Goal: Task Accomplishment & Management: Use online tool/utility

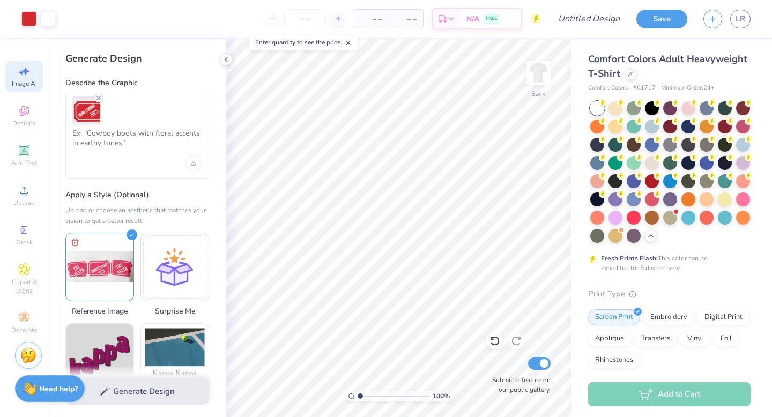
select select "4"
click at [628, 71] on icon at bounding box center [630, 72] width 5 height 5
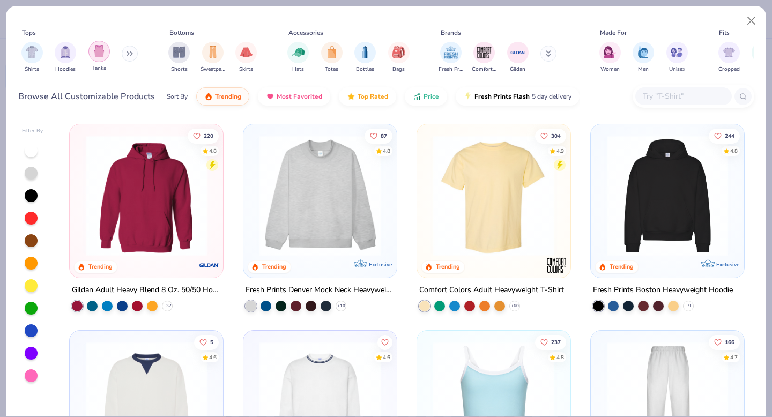
click at [88, 56] on div "filter for Tanks" at bounding box center [98, 51] width 21 height 21
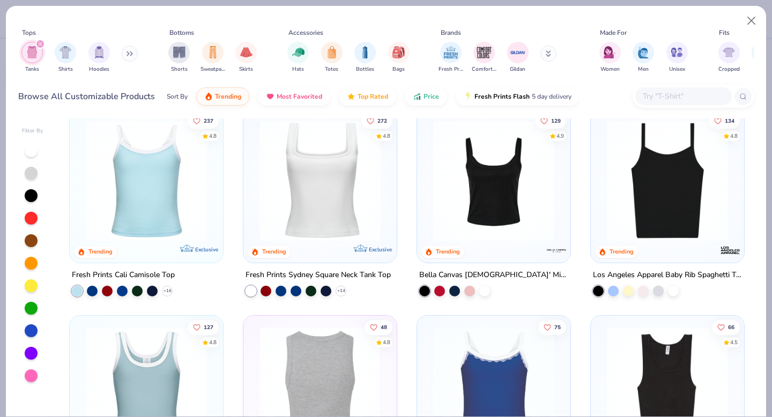
scroll to position [12, 0]
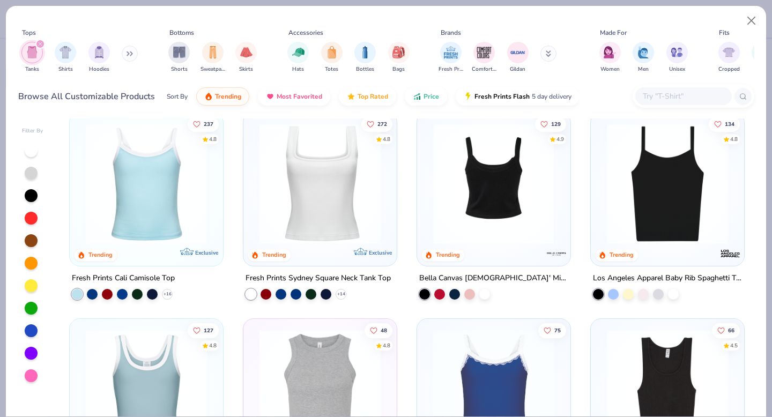
click at [428, 177] on img at bounding box center [362, 183] width 132 height 121
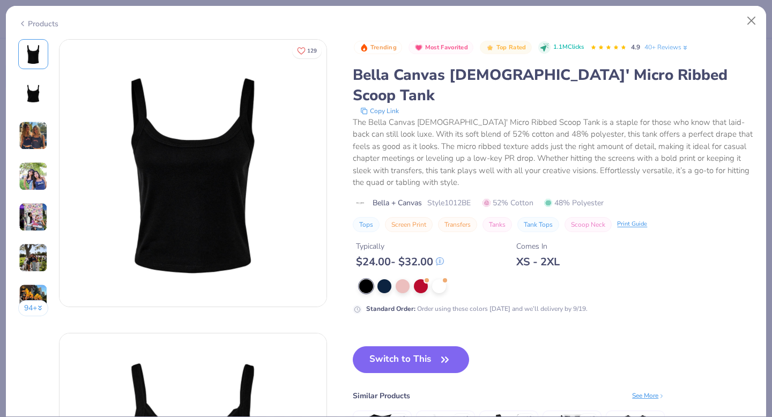
click at [23, 137] on img at bounding box center [33, 135] width 29 height 29
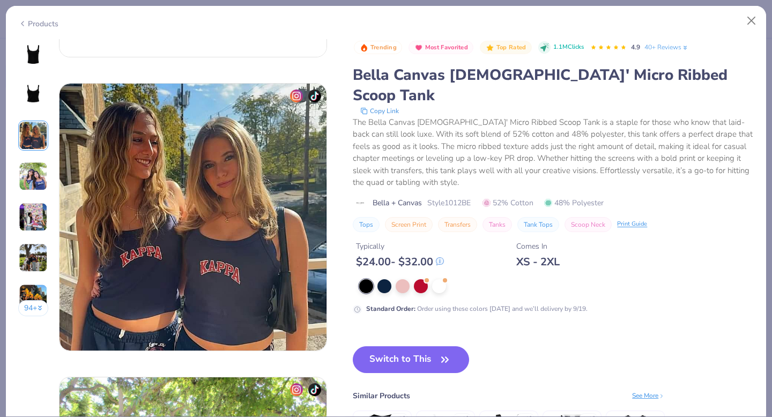
scroll to position [587, 0]
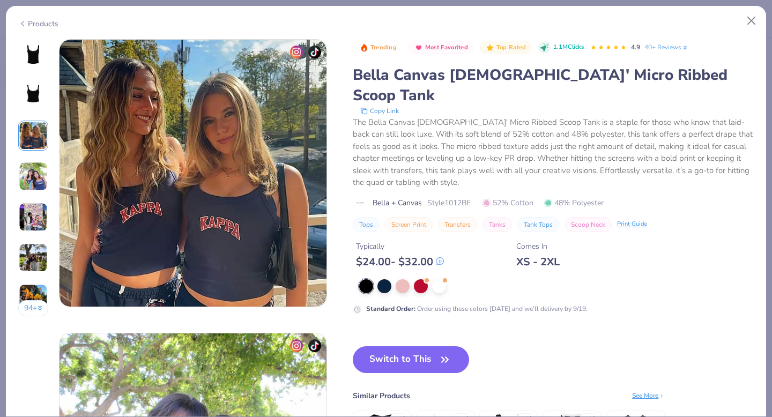
click at [36, 180] on img at bounding box center [33, 176] width 29 height 29
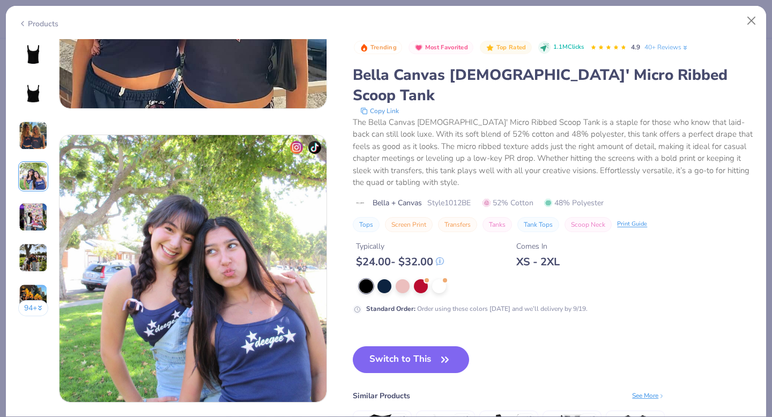
scroll to position [881, 0]
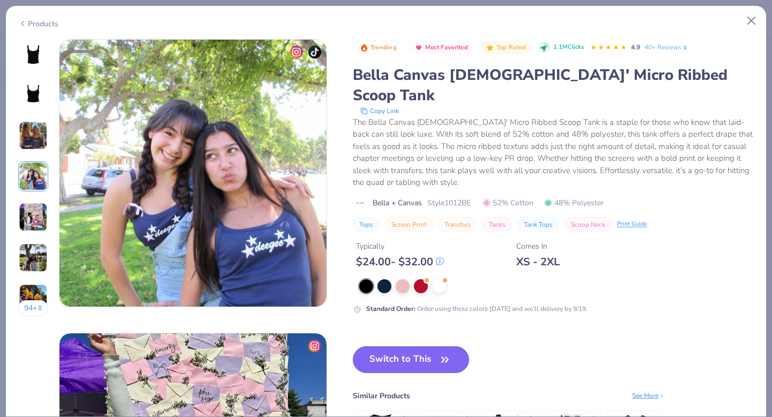
click at [27, 27] on div "Products" at bounding box center [386, 20] width 760 height 28
click at [26, 18] on icon at bounding box center [22, 23] width 9 height 13
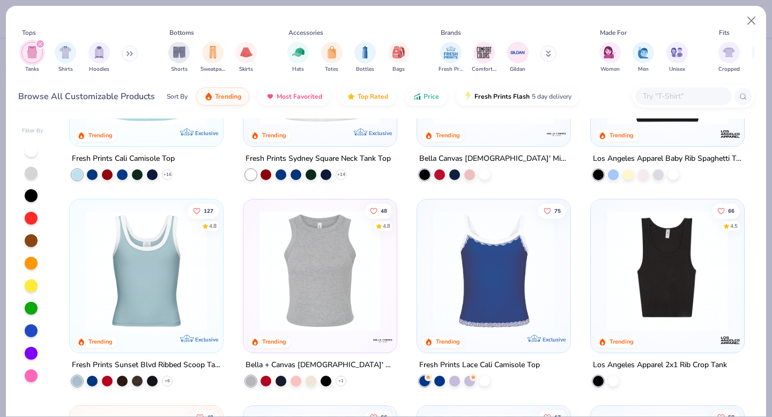
scroll to position [132, 0]
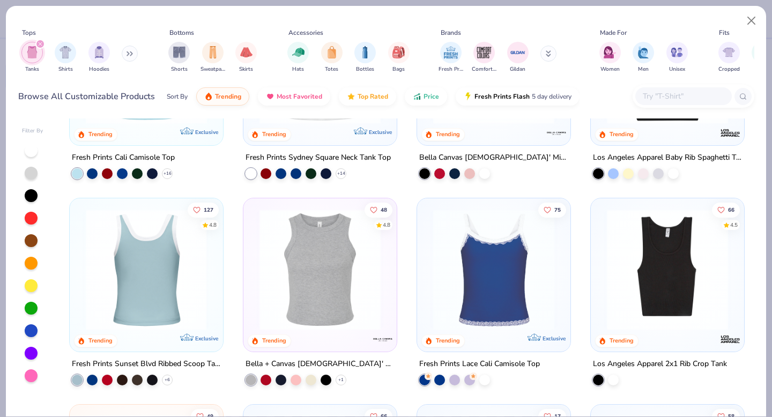
click at [154, 275] on div at bounding box center [146, 269] width 395 height 121
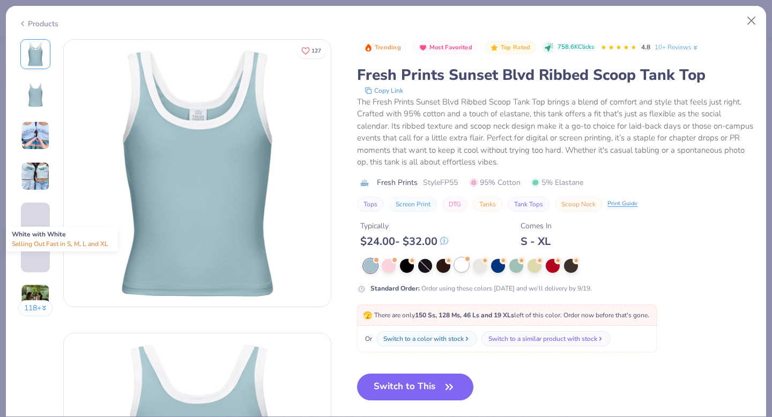
click at [459, 268] on div at bounding box center [461, 265] width 14 height 14
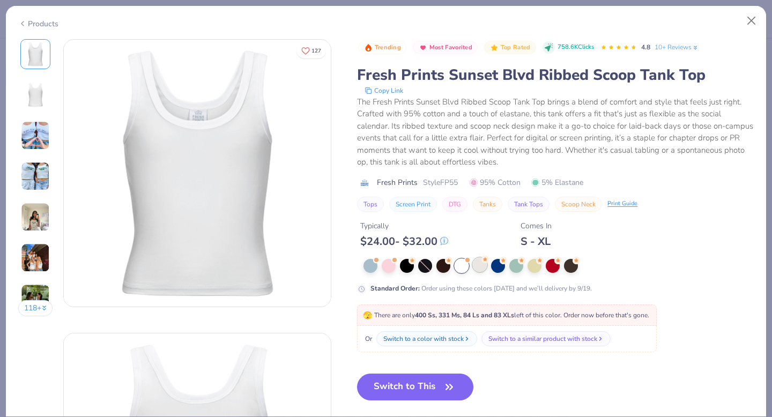
click at [481, 267] on div at bounding box center [480, 265] width 14 height 14
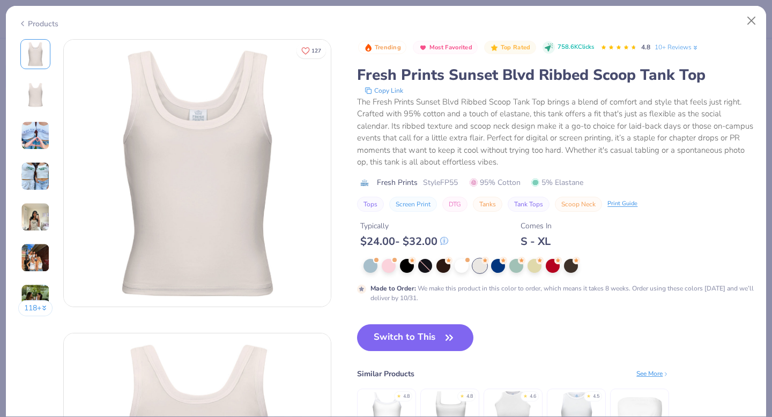
click at [39, 134] on img at bounding box center [35, 135] width 29 height 29
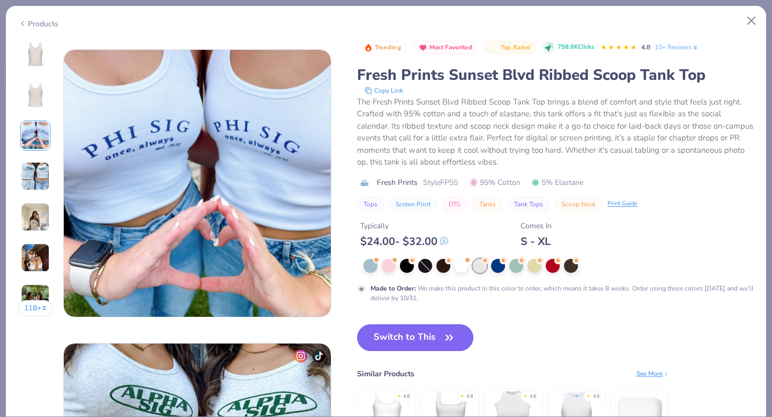
scroll to position [587, 0]
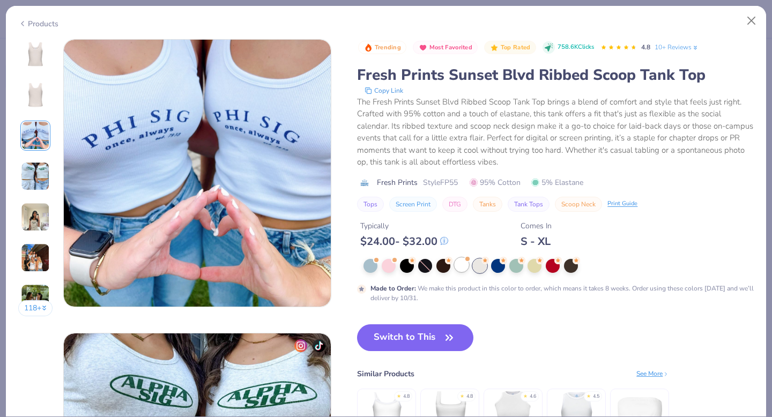
click at [465, 263] on div at bounding box center [461, 265] width 14 height 14
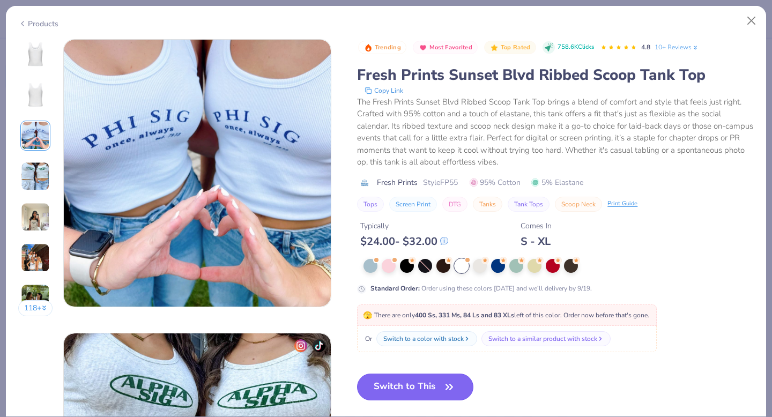
click at [400, 384] on button "Switch to This" at bounding box center [415, 387] width 116 height 27
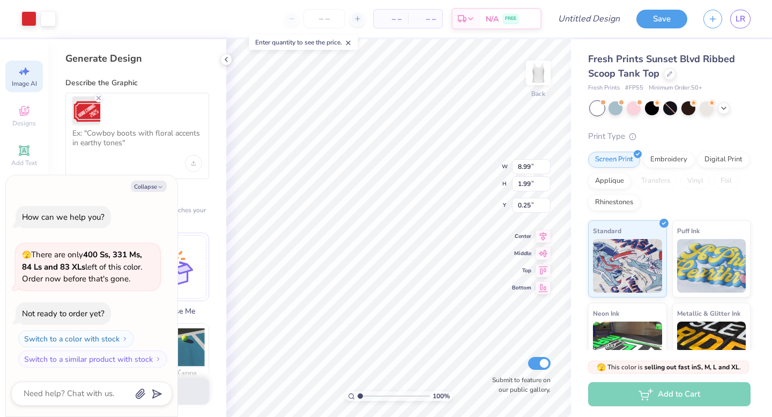
type textarea "x"
type input "1.28"
type textarea "x"
type input "1.29"
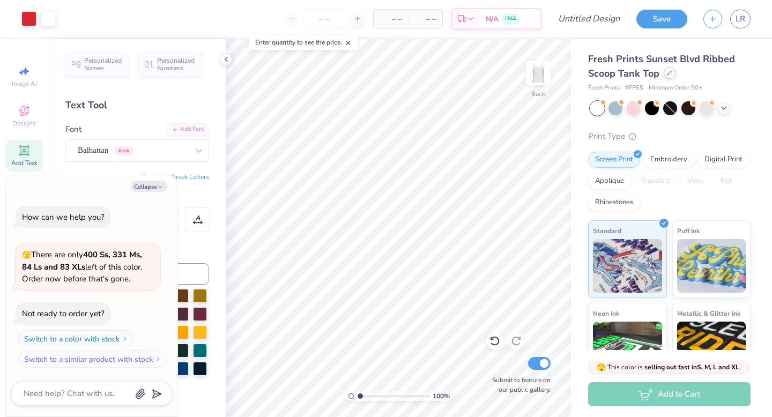
click at [669, 74] on icon at bounding box center [669, 72] width 5 height 5
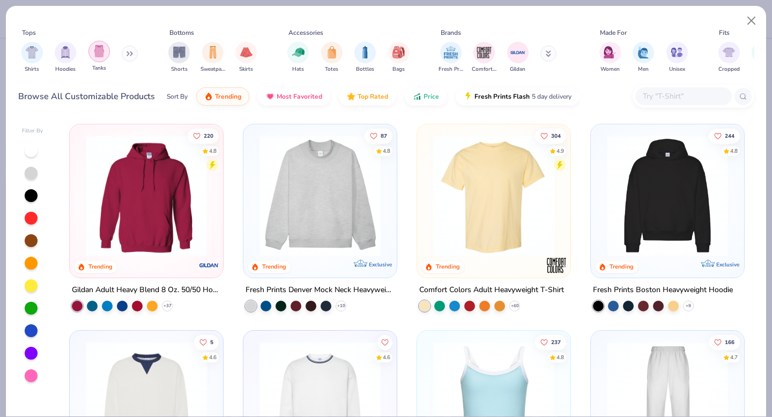
click at [95, 50] on img "filter for Tanks" at bounding box center [99, 51] width 12 height 12
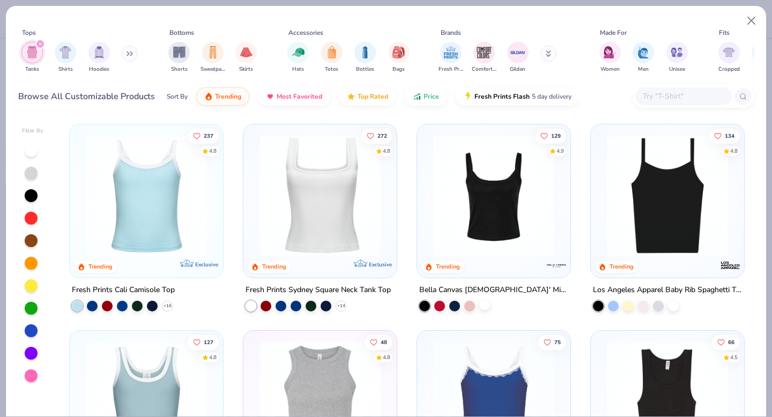
click at [485, 302] on div at bounding box center [484, 305] width 11 height 11
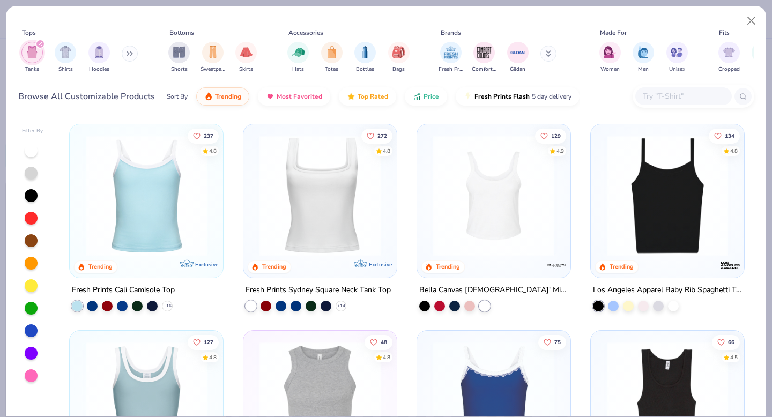
click at [475, 235] on img at bounding box center [494, 195] width 132 height 121
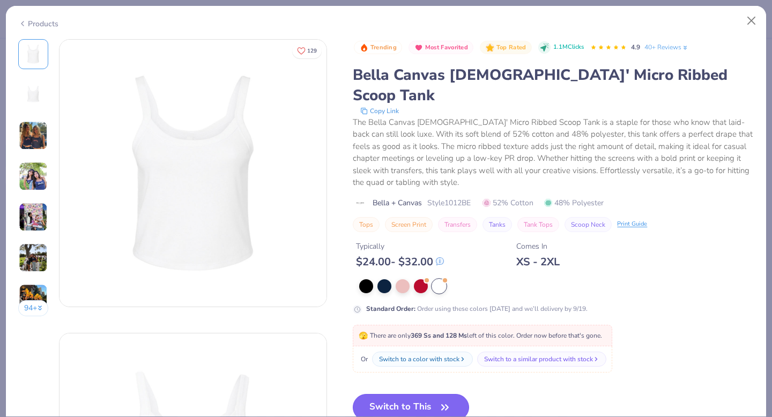
click at [421, 394] on button "Switch to This" at bounding box center [411, 407] width 116 height 27
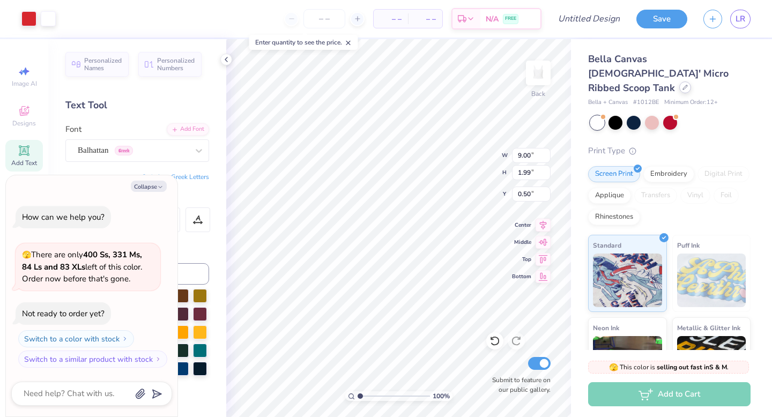
click at [683, 85] on icon at bounding box center [685, 87] width 4 height 4
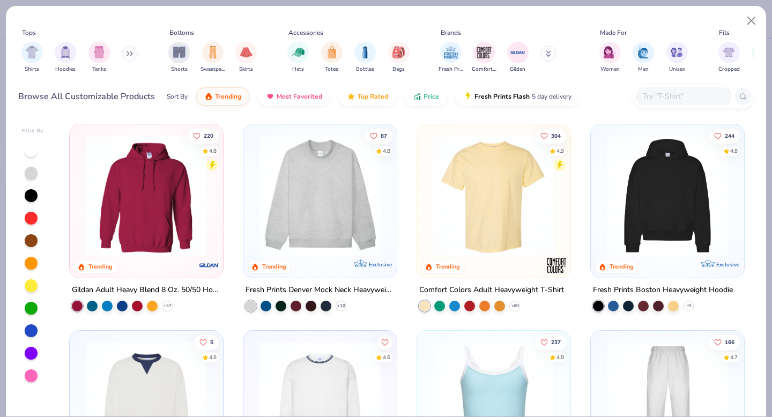
scroll to position [12, 0]
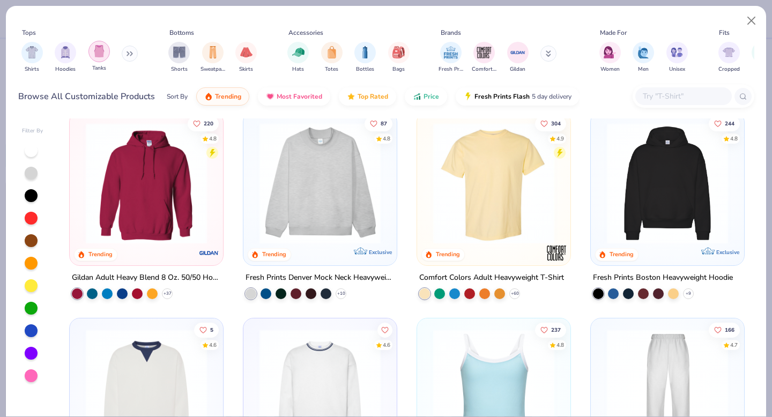
click at [100, 54] on img "filter for Tanks" at bounding box center [99, 51] width 12 height 12
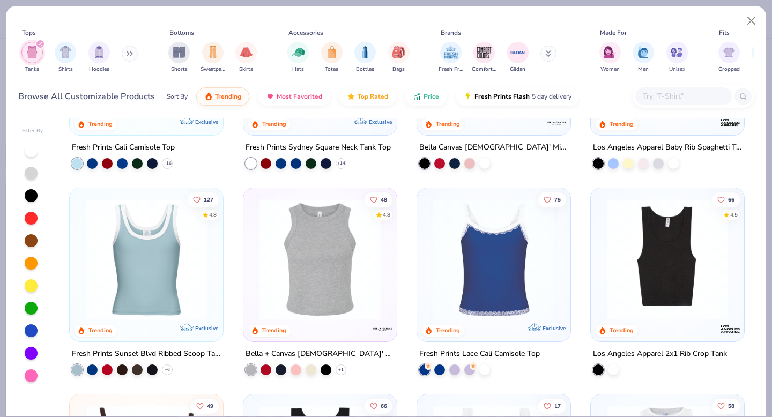
scroll to position [146, 0]
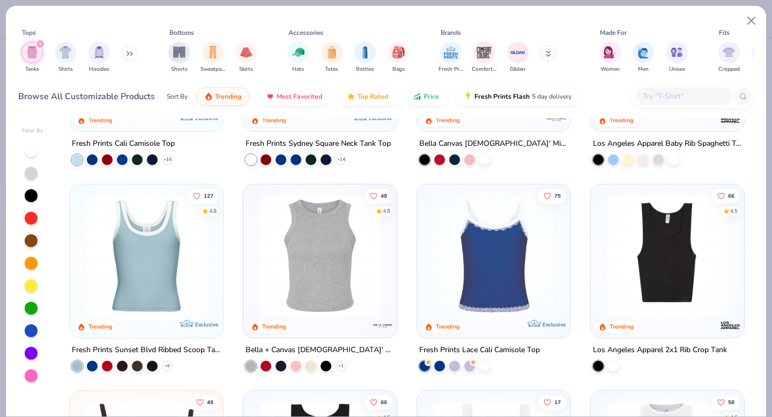
click at [310, 268] on img at bounding box center [320, 255] width 132 height 121
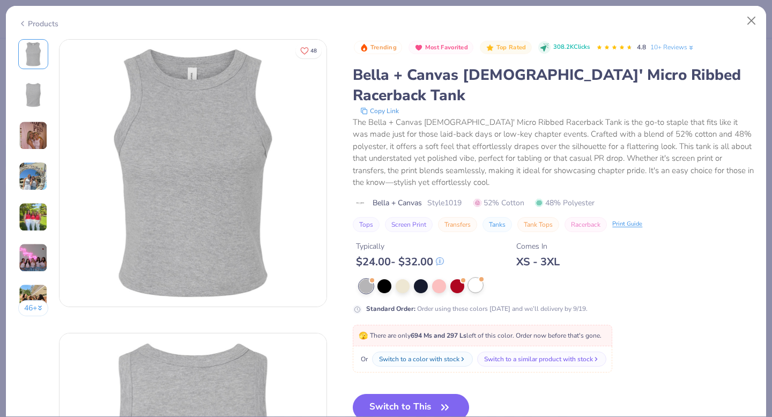
click at [481, 278] on div at bounding box center [475, 285] width 14 height 14
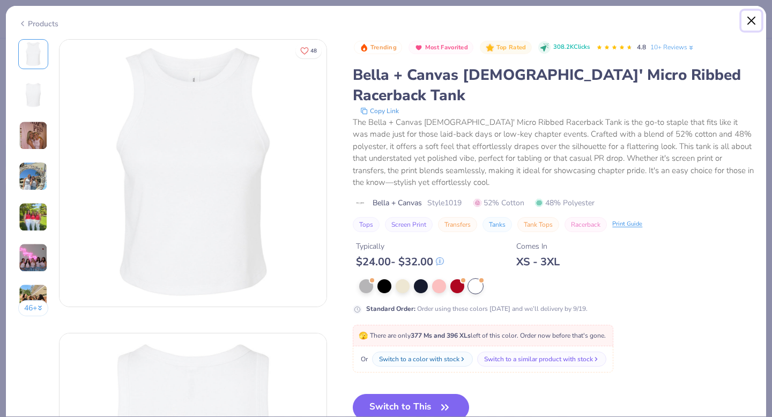
click at [752, 23] on button "Close" at bounding box center [751, 21] width 20 height 20
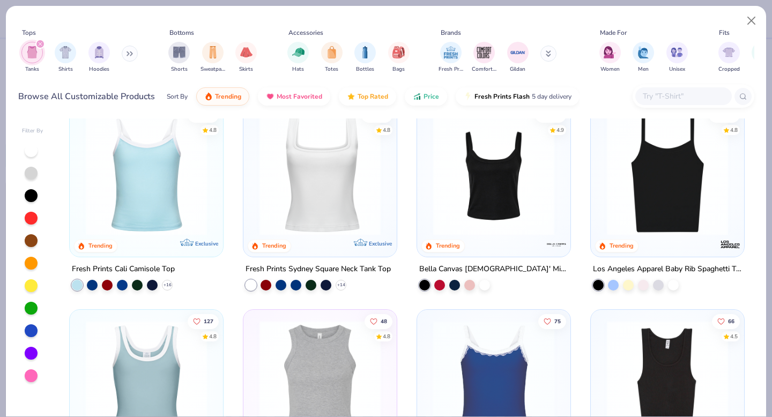
scroll to position [17, 0]
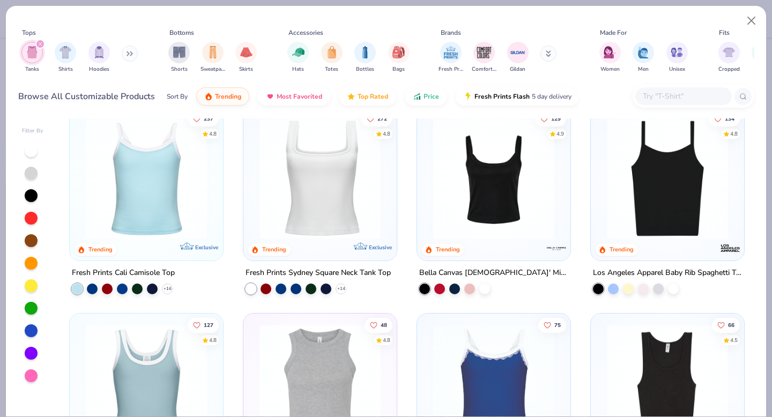
click at [159, 207] on img at bounding box center [146, 178] width 132 height 121
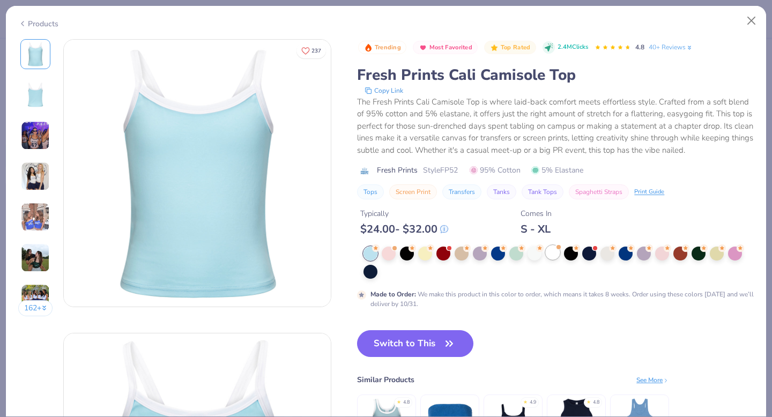
click at [553, 251] on div at bounding box center [553, 252] width 14 height 14
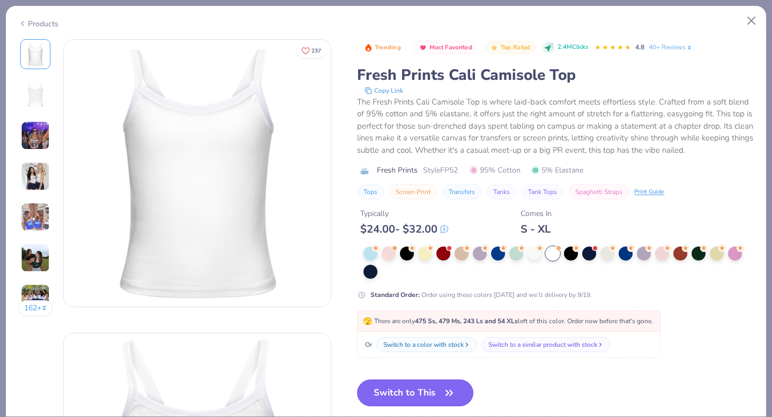
click at [382, 390] on button "Switch to This" at bounding box center [415, 392] width 116 height 27
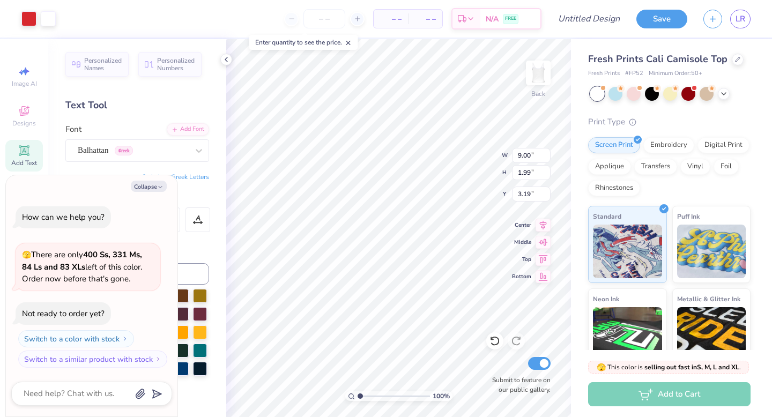
type textarea "x"
type input "2.39"
type textarea "x"
type input "8.07"
type input "1.78"
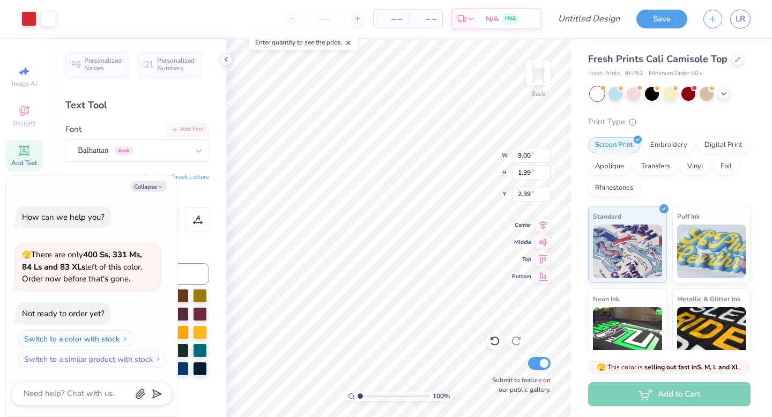
type input "2.59"
type textarea "x"
type input "2.71"
click at [223, 59] on icon at bounding box center [226, 59] width 9 height 9
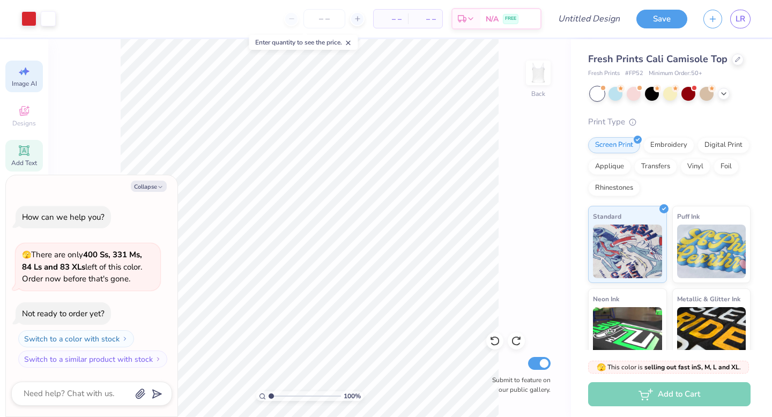
click at [24, 67] on icon at bounding box center [24, 71] width 13 height 13
type textarea "x"
select select "4"
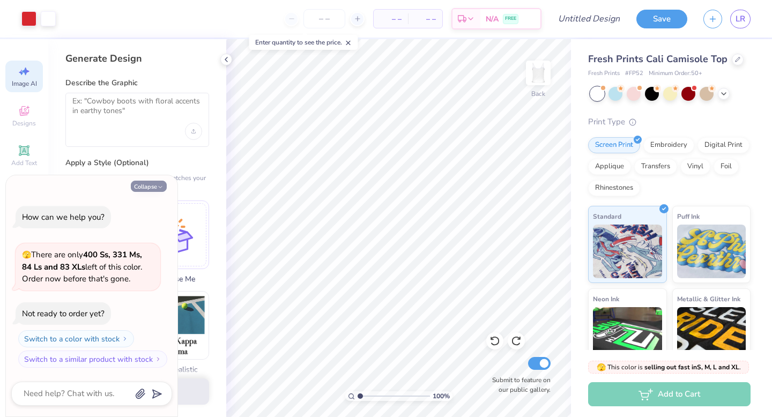
click at [152, 190] on button "Collapse" at bounding box center [149, 186] width 36 height 11
type textarea "x"
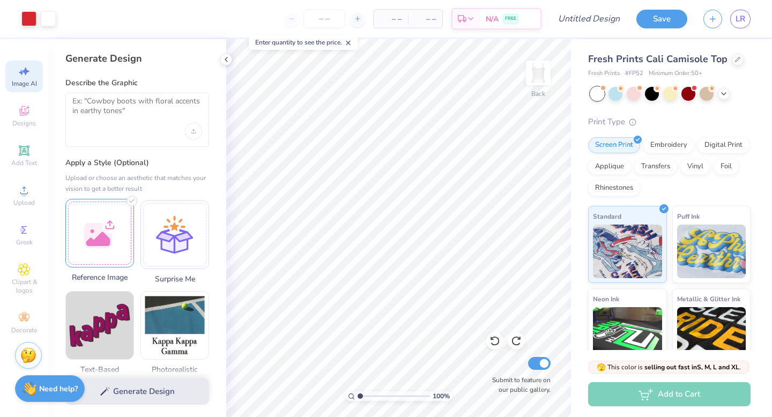
click at [116, 225] on div at bounding box center [99, 233] width 69 height 69
click at [75, 203] on icon at bounding box center [75, 208] width 13 height 13
click at [96, 221] on div at bounding box center [99, 233] width 69 height 69
click at [105, 224] on div at bounding box center [99, 233] width 69 height 69
click at [106, 223] on div at bounding box center [99, 233] width 69 height 69
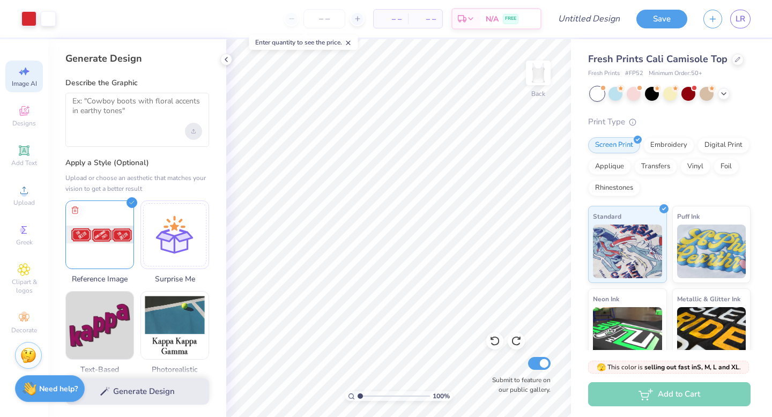
click at [191, 132] on icon "Upload image" at bounding box center [193, 131] width 4 height 4
click at [74, 209] on line at bounding box center [74, 209] width 0 height 2
click at [99, 225] on div at bounding box center [99, 233] width 69 height 69
click at [197, 130] on div "Upload image" at bounding box center [193, 131] width 17 height 17
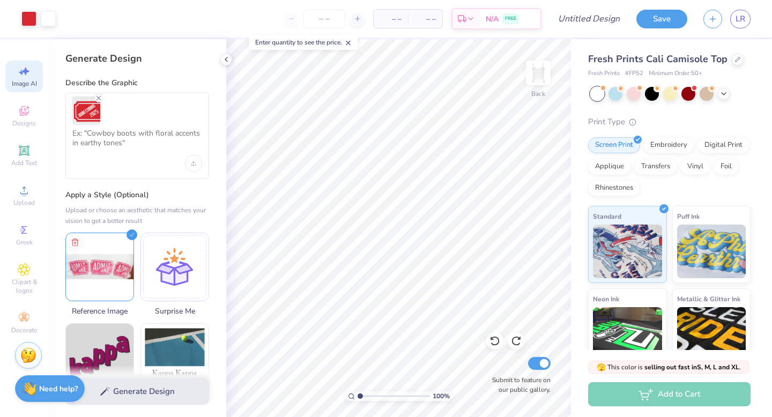
click at [132, 382] on div "Generate Design" at bounding box center [137, 392] width 178 height 52
click at [132, 390] on div "Generate Design" at bounding box center [137, 392] width 178 height 52
click at [124, 389] on div "Generate Design" at bounding box center [137, 392] width 178 height 52
click at [122, 131] on textarea at bounding box center [137, 142] width 130 height 27
click at [131, 399] on div "Generate Design" at bounding box center [137, 392] width 178 height 52
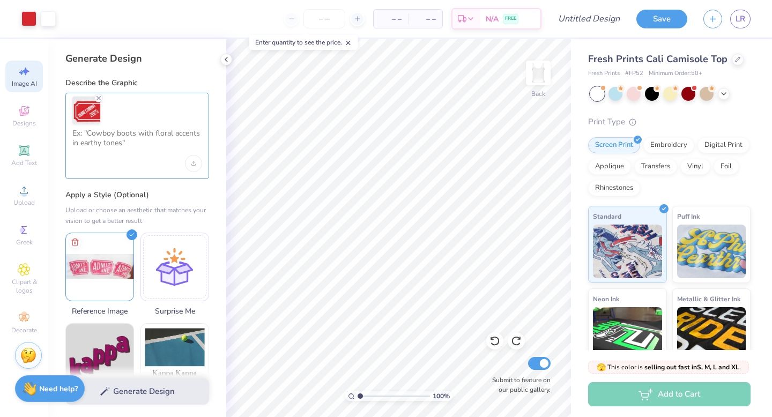
click at [128, 147] on textarea at bounding box center [137, 142] width 130 height 27
type textarea "m"
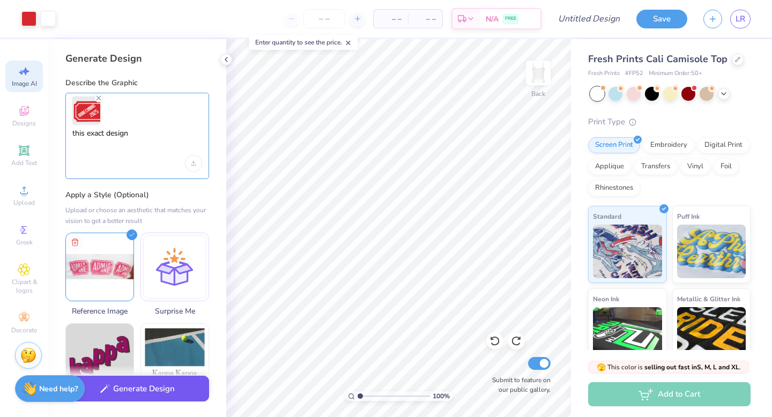
type textarea "this exact design"
click at [151, 396] on button "Generate Design" at bounding box center [137, 389] width 144 height 26
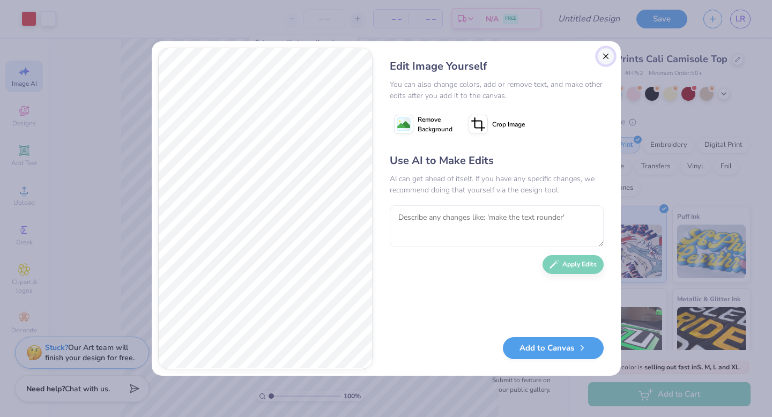
click at [608, 55] on button "Close" at bounding box center [605, 56] width 17 height 17
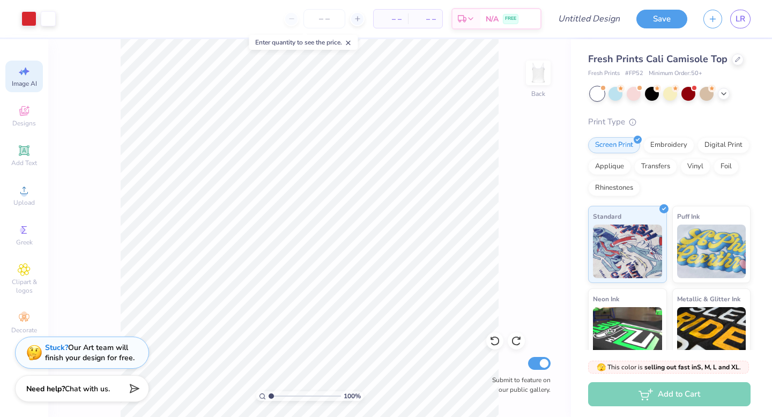
scroll to position [0, 24]
click at [543, 85] on img at bounding box center [538, 72] width 43 height 43
click at [18, 190] on icon at bounding box center [24, 190] width 13 height 13
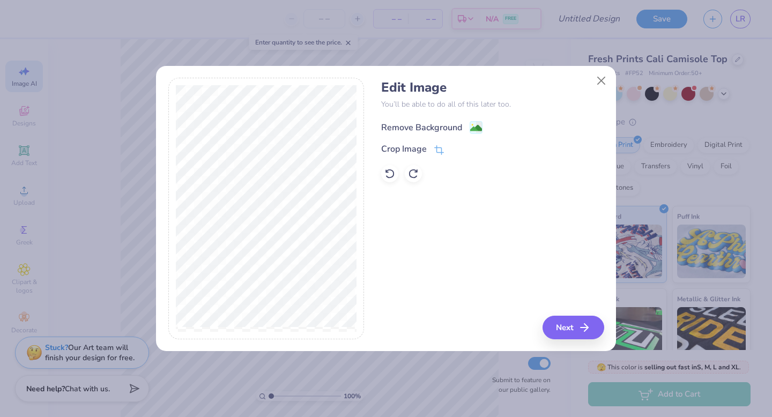
click at [435, 128] on div "Remove Background" at bounding box center [421, 127] width 81 height 13
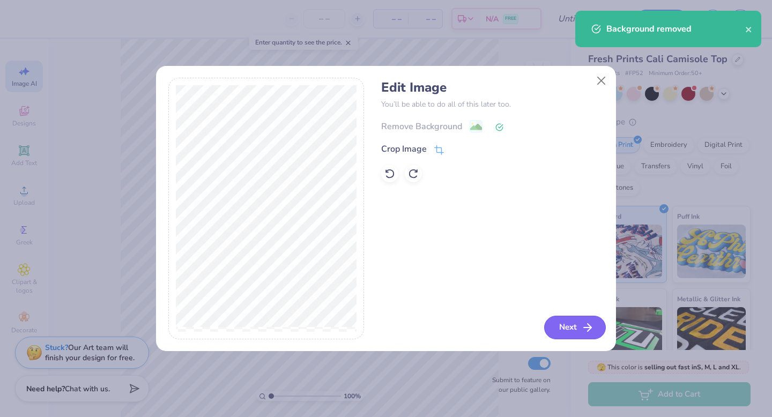
click at [568, 329] on button "Next" at bounding box center [575, 328] width 62 height 24
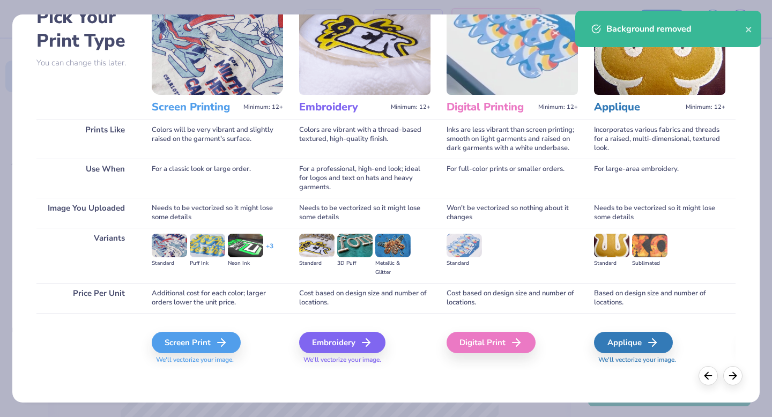
scroll to position [63, 0]
click at [204, 346] on div "Screen Print" at bounding box center [197, 342] width 89 height 21
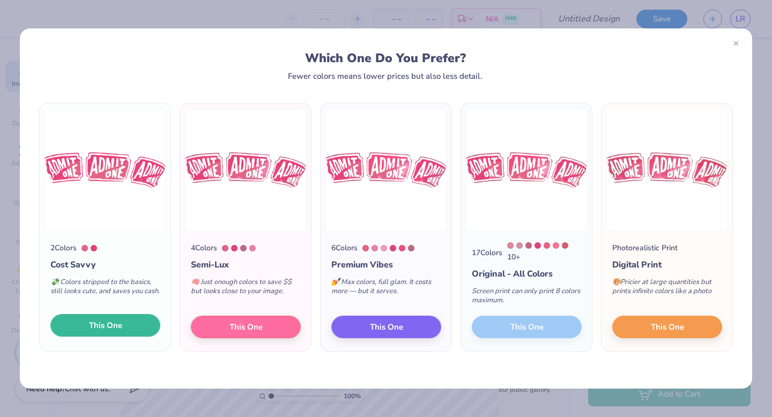
click at [123, 333] on button "This One" at bounding box center [105, 325] width 110 height 23
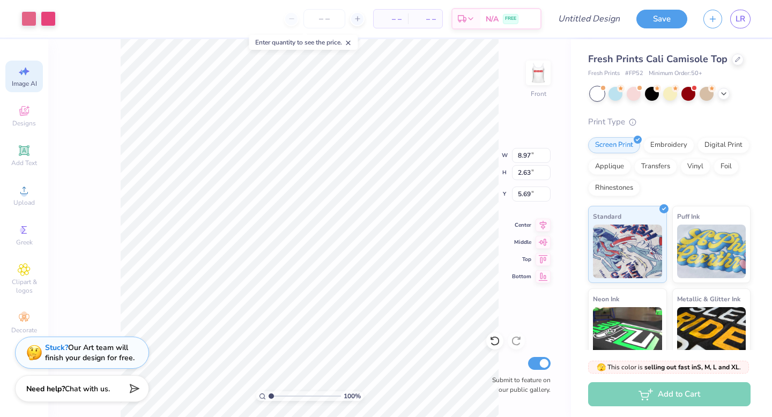
type input "1.74"
type input "1.88"
type input "4.57"
click at [735, 58] on icon at bounding box center [737, 58] width 5 height 5
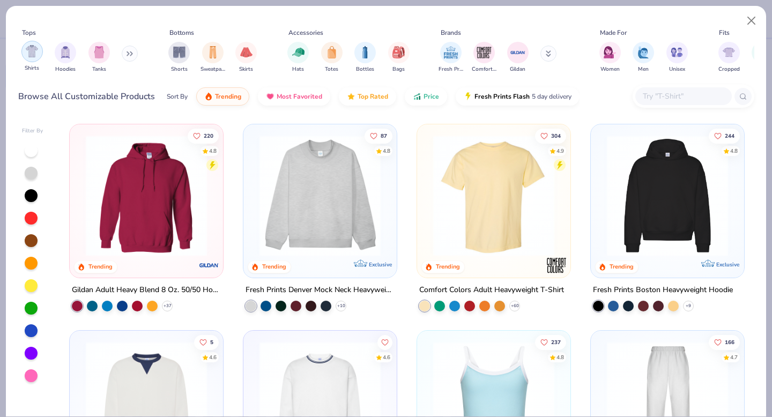
click at [33, 56] on img "filter for Shirts" at bounding box center [32, 51] width 12 height 12
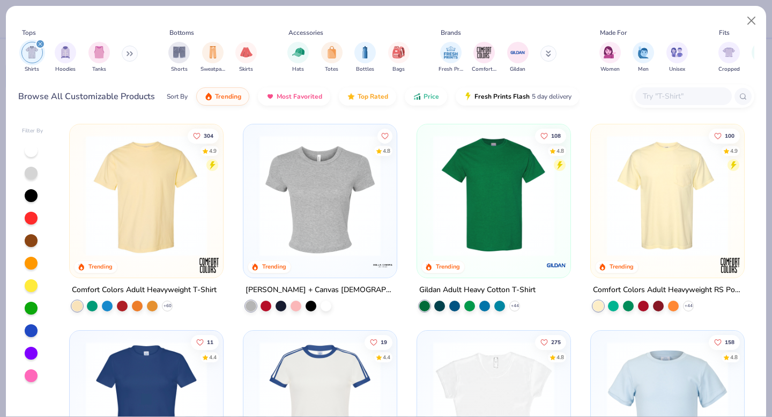
click at [319, 218] on img at bounding box center [320, 195] width 132 height 121
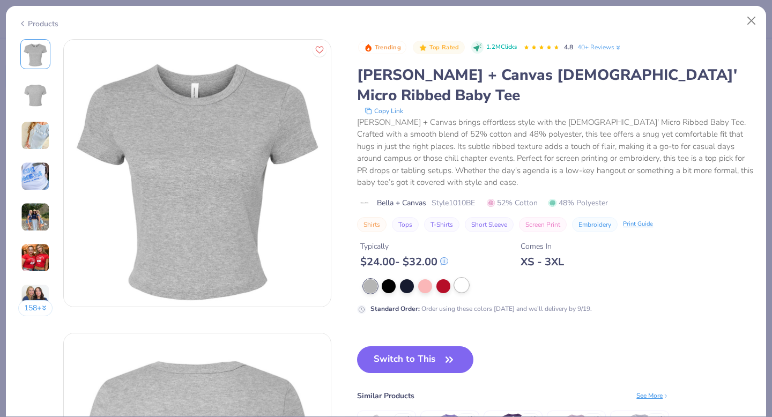
click at [462, 278] on div at bounding box center [461, 285] width 14 height 14
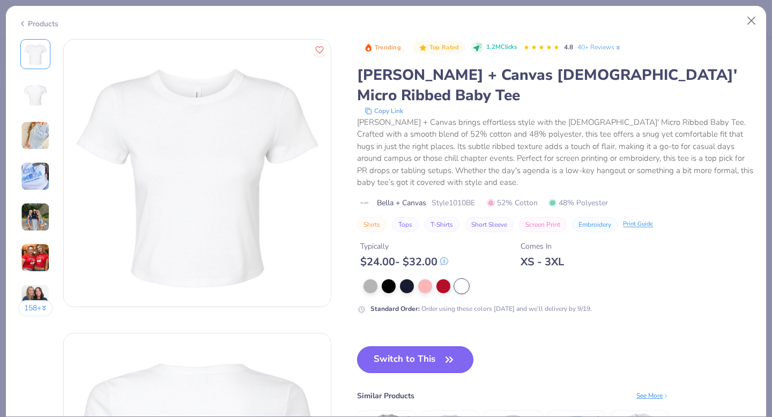
click at [438, 346] on button "Switch to This" at bounding box center [415, 359] width 116 height 27
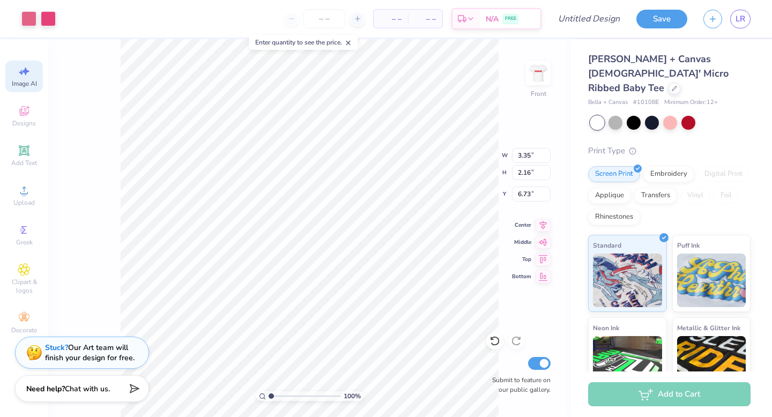
type input "6.73"
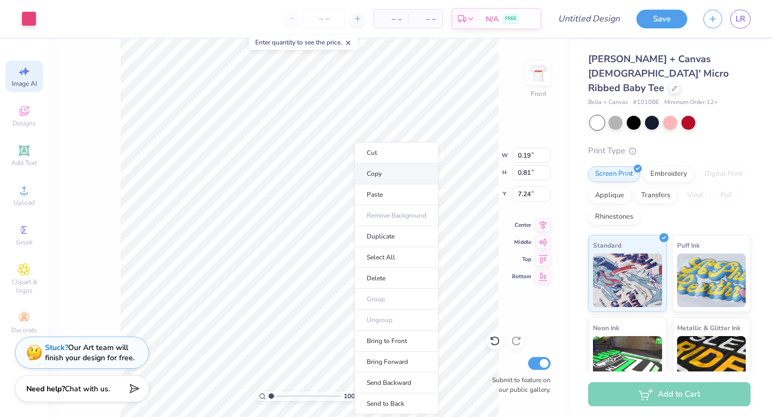
click at [391, 171] on li "Copy" at bounding box center [396, 173] width 84 height 21
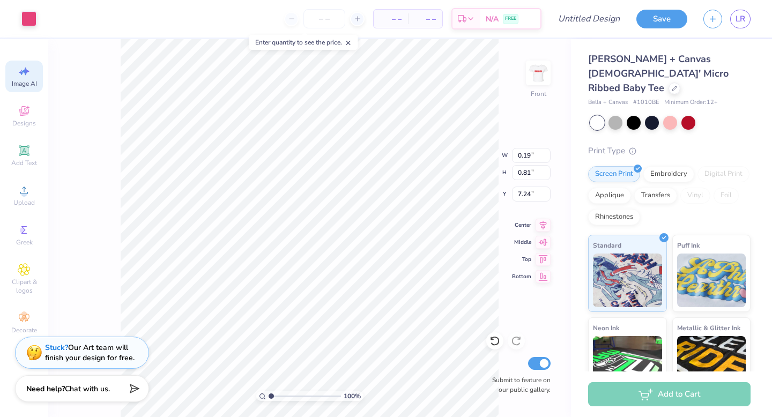
type input "3.02"
type input "1.37"
type input "7.36"
type input "0.19"
type input "0.81"
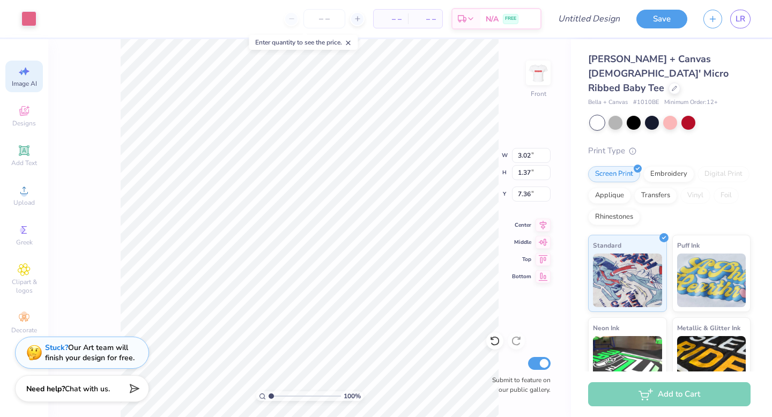
type input "7.24"
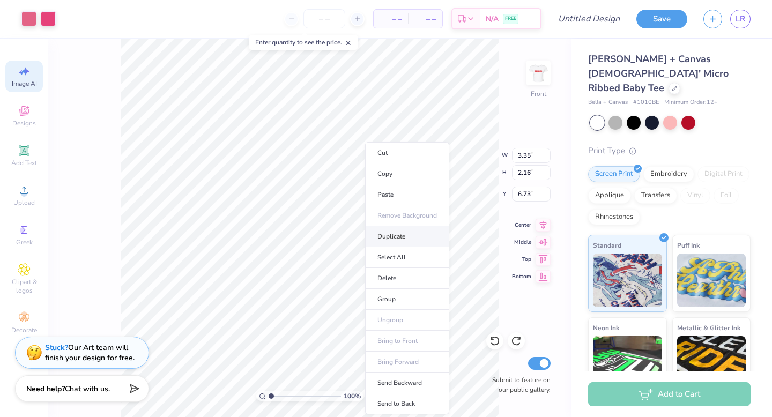
click at [393, 233] on li "Duplicate" at bounding box center [407, 236] width 84 height 21
type input "6.56"
type input "10.53"
type input "2.17"
type input "6.56"
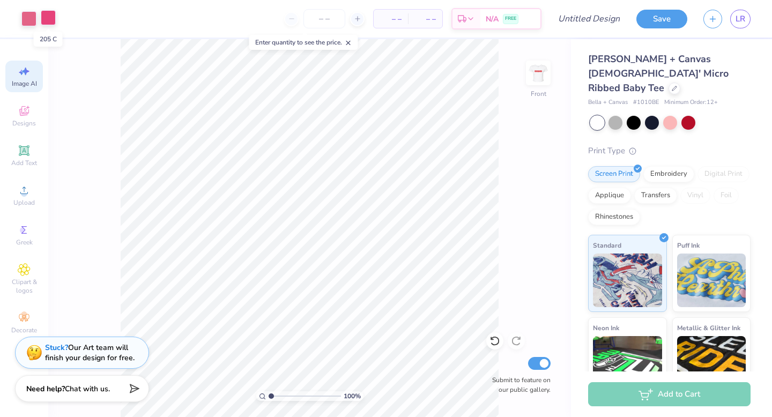
click at [49, 14] on div at bounding box center [48, 17] width 15 height 15
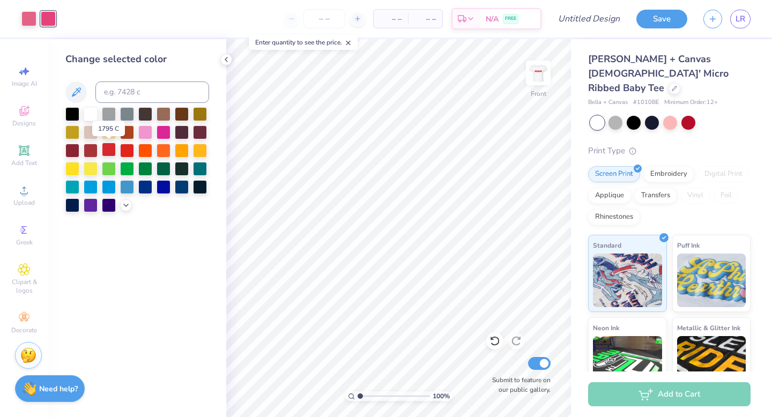
click at [109, 145] on div at bounding box center [109, 150] width 14 height 14
click at [27, 17] on div at bounding box center [28, 17] width 15 height 15
click at [108, 150] on div at bounding box center [109, 150] width 14 height 14
click at [668, 81] on div at bounding box center [674, 87] width 12 height 12
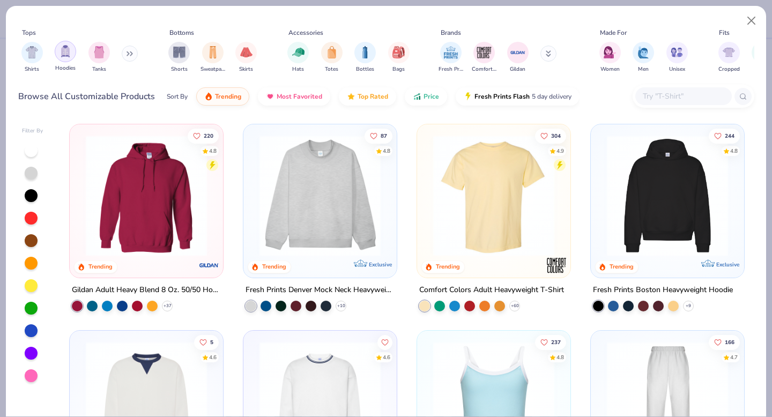
click at [98, 46] on img "filter for Tanks" at bounding box center [99, 52] width 12 height 12
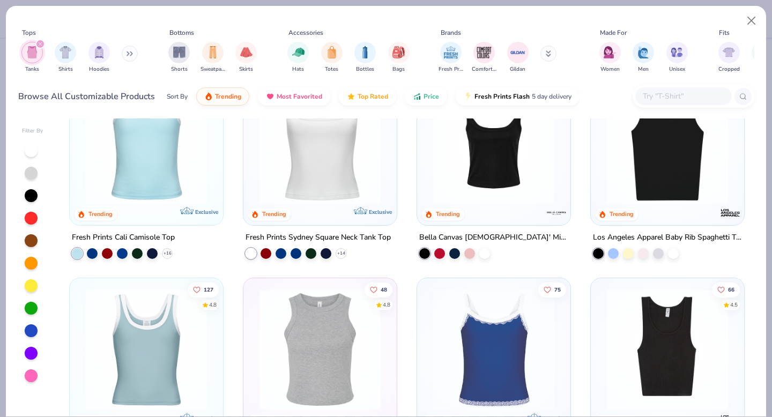
scroll to position [54, 0]
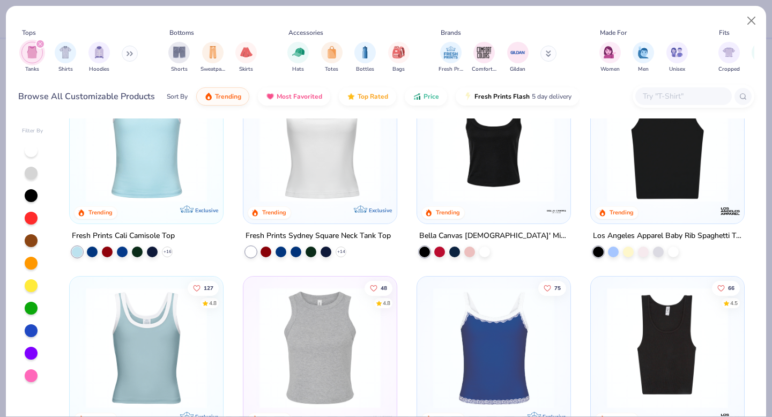
click at [163, 325] on img at bounding box center [146, 347] width 132 height 121
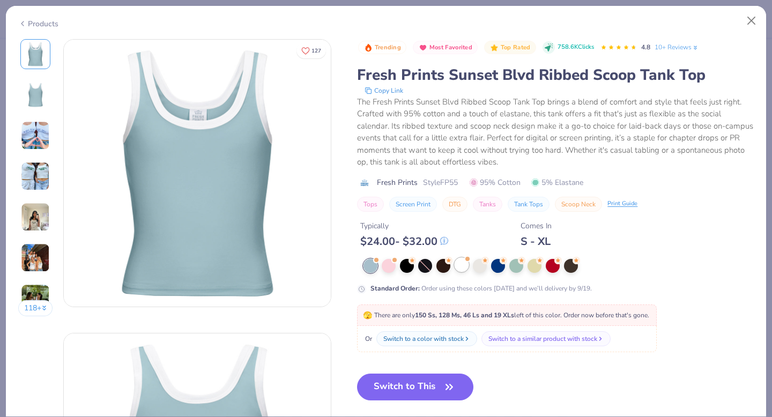
click at [465, 261] on div at bounding box center [461, 265] width 14 height 14
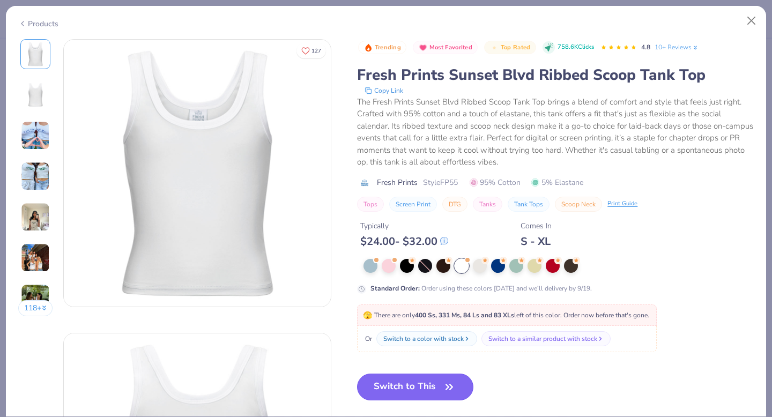
click at [444, 391] on icon "button" at bounding box center [449, 386] width 15 height 15
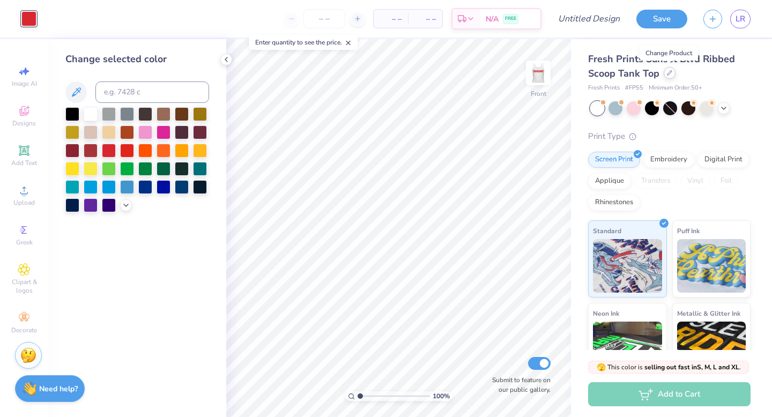
click at [668, 77] on div at bounding box center [669, 73] width 12 height 12
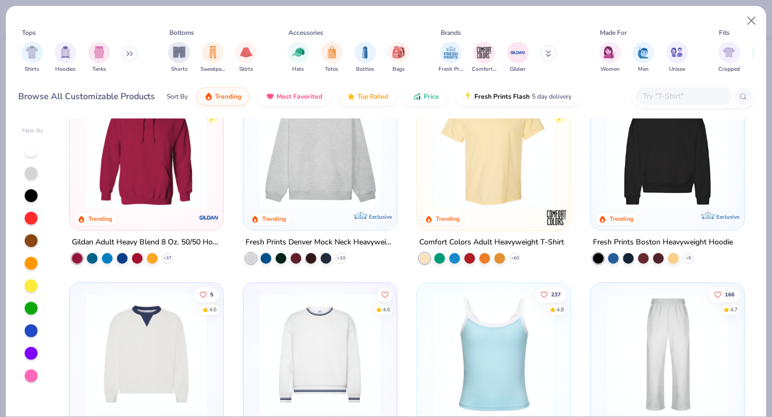
scroll to position [46, 0]
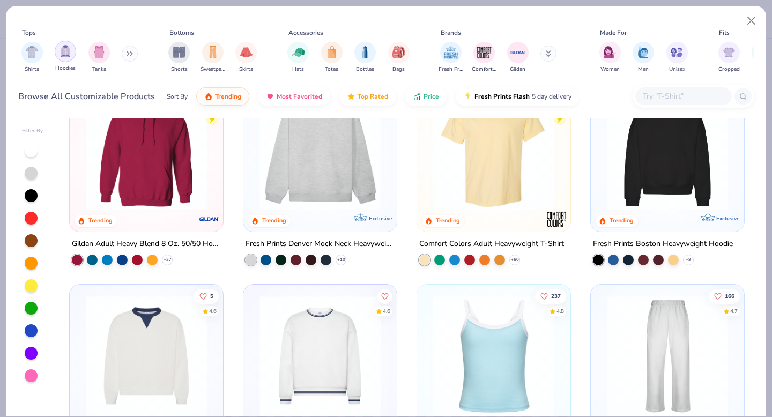
click at [102, 52] on img "filter for Tanks" at bounding box center [99, 52] width 12 height 12
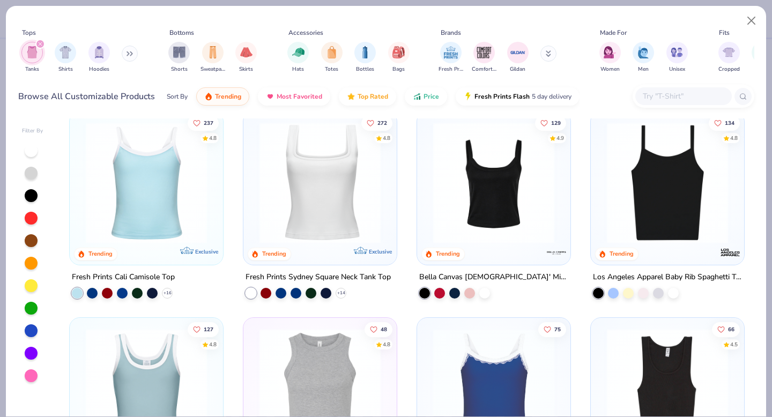
scroll to position [9, 0]
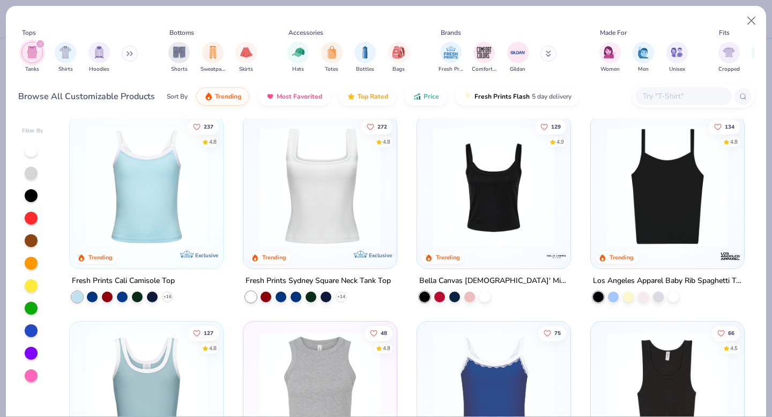
click at [469, 194] on img at bounding box center [494, 186] width 132 height 121
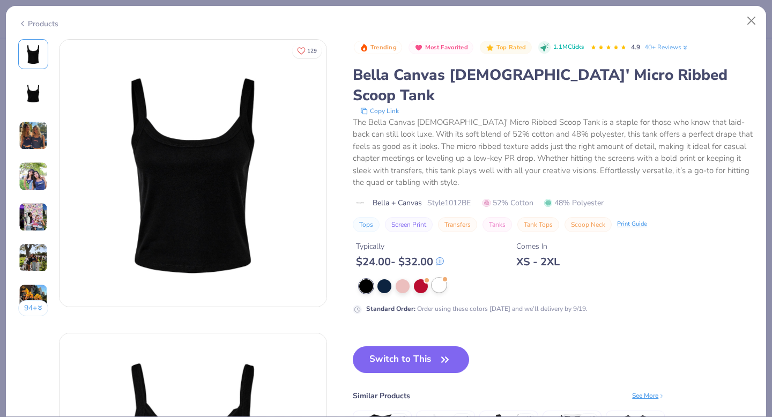
click at [437, 278] on div at bounding box center [439, 285] width 14 height 14
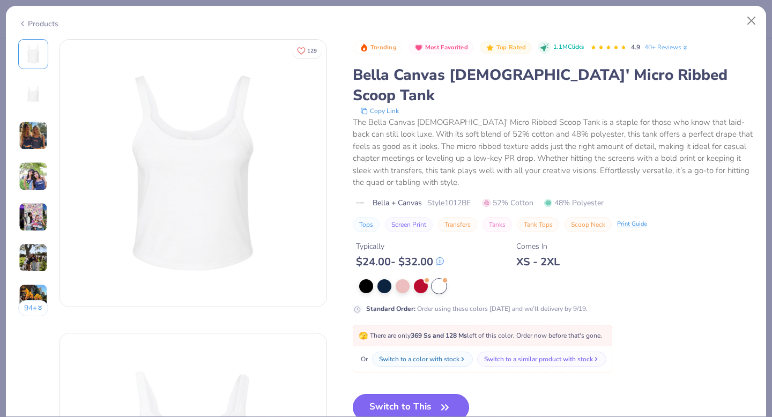
drag, startPoint x: 424, startPoint y: 383, endPoint x: 419, endPoint y: 377, distance: 8.4
click at [424, 394] on button "Switch to This" at bounding box center [411, 407] width 116 height 27
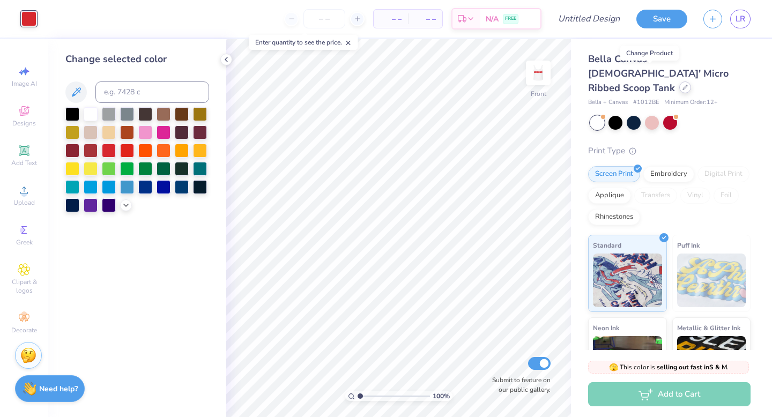
click at [682, 85] on icon at bounding box center [684, 87] width 5 height 5
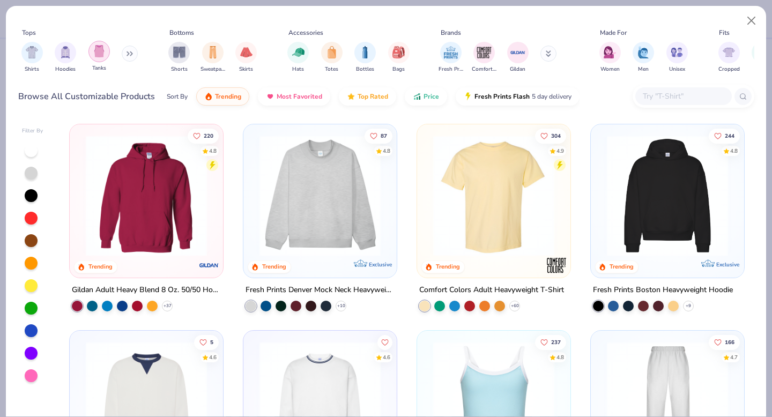
click at [105, 54] on div "filter for Tanks" at bounding box center [98, 51] width 21 height 21
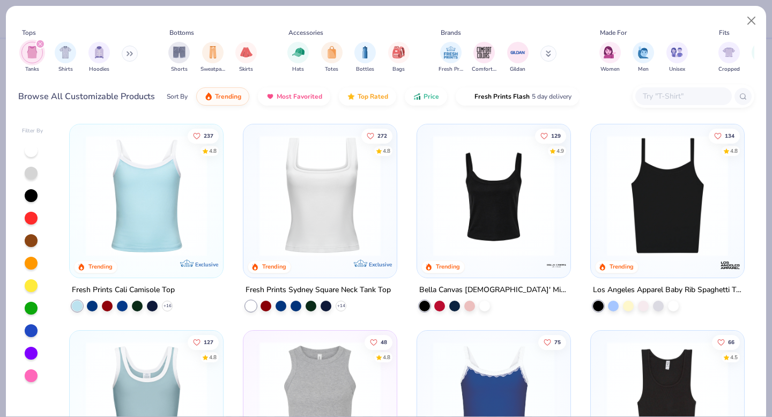
click at [170, 211] on img at bounding box center [146, 195] width 132 height 121
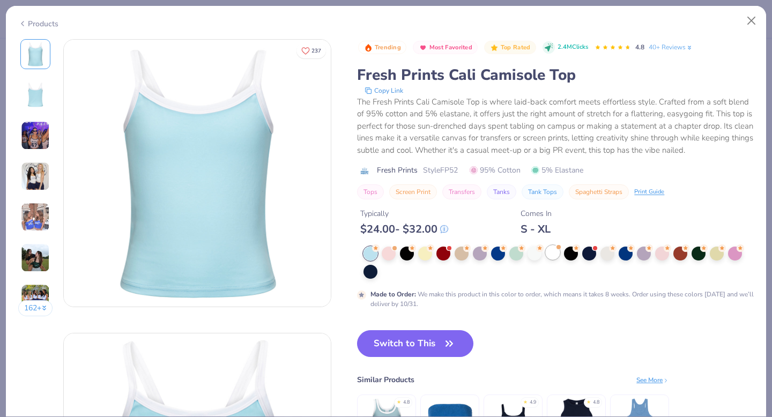
click at [551, 253] on div at bounding box center [553, 252] width 14 height 14
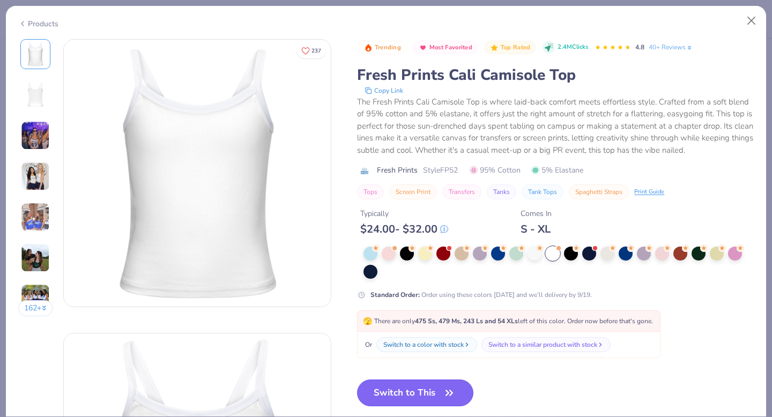
click at [423, 389] on button "Switch to This" at bounding box center [415, 392] width 116 height 27
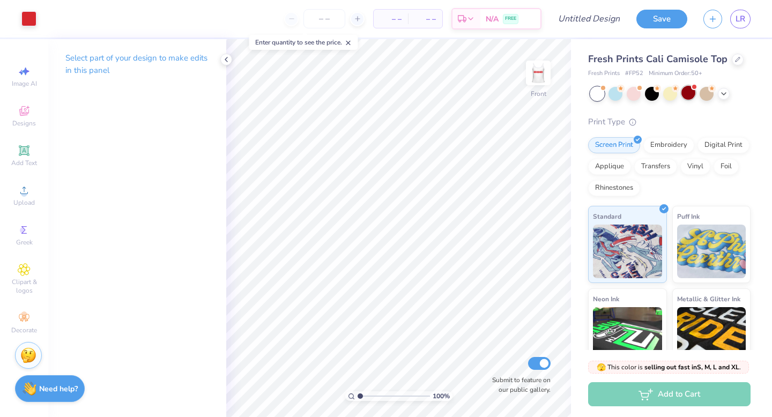
click at [690, 90] on div at bounding box center [688, 93] width 14 height 14
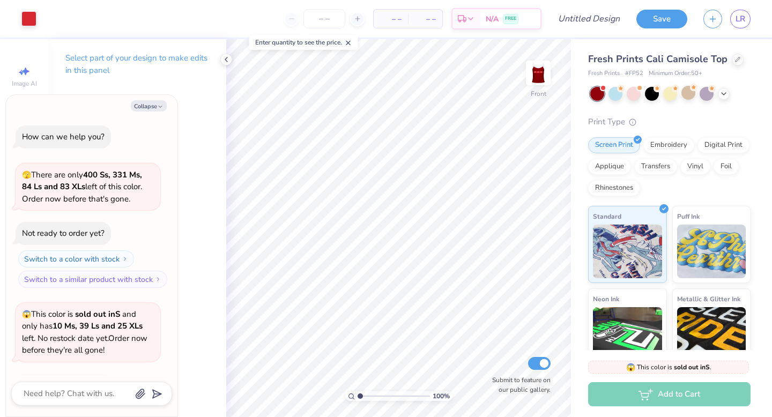
scroll to position [71, 0]
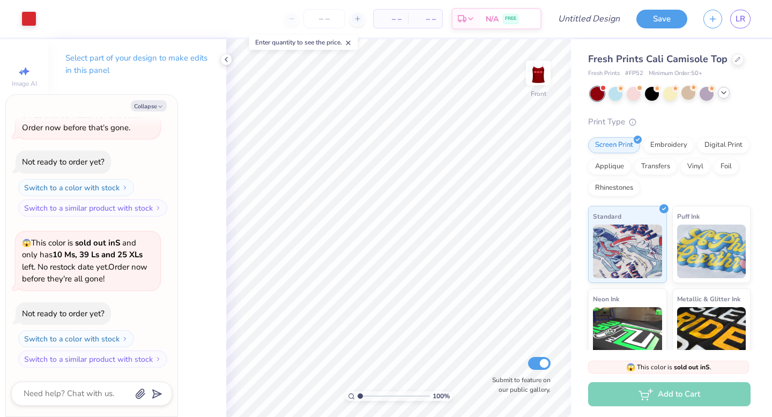
click at [724, 97] on div at bounding box center [724, 93] width 12 height 12
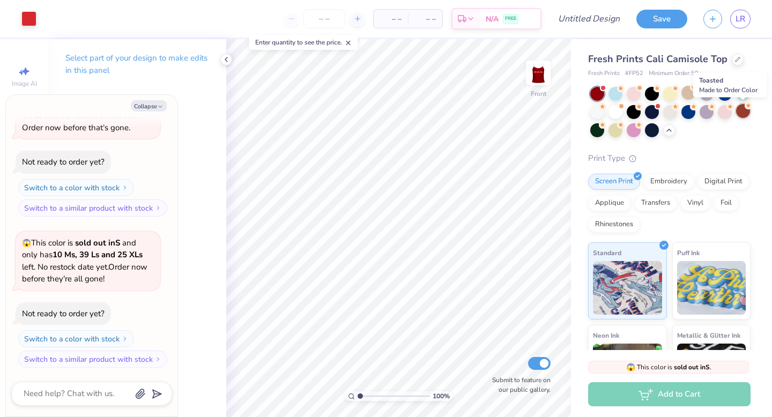
click at [746, 115] on div at bounding box center [743, 111] width 14 height 14
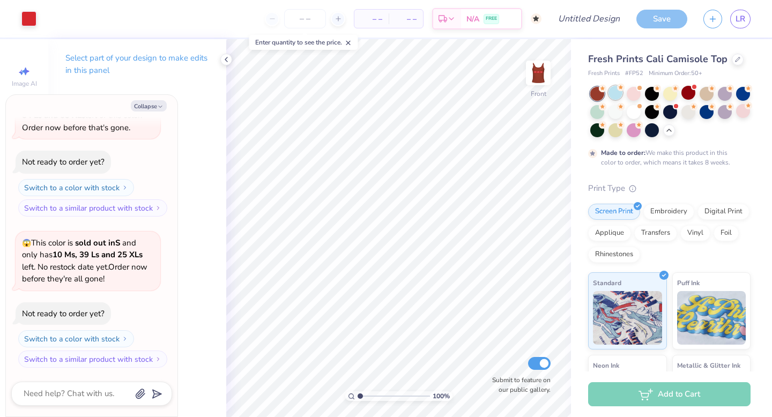
scroll to position [160, 0]
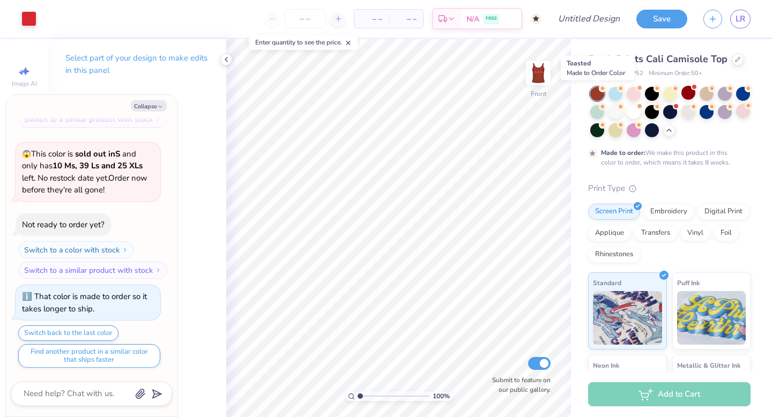
click at [595, 88] on div at bounding box center [597, 94] width 14 height 14
click at [599, 91] on icon at bounding box center [603, 89] width 8 height 8
click at [692, 93] on div at bounding box center [688, 93] width 14 height 14
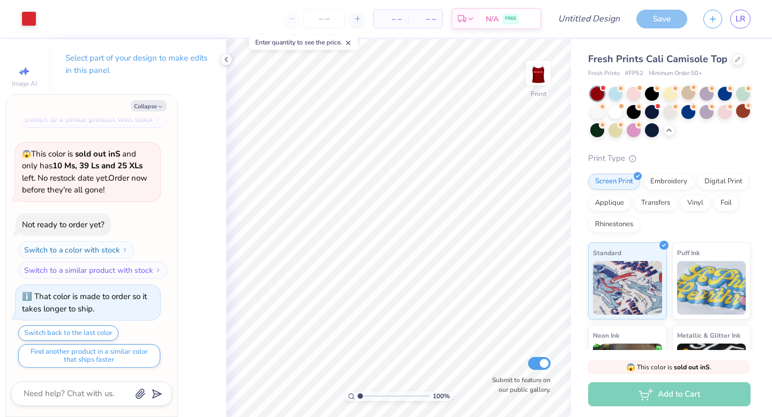
scroll to position [365, 0]
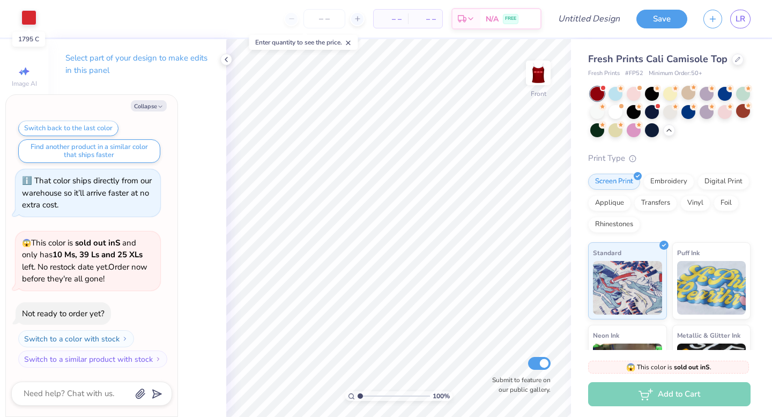
click at [33, 14] on div at bounding box center [28, 17] width 15 height 15
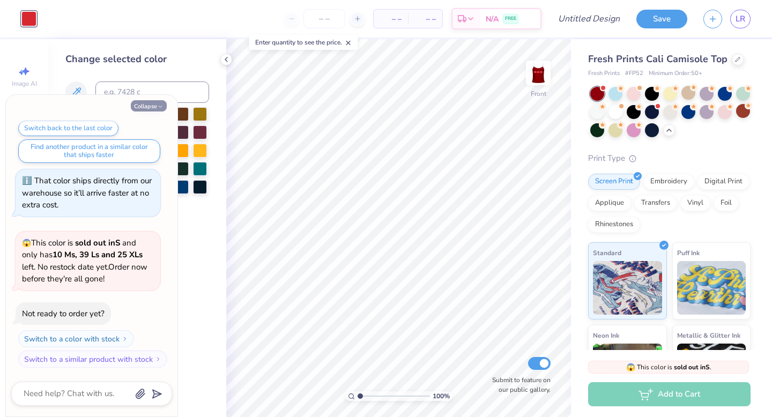
click at [153, 105] on button "Collapse" at bounding box center [149, 105] width 36 height 11
type textarea "x"
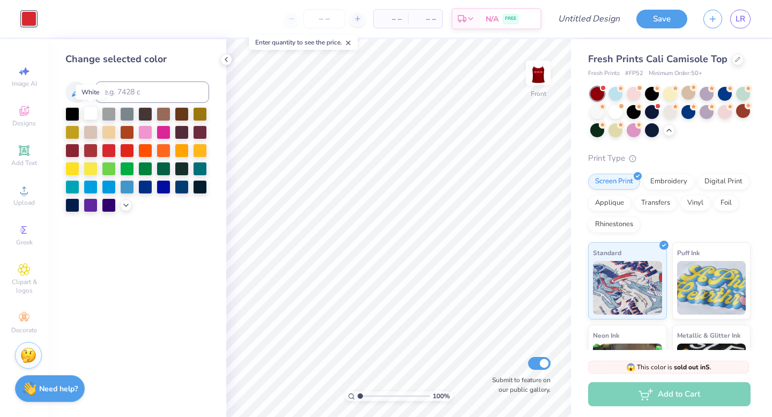
click at [91, 113] on div at bounding box center [91, 113] width 14 height 14
click at [732, 59] on div at bounding box center [738, 59] width 12 height 12
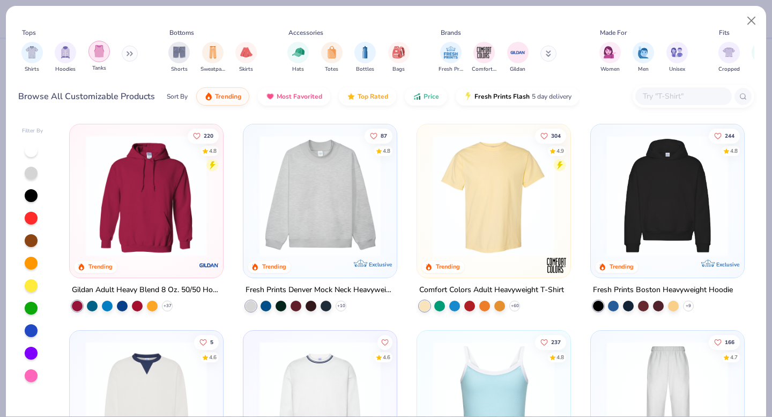
click at [98, 53] on img "filter for Tanks" at bounding box center [99, 51] width 12 height 12
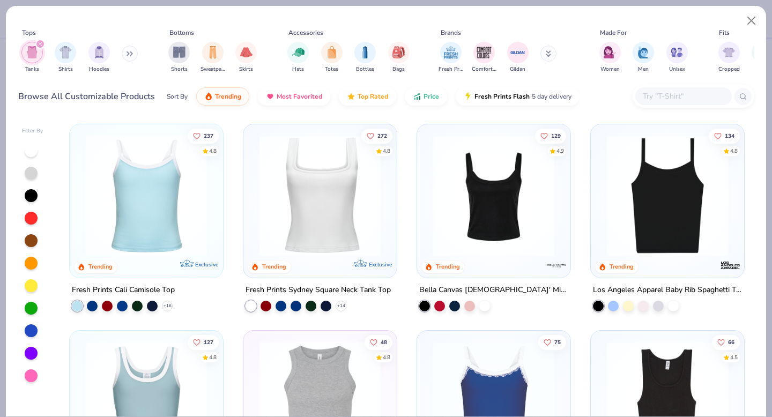
click at [461, 193] on img at bounding box center [494, 195] width 132 height 121
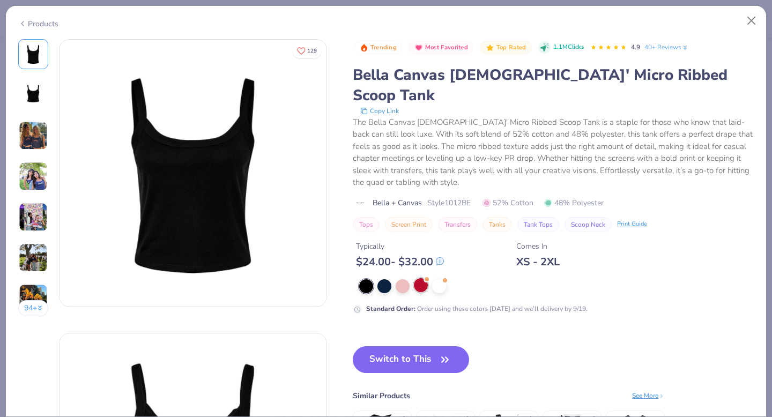
click at [424, 278] on div at bounding box center [421, 285] width 14 height 14
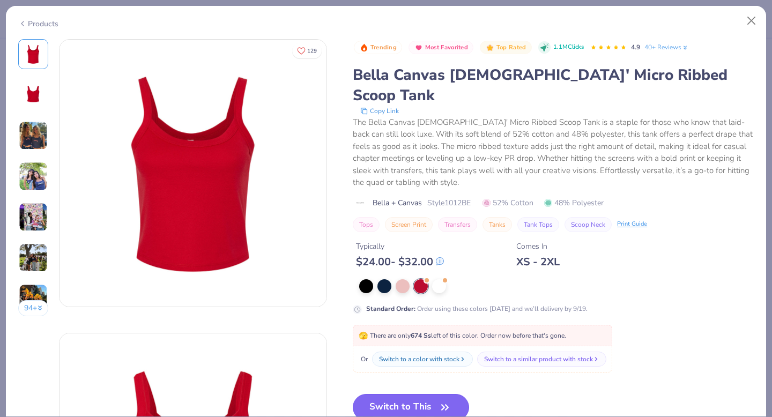
click at [424, 394] on button "Switch to This" at bounding box center [411, 407] width 116 height 27
click at [441, 400] on icon "button" at bounding box center [444, 407] width 15 height 15
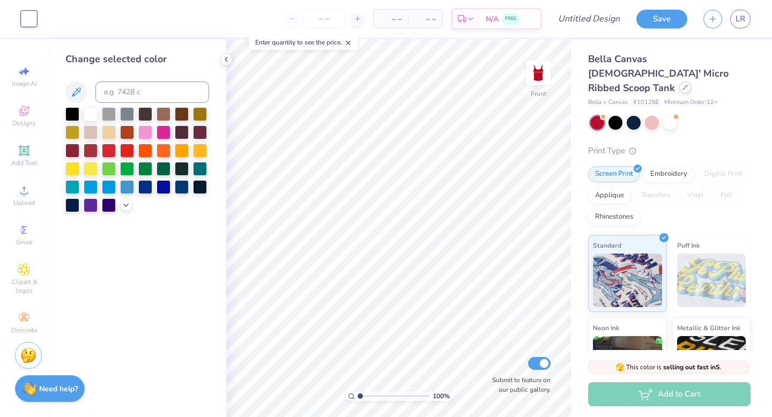
click at [682, 85] on icon at bounding box center [684, 87] width 5 height 5
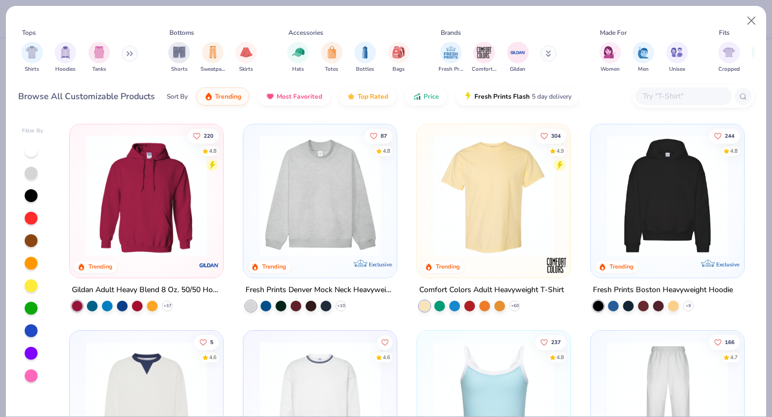
scroll to position [4, 0]
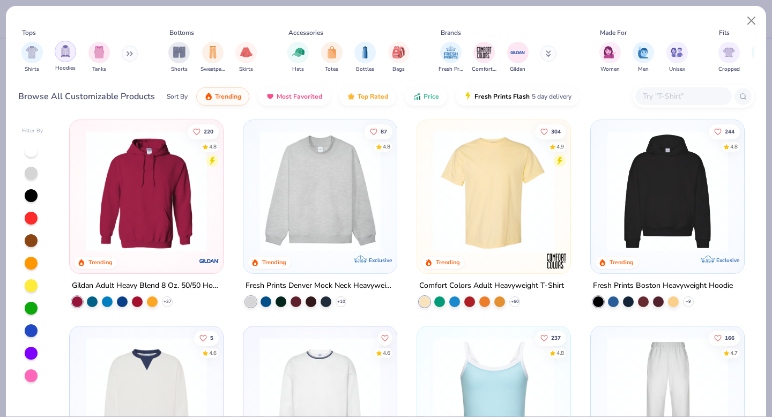
click at [100, 51] on img "filter for Tanks" at bounding box center [99, 52] width 12 height 12
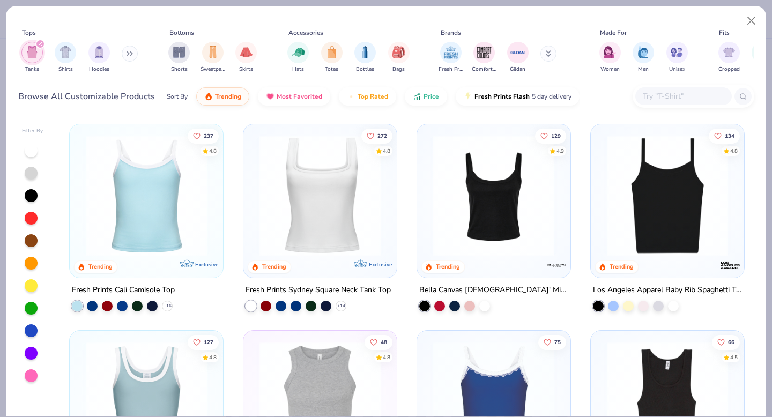
scroll to position [2, 0]
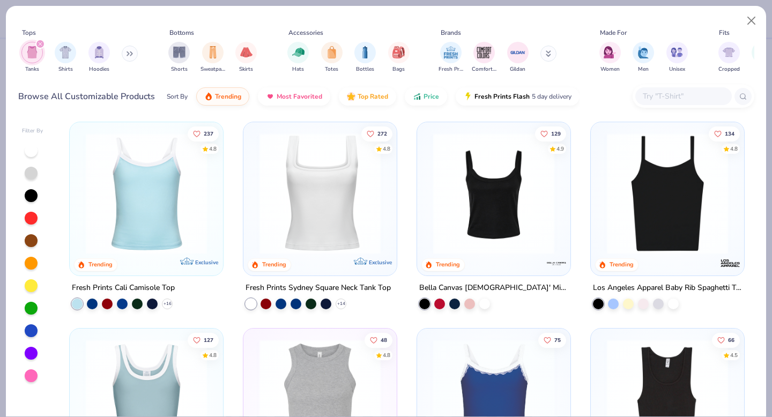
click at [159, 226] on img at bounding box center [146, 193] width 132 height 121
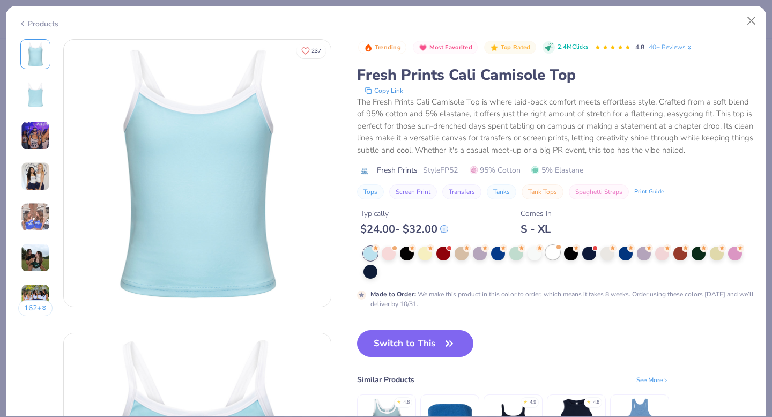
click at [560, 250] on div at bounding box center [553, 252] width 14 height 14
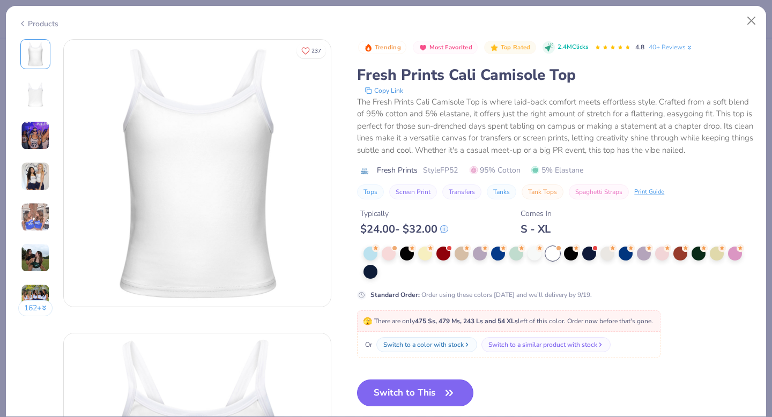
click at [415, 387] on button "Switch to This" at bounding box center [415, 392] width 116 height 27
click at [430, 397] on button "Switch to This" at bounding box center [415, 392] width 116 height 27
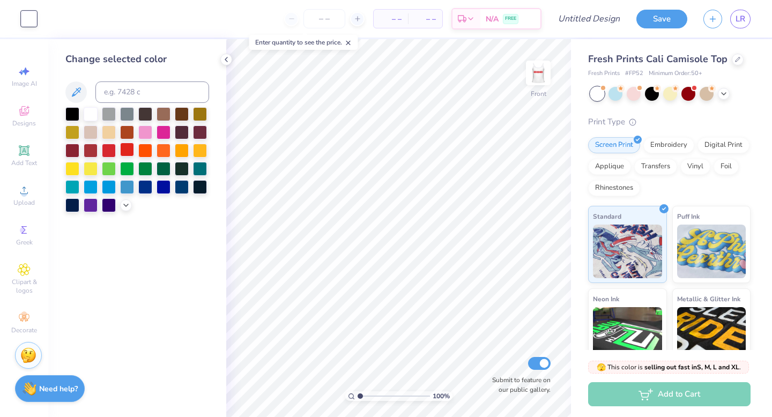
click at [127, 151] on div at bounding box center [127, 150] width 14 height 14
click at [603, 258] on div "Art colors – – Per Item – – Total Est. Delivery N/A FREE Design Title Save LR I…" at bounding box center [386, 208] width 772 height 417
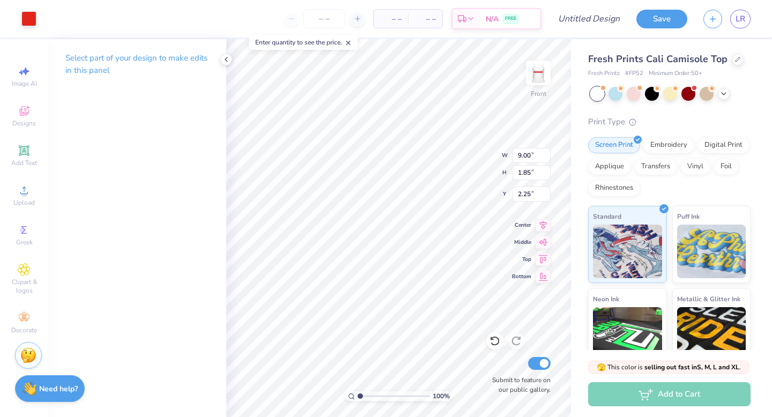
type input "1.67"
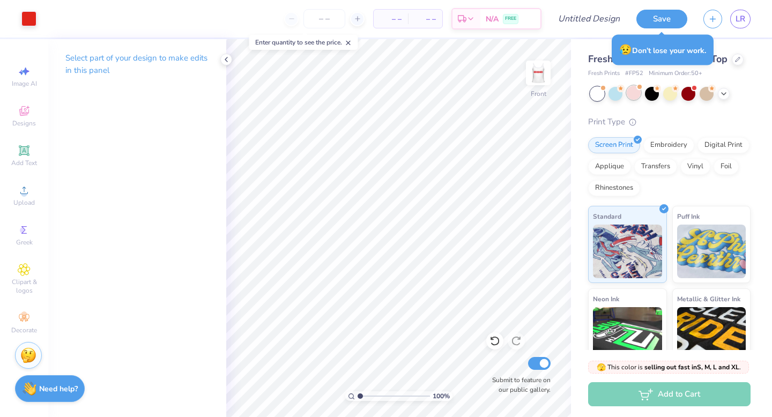
click at [634, 91] on div at bounding box center [633, 93] width 14 height 14
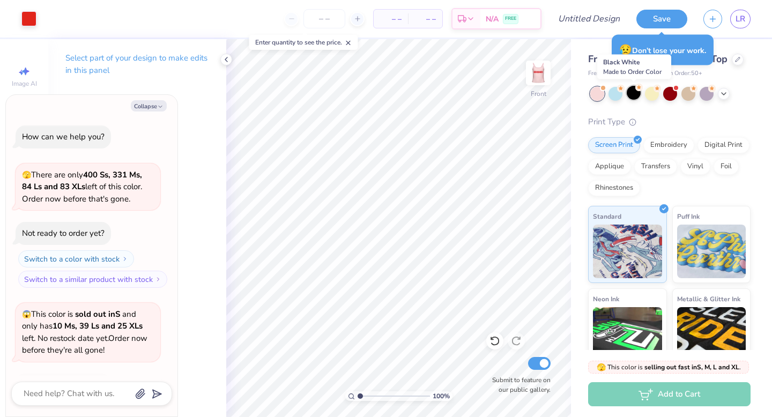
scroll to position [504, 0]
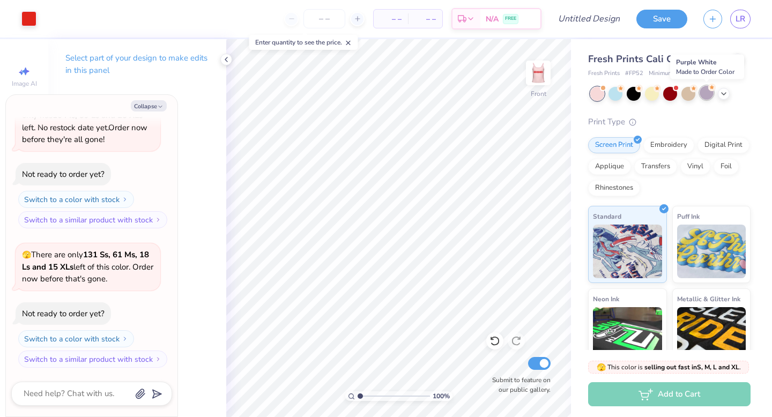
click at [708, 93] on div at bounding box center [706, 93] width 14 height 14
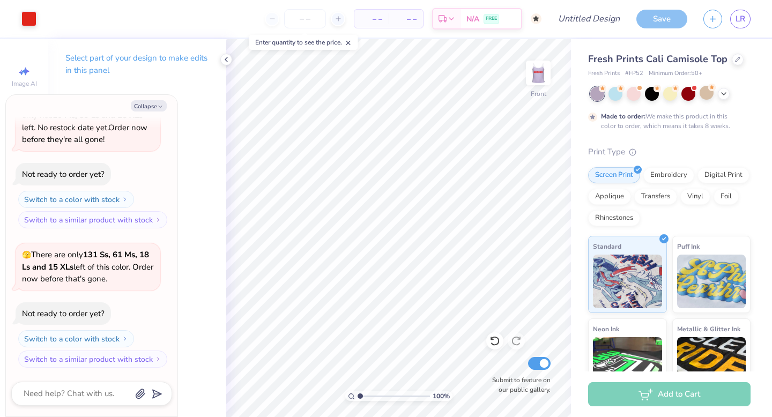
scroll to position [593, 0]
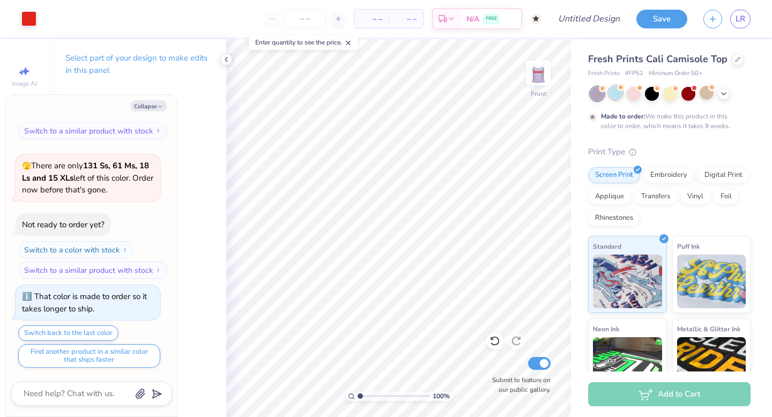
click at [616, 92] on div at bounding box center [615, 93] width 14 height 14
click at [718, 98] on div at bounding box center [670, 94] width 160 height 14
click at [726, 93] on icon at bounding box center [723, 92] width 9 height 9
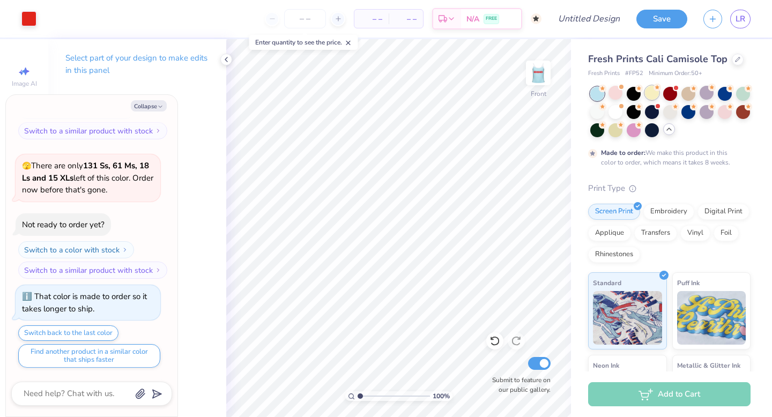
click at [657, 89] on circle at bounding box center [657, 88] width 8 height 8
click at [722, 115] on div at bounding box center [725, 111] width 14 height 14
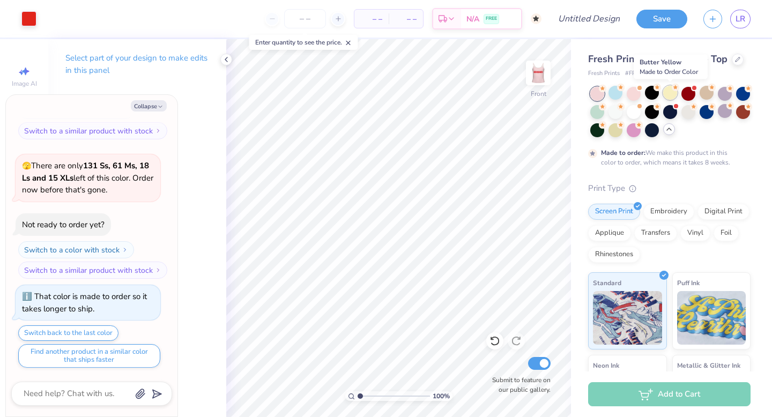
click at [674, 96] on div at bounding box center [670, 93] width 14 height 14
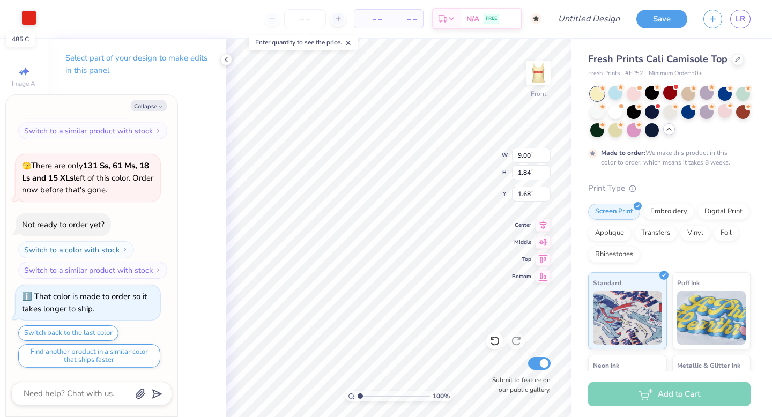
click at [27, 14] on div at bounding box center [28, 17] width 15 height 15
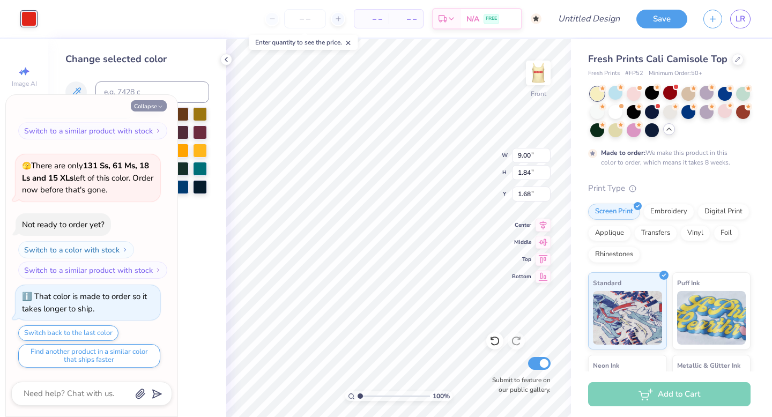
click at [161, 105] on icon "button" at bounding box center [160, 106] width 6 height 6
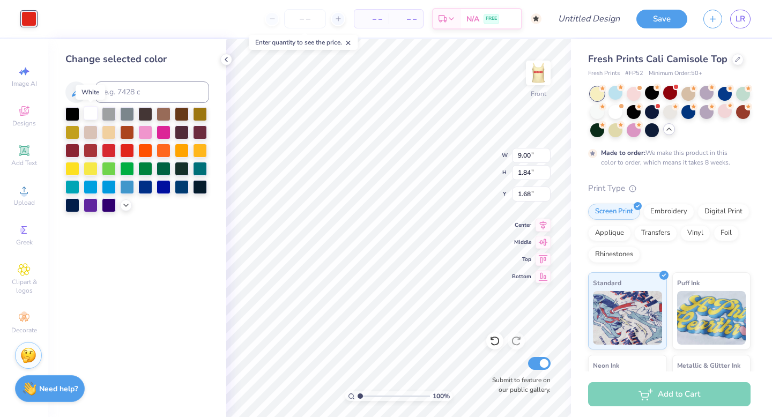
click at [88, 111] on div at bounding box center [91, 113] width 14 height 14
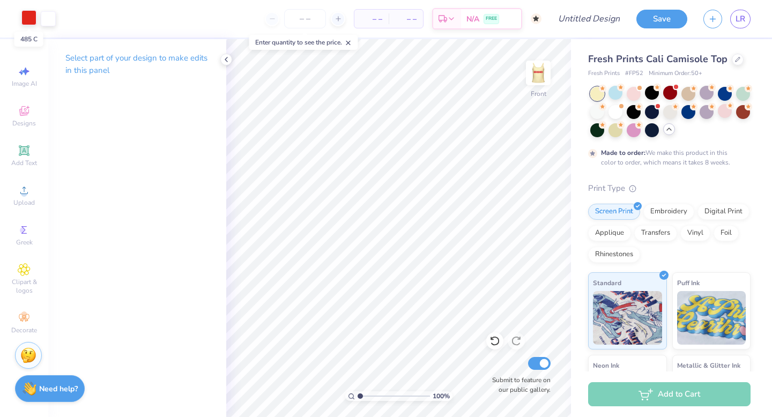
click at [32, 14] on div at bounding box center [28, 17] width 15 height 15
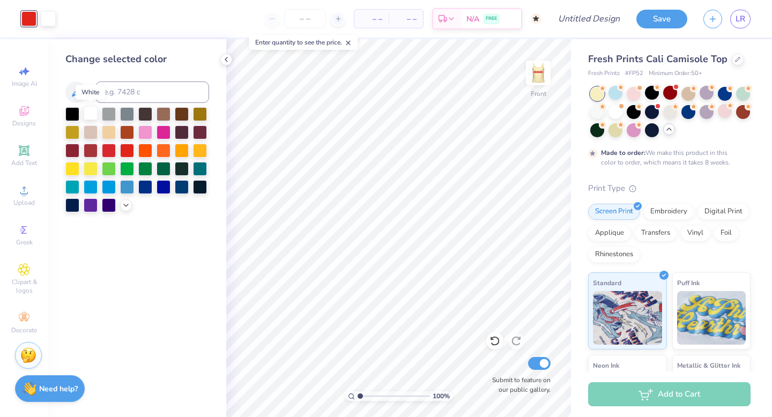
click at [91, 117] on div at bounding box center [91, 113] width 14 height 14
click at [126, 202] on icon at bounding box center [126, 204] width 9 height 9
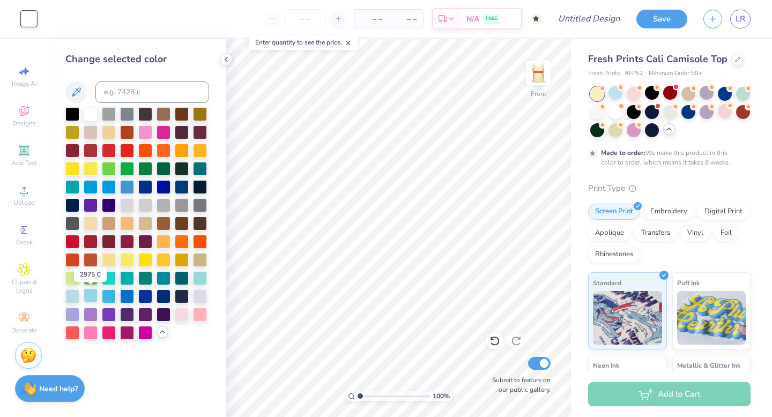
click at [85, 297] on div at bounding box center [91, 295] width 14 height 14
click at [80, 294] on div at bounding box center [137, 223] width 144 height 233
click at [74, 294] on div at bounding box center [72, 295] width 14 height 14
click at [200, 278] on div at bounding box center [200, 277] width 14 height 14
click at [123, 152] on div at bounding box center [127, 150] width 14 height 14
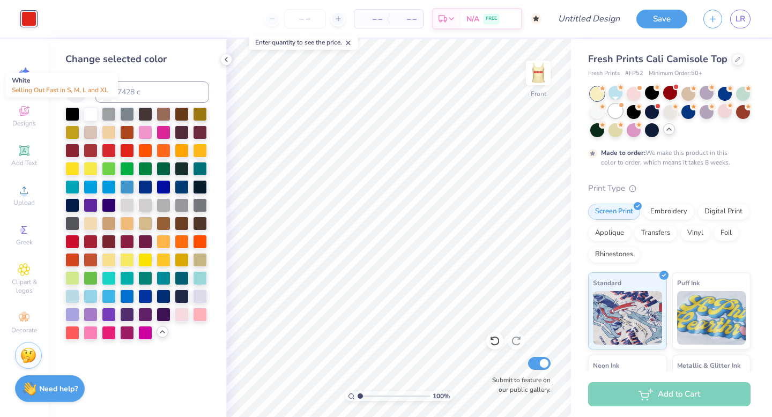
click at [612, 114] on div at bounding box center [615, 111] width 14 height 14
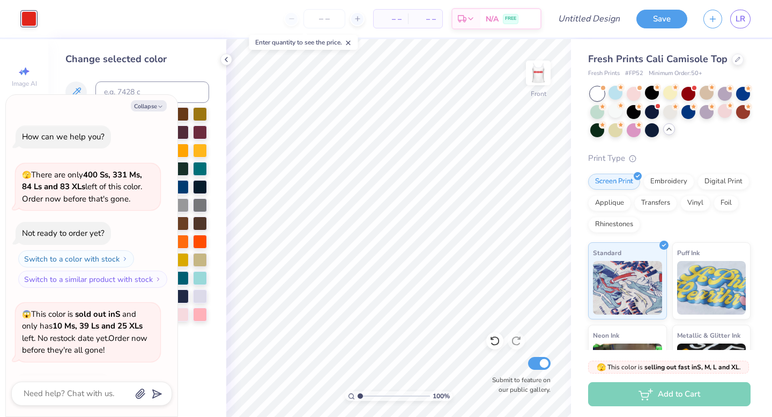
scroll to position [786, 0]
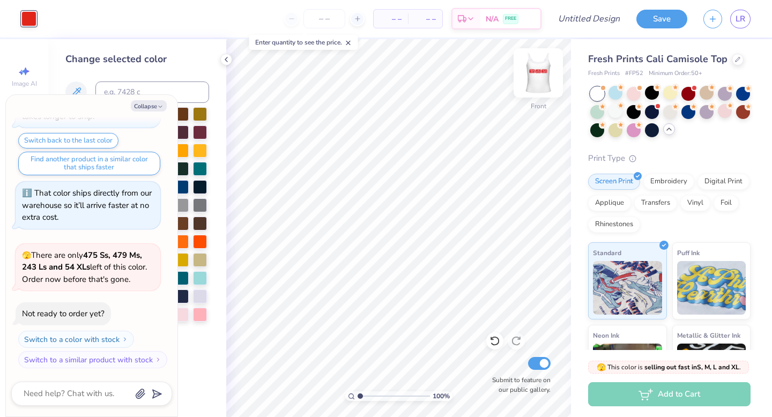
click at [537, 68] on img at bounding box center [538, 72] width 43 height 43
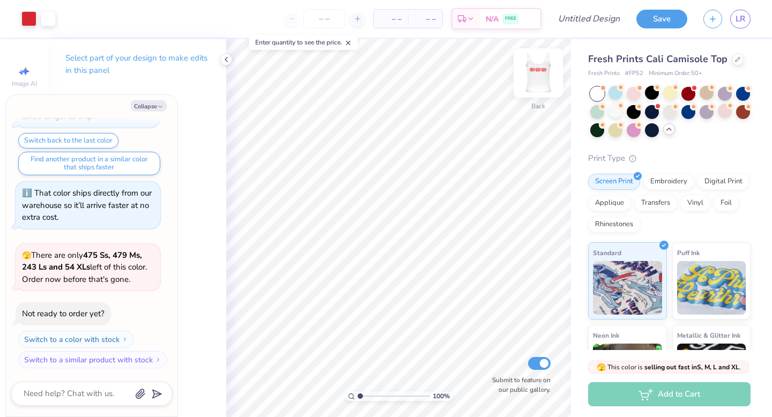
click at [542, 76] on img at bounding box center [538, 72] width 43 height 43
click at [538, 71] on img at bounding box center [538, 72] width 43 height 43
click at [147, 106] on button "Collapse" at bounding box center [149, 105] width 36 height 11
type textarea "x"
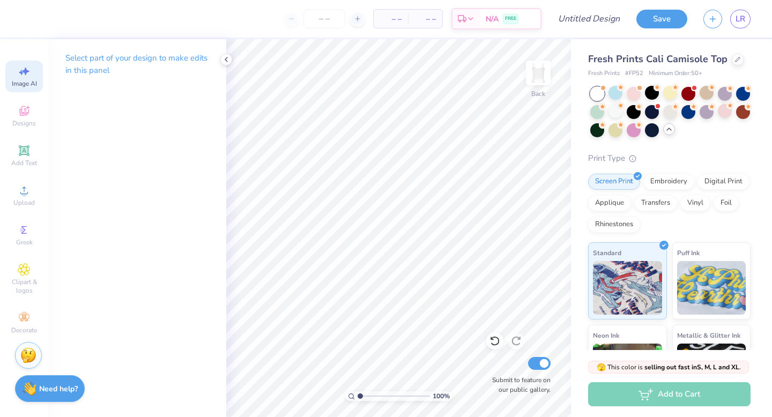
click at [27, 78] on div "Image AI" at bounding box center [24, 77] width 38 height 32
select select "4"
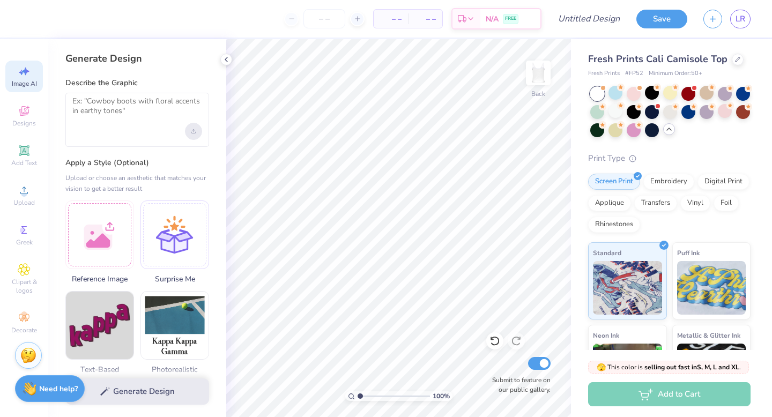
click at [197, 131] on div "Upload image" at bounding box center [193, 131] width 17 height 17
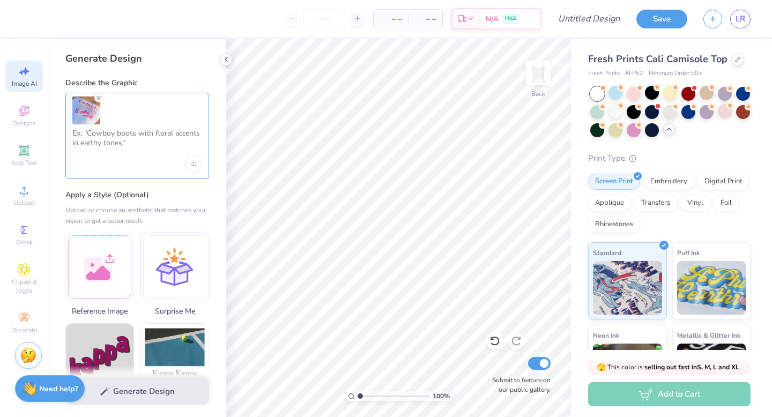
click at [144, 155] on textarea at bounding box center [137, 142] width 130 height 27
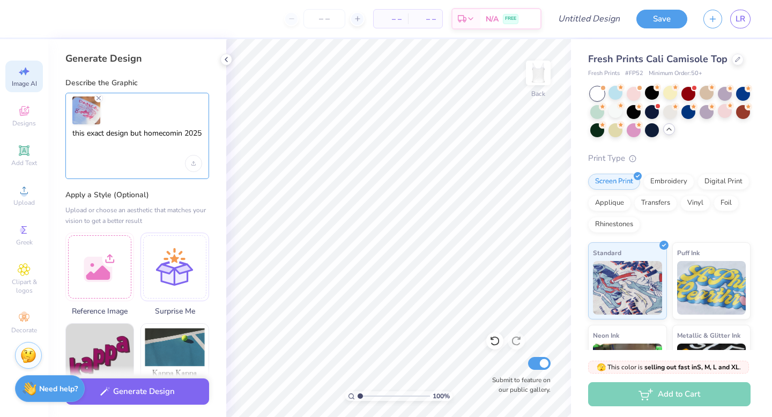
click at [183, 131] on textarea "this exact design but homecomin 2025" at bounding box center [137, 142] width 130 height 27
click at [145, 133] on textarea "this exact design but homecoming 2025" at bounding box center [137, 142] width 130 height 27
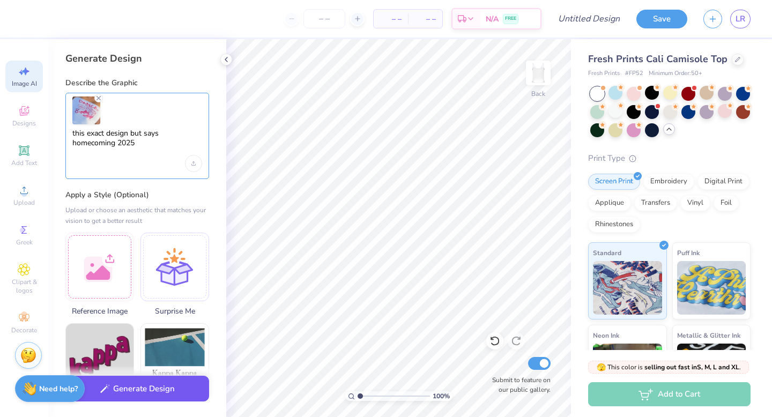
type textarea "this exact design but says homecoming 2025"
click at [132, 387] on button "Generate Design" at bounding box center [137, 389] width 144 height 26
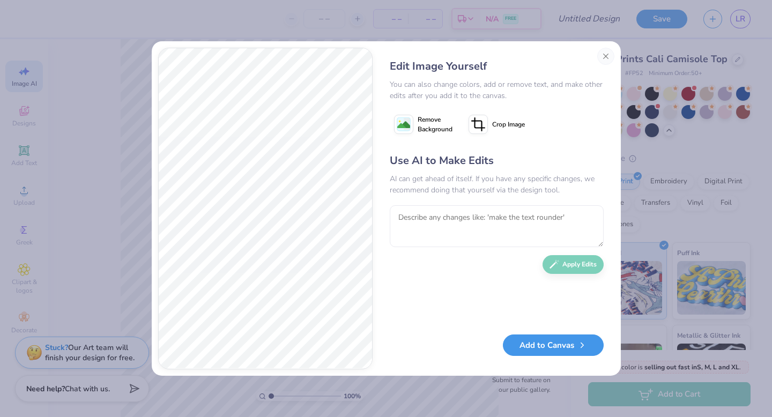
click at [553, 348] on button "Add to Canvas" at bounding box center [553, 345] width 101 height 22
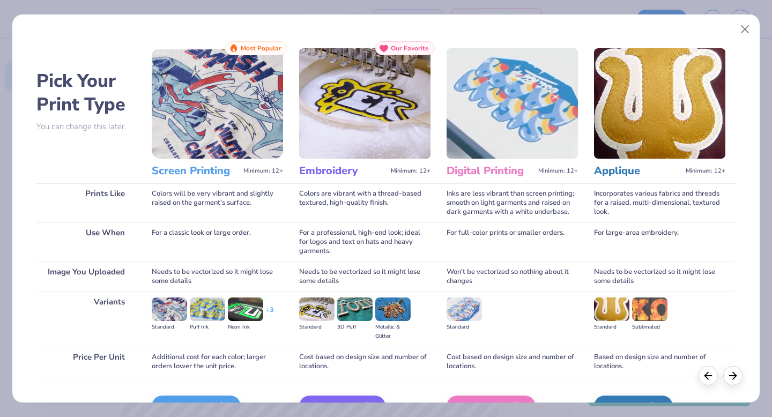
scroll to position [64, 0]
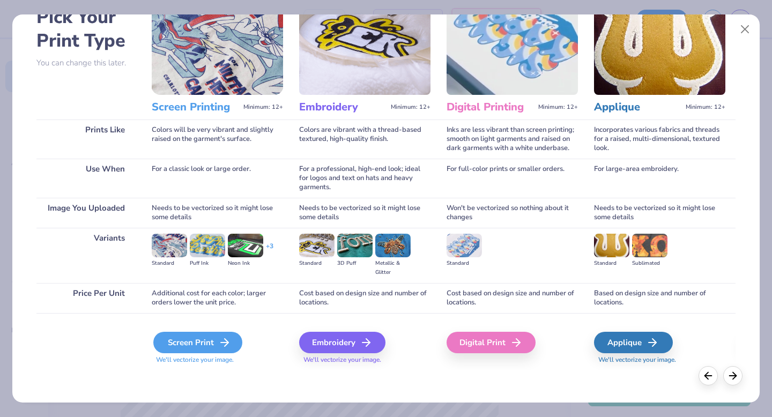
click at [197, 344] on div "Screen Print" at bounding box center [197, 342] width 89 height 21
click at [215, 341] on div "Screen Print" at bounding box center [197, 342] width 89 height 21
click at [184, 341] on div "Screen Print" at bounding box center [197, 342] width 89 height 21
click at [190, 345] on div "Screen Print" at bounding box center [197, 342] width 89 height 21
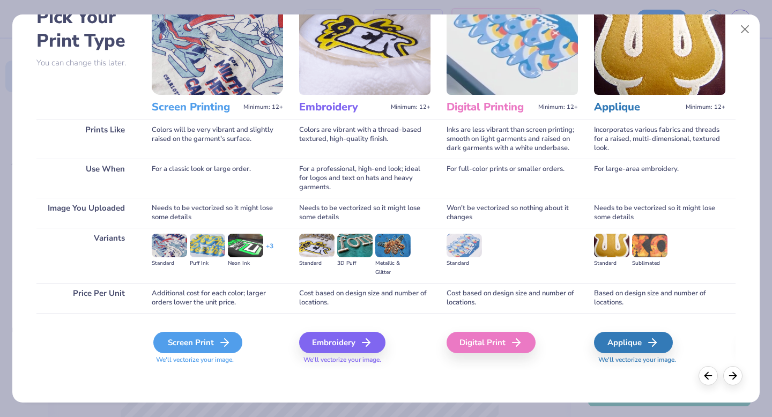
click at [190, 345] on div "Screen Print" at bounding box center [197, 342] width 89 height 21
click at [187, 345] on div "Screen Print" at bounding box center [197, 342] width 89 height 21
click at [207, 342] on div "Screen Print" at bounding box center [197, 342] width 89 height 21
click at [211, 341] on div "Screen Print" at bounding box center [197, 342] width 89 height 21
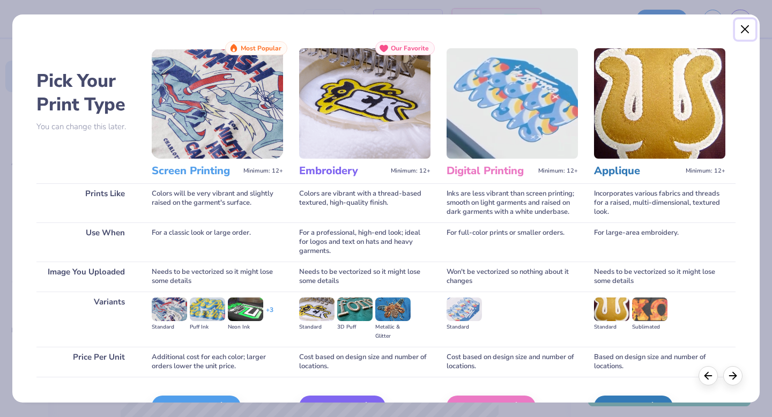
click at [747, 26] on button "Close" at bounding box center [745, 29] width 20 height 20
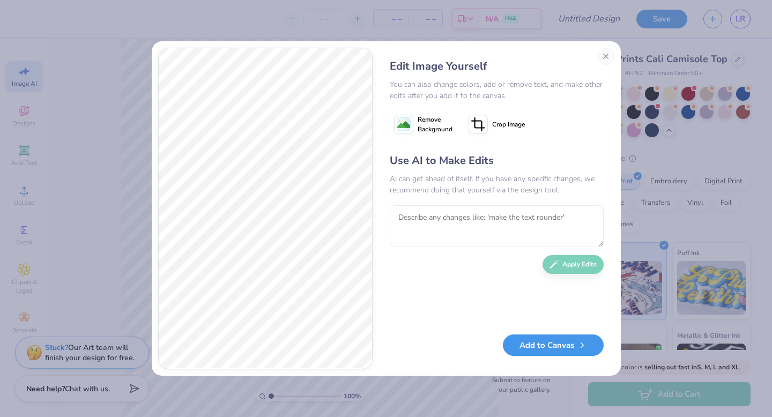
click at [517, 349] on button "Add to Canvas" at bounding box center [553, 345] width 101 height 22
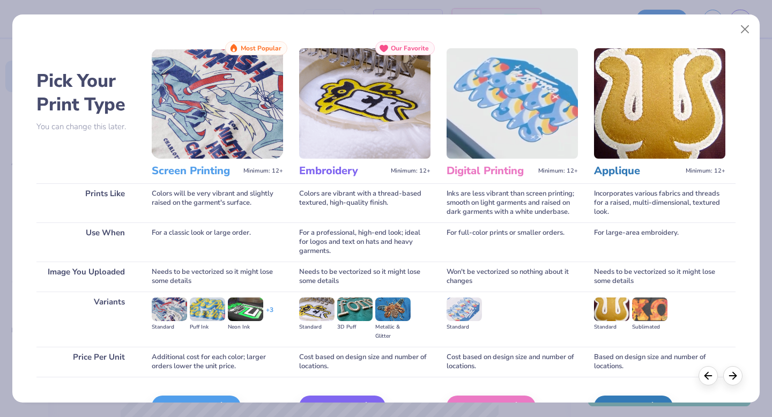
scroll to position [64, 0]
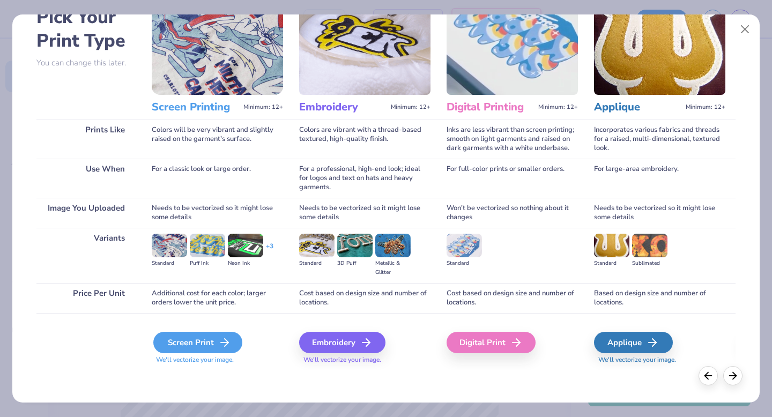
click at [183, 337] on div "Screen Print" at bounding box center [197, 342] width 89 height 21
click at [201, 357] on span "We'll vectorize your image." at bounding box center [217, 359] width 131 height 9
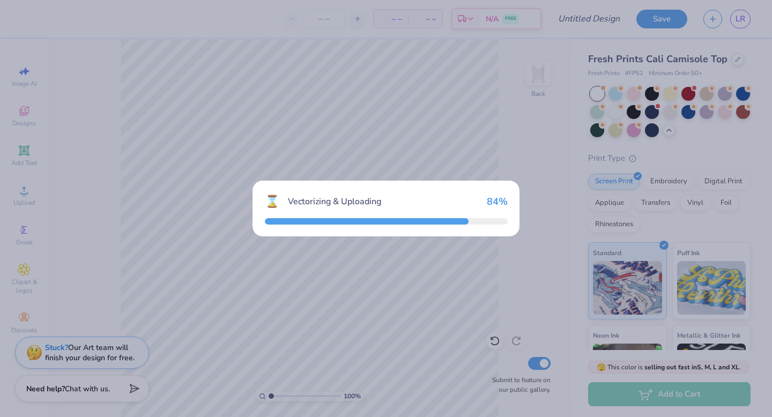
click at [523, 123] on div "⌛ Vectorizing & Uploading 84 %" at bounding box center [386, 208] width 772 height 417
click at [522, 123] on div "⌛ Vectorizing & Uploading 100 %" at bounding box center [386, 208] width 772 height 417
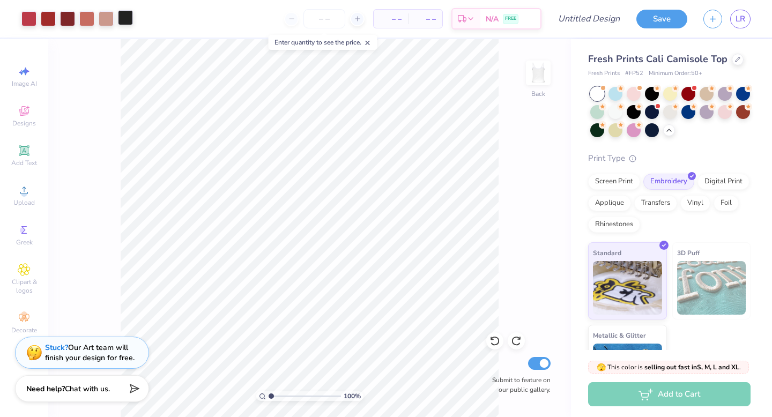
click at [124, 22] on div at bounding box center [125, 17] width 15 height 15
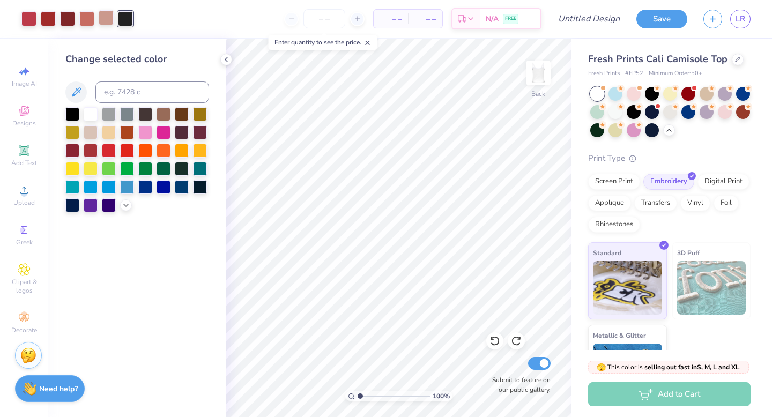
click at [107, 20] on div at bounding box center [106, 17] width 15 height 15
click at [71, 115] on div at bounding box center [72, 113] width 14 height 14
click at [88, 19] on div at bounding box center [86, 17] width 15 height 15
click at [79, 109] on div at bounding box center [72, 113] width 14 height 14
click at [65, 18] on div at bounding box center [67, 17] width 15 height 15
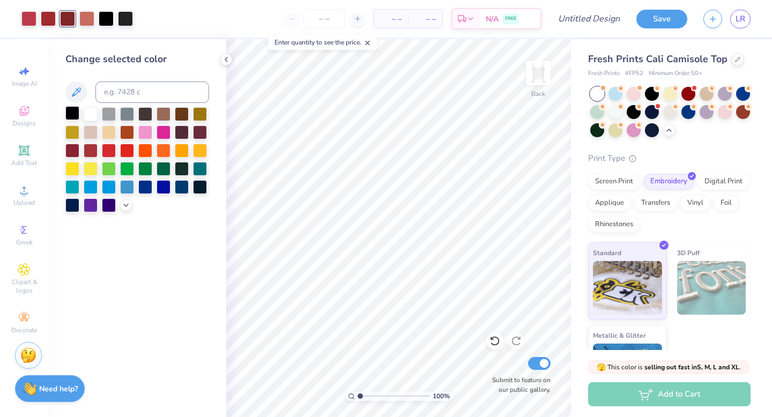
click at [71, 115] on div at bounding box center [72, 113] width 14 height 14
click at [86, 17] on div at bounding box center [86, 17] width 15 height 15
click at [74, 113] on div at bounding box center [72, 113] width 14 height 14
click at [48, 16] on div at bounding box center [48, 17] width 15 height 15
click at [71, 110] on div at bounding box center [72, 113] width 14 height 14
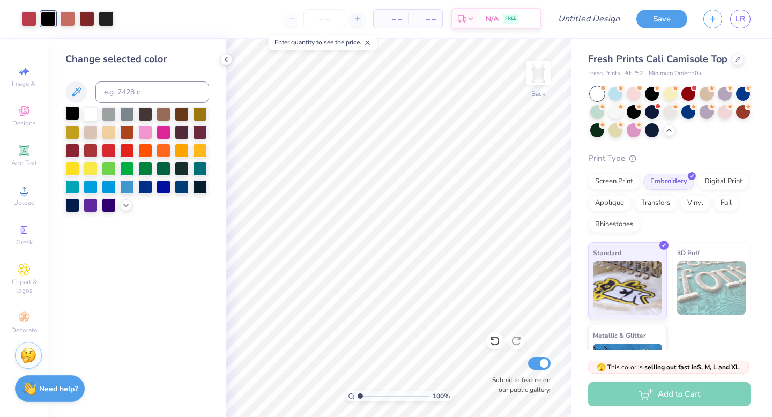
click at [88, 14] on div at bounding box center [86, 18] width 15 height 15
click at [71, 111] on div at bounding box center [72, 113] width 14 height 14
click at [64, 22] on div at bounding box center [67, 17] width 15 height 15
drag, startPoint x: 76, startPoint y: 117, endPoint x: 40, endPoint y: 20, distance: 103.3
click at [76, 117] on div at bounding box center [72, 114] width 14 height 14
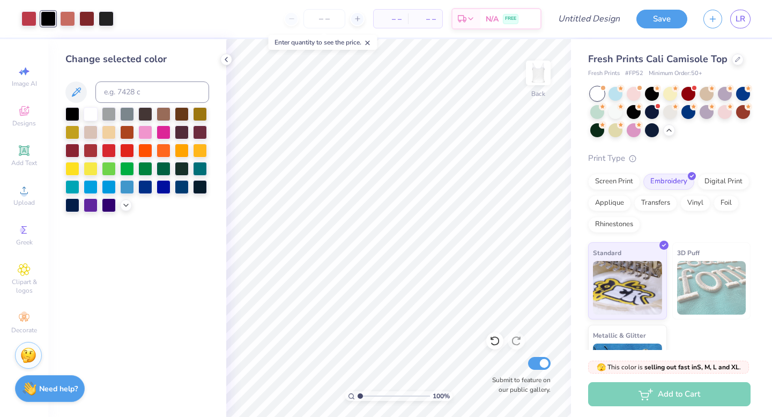
click at [41, 20] on div at bounding box center [48, 18] width 15 height 15
click at [32, 18] on div at bounding box center [28, 17] width 15 height 15
click at [70, 113] on div at bounding box center [72, 113] width 14 height 14
click at [68, 14] on div at bounding box center [67, 18] width 15 height 15
click at [71, 110] on div at bounding box center [72, 113] width 14 height 14
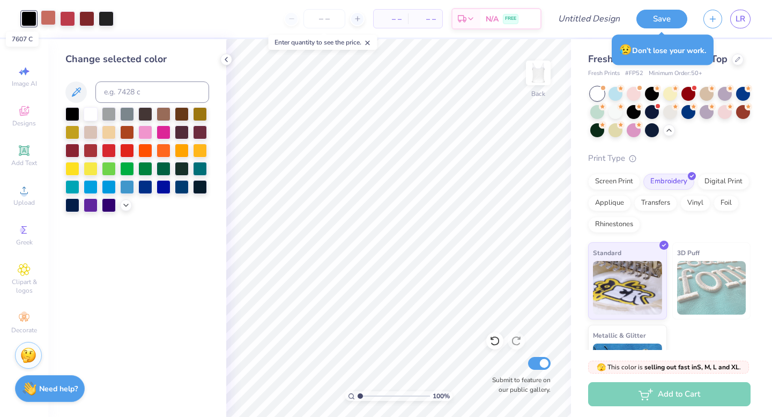
click at [48, 14] on div at bounding box center [48, 17] width 15 height 15
click at [69, 114] on div at bounding box center [72, 113] width 14 height 14
click at [73, 110] on div at bounding box center [72, 113] width 14 height 14
click at [67, 15] on div at bounding box center [67, 17] width 15 height 15
click at [72, 115] on div at bounding box center [72, 113] width 14 height 14
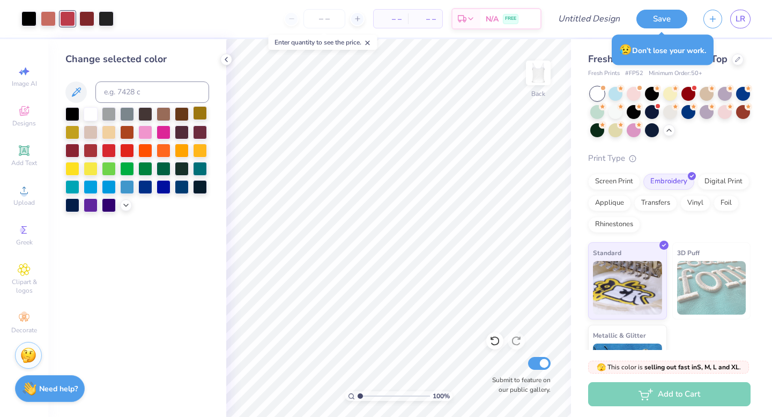
click at [72, 115] on div at bounding box center [72, 114] width 14 height 14
click at [687, 91] on div at bounding box center [688, 93] width 14 height 14
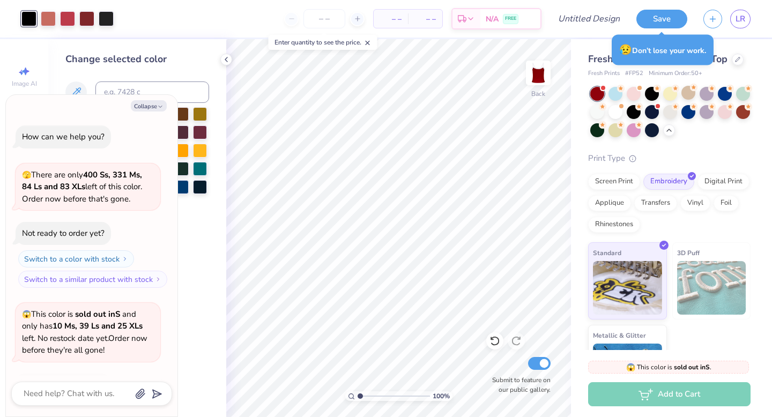
scroll to position [937, 0]
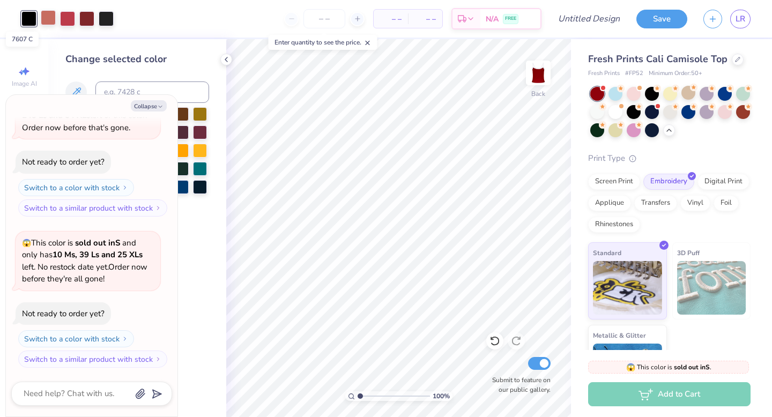
click at [43, 16] on div at bounding box center [48, 17] width 15 height 15
click at [27, 16] on div at bounding box center [28, 17] width 15 height 15
click at [28, 17] on div at bounding box center [28, 18] width 15 height 15
click at [147, 109] on button "Collapse" at bounding box center [149, 105] width 36 height 11
type textarea "x"
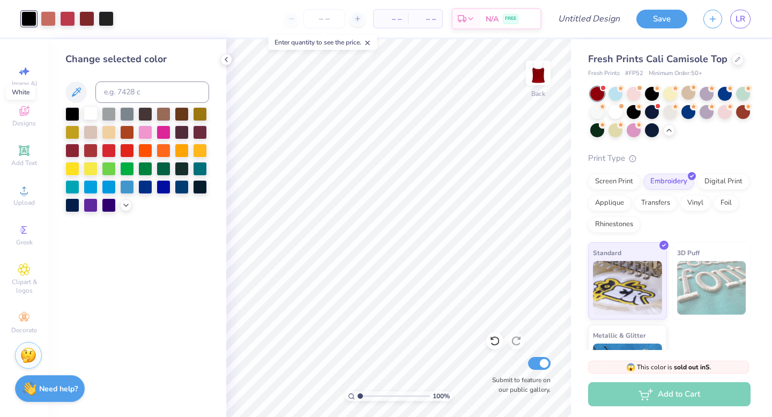
click at [90, 115] on div at bounding box center [91, 113] width 14 height 14
click at [50, 15] on div at bounding box center [48, 17] width 15 height 15
click at [94, 111] on div at bounding box center [91, 113] width 14 height 14
click at [69, 18] on div at bounding box center [67, 17] width 15 height 15
click at [88, 110] on div at bounding box center [91, 113] width 14 height 14
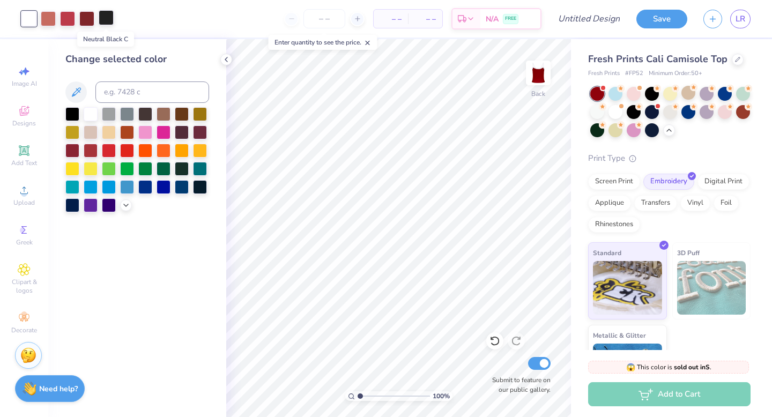
click at [102, 21] on div at bounding box center [106, 17] width 15 height 15
click at [86, 113] on div at bounding box center [91, 113] width 14 height 14
click at [87, 113] on div at bounding box center [91, 113] width 14 height 14
click at [70, 16] on div at bounding box center [67, 17] width 15 height 15
click at [93, 117] on div at bounding box center [91, 113] width 14 height 14
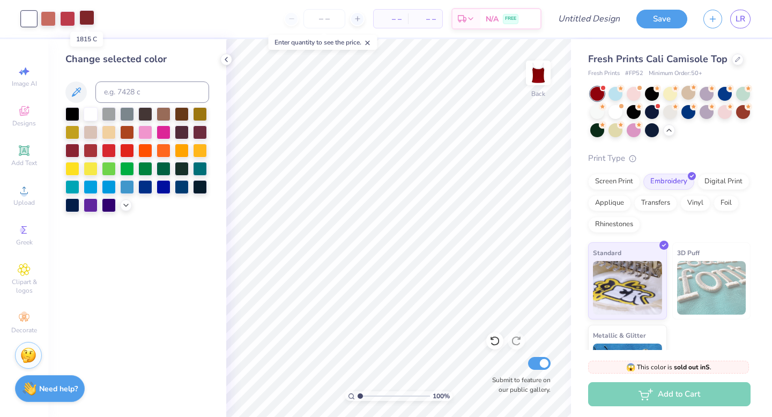
click at [92, 16] on div at bounding box center [86, 17] width 15 height 15
click at [91, 112] on div at bounding box center [91, 113] width 14 height 14
click at [48, 18] on div at bounding box center [48, 17] width 15 height 15
click at [91, 109] on div at bounding box center [91, 113] width 14 height 14
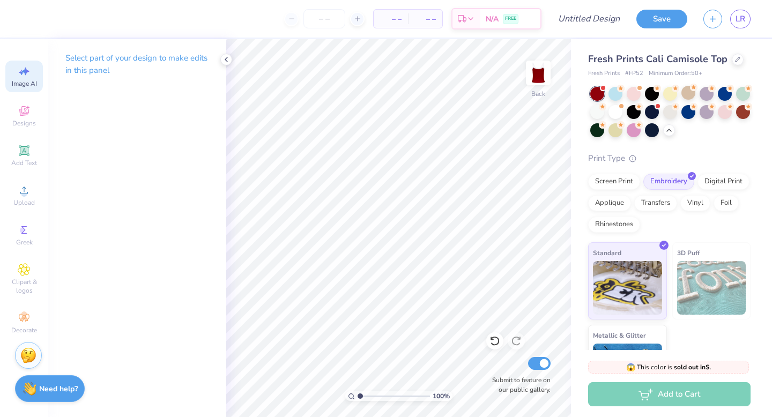
click at [25, 82] on span "Image AI" at bounding box center [24, 83] width 25 height 9
select select "4"
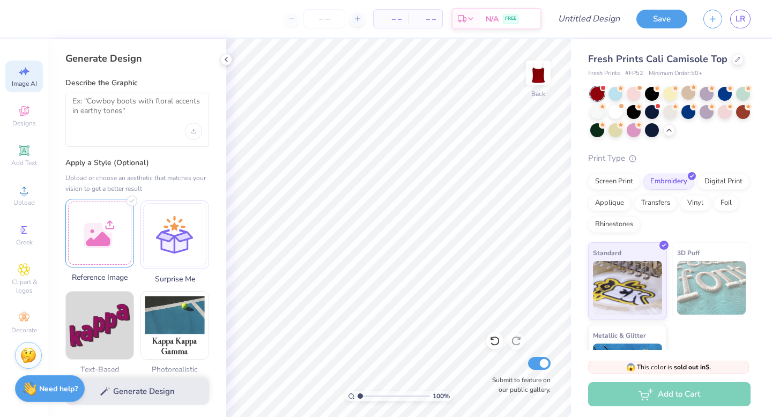
click at [118, 248] on div at bounding box center [99, 233] width 69 height 69
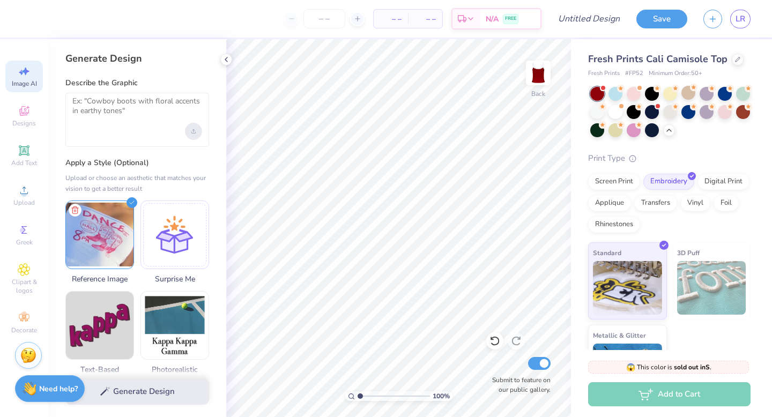
click at [188, 128] on div "Upload image" at bounding box center [193, 131] width 17 height 17
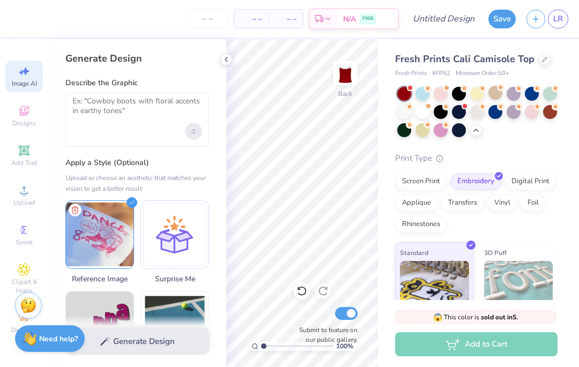
click at [194, 132] on icon "Upload image" at bounding box center [193, 131] width 4 height 4
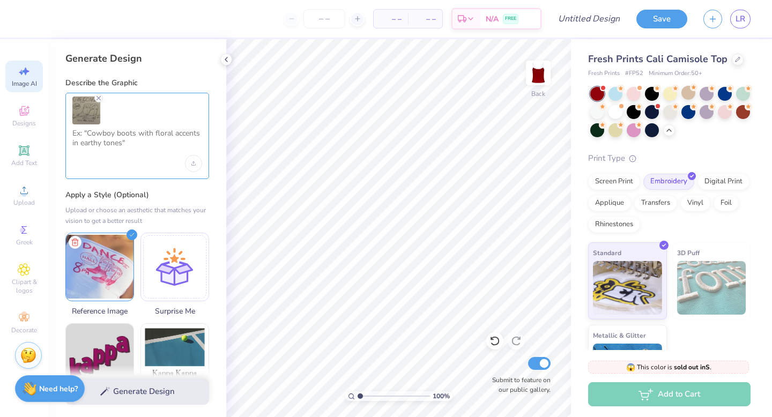
click at [138, 140] on textarea at bounding box center [137, 142] width 130 height 27
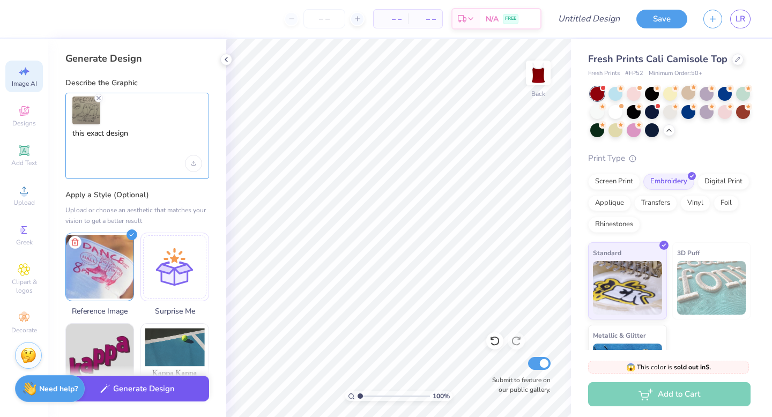
type textarea "this exact design"
click at [155, 387] on button "Generate Design" at bounding box center [137, 389] width 144 height 26
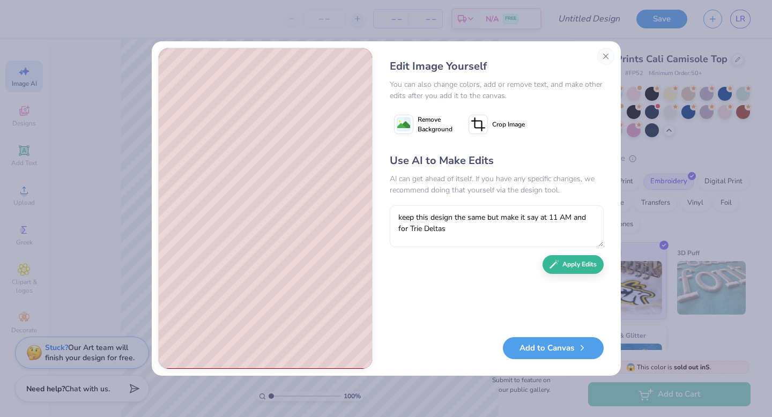
click at [422, 229] on textarea "keep this design the same but make it say at 11 AM and for Trie Deltas" at bounding box center [497, 226] width 214 height 42
type textarea "keep this design the same but make it say at 11 AM and for Tri Deltas"
click button "Apply Edits"
type textarea "keep everything but say for tri delta's and make the boots a bit more detailed"
click at [566, 256] on button "Apply Edits" at bounding box center [572, 261] width 61 height 19
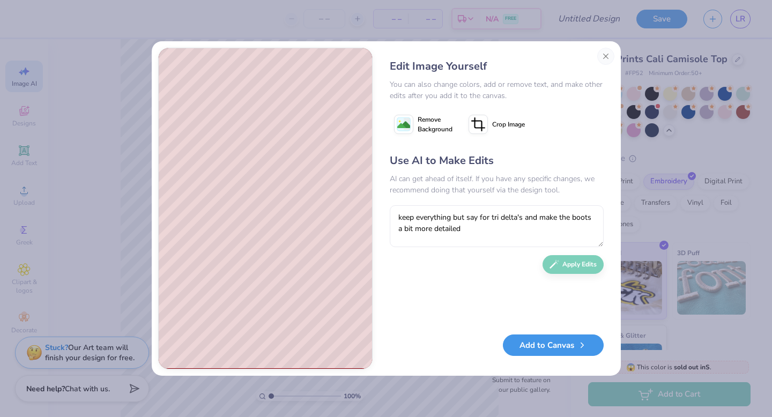
click at [542, 347] on button "Add to Canvas" at bounding box center [553, 345] width 101 height 22
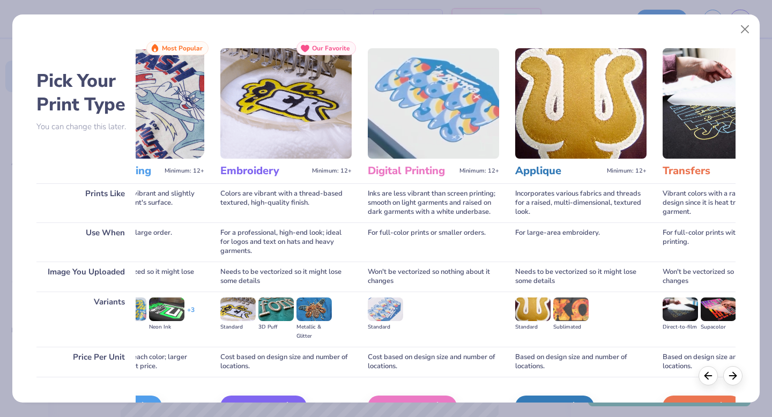
scroll to position [64, 0]
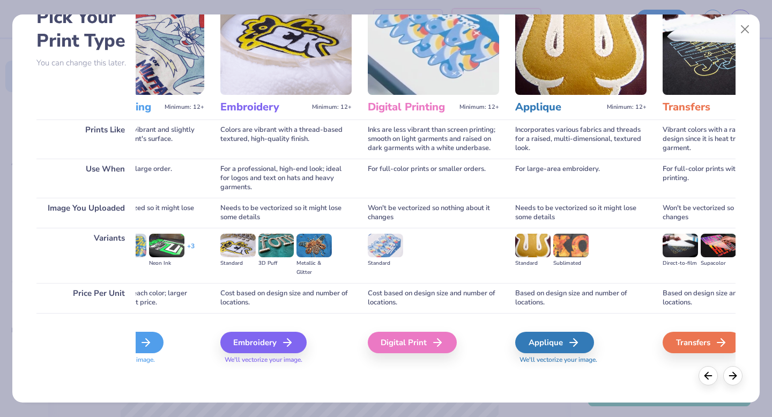
click at [154, 340] on div "Screen Print" at bounding box center [118, 342] width 89 height 21
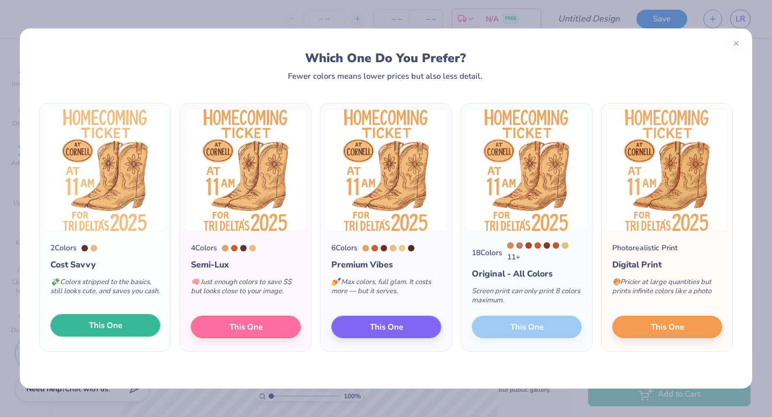
click at [95, 331] on span "This One" at bounding box center [105, 325] width 33 height 12
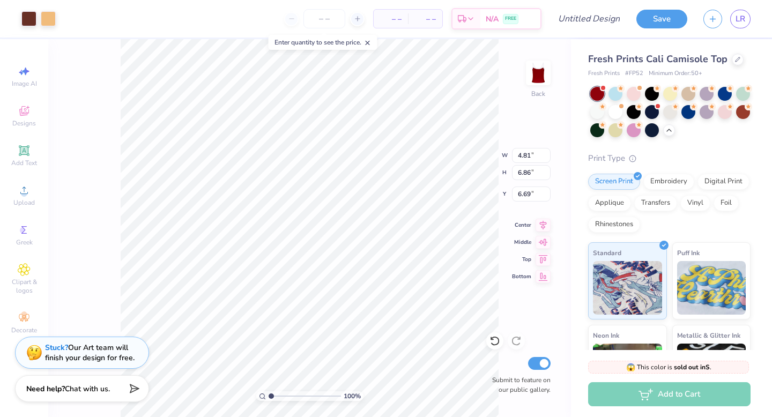
type input "4.81"
type input "6.86"
type input "2.64"
click at [44, 23] on div at bounding box center [48, 17] width 15 height 15
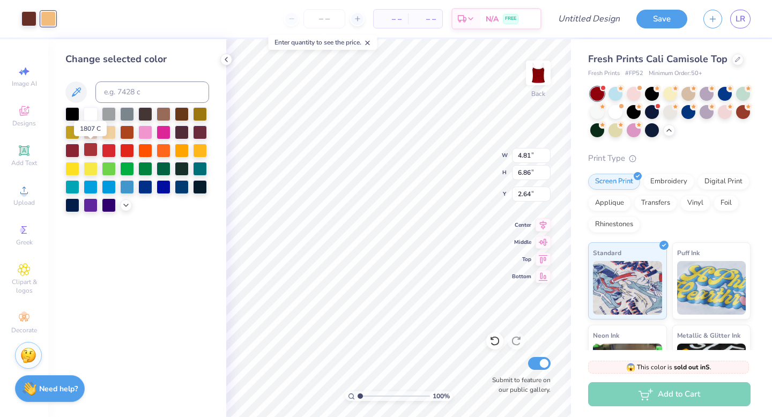
click at [87, 150] on div at bounding box center [91, 150] width 14 height 14
click at [28, 17] on div at bounding box center [28, 17] width 15 height 15
click at [611, 109] on div at bounding box center [615, 111] width 14 height 14
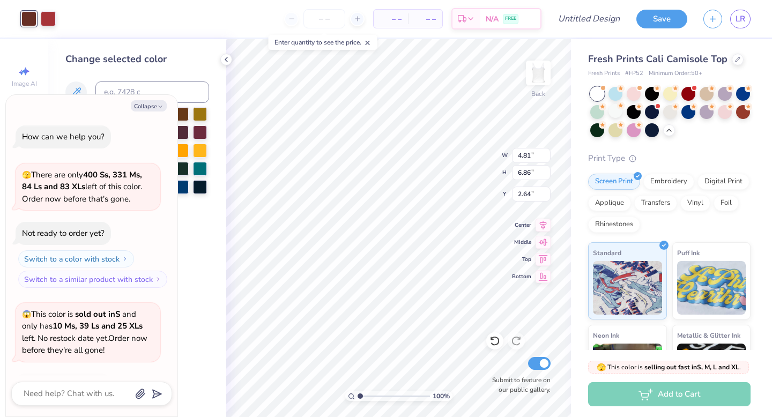
scroll to position [1077, 0]
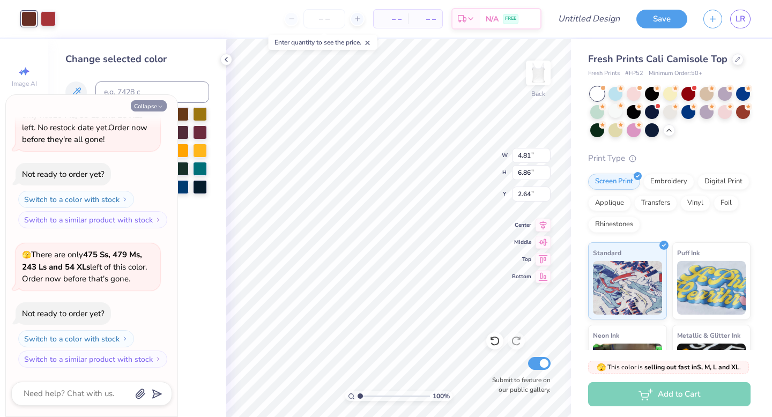
click at [154, 105] on button "Collapse" at bounding box center [149, 105] width 36 height 11
type textarea "x"
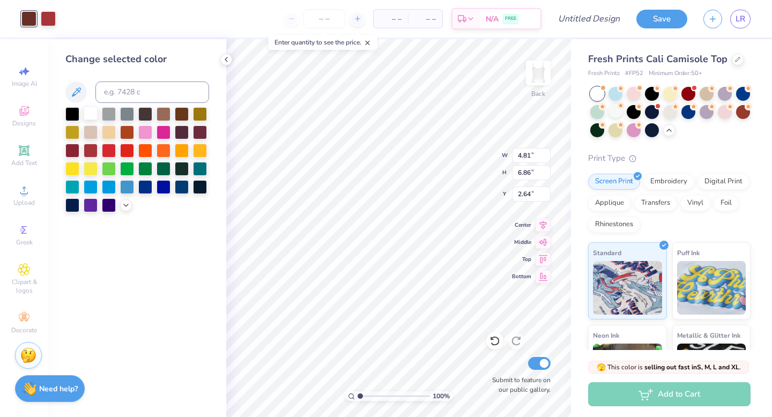
click at [89, 111] on div at bounding box center [91, 113] width 14 height 14
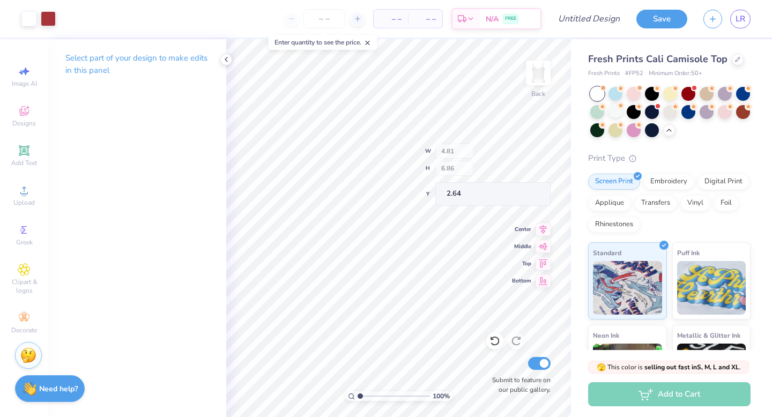
type input "2.01"
type input "0.51"
type input "0.86"
type input "2.05"
click at [51, 22] on div at bounding box center [48, 17] width 15 height 15
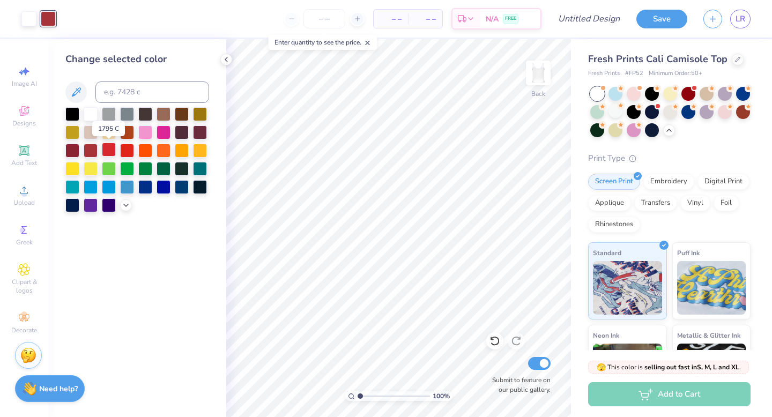
click at [106, 148] on div at bounding box center [109, 150] width 14 height 14
click at [91, 151] on div at bounding box center [91, 150] width 14 height 14
click at [128, 206] on icon at bounding box center [126, 204] width 9 height 9
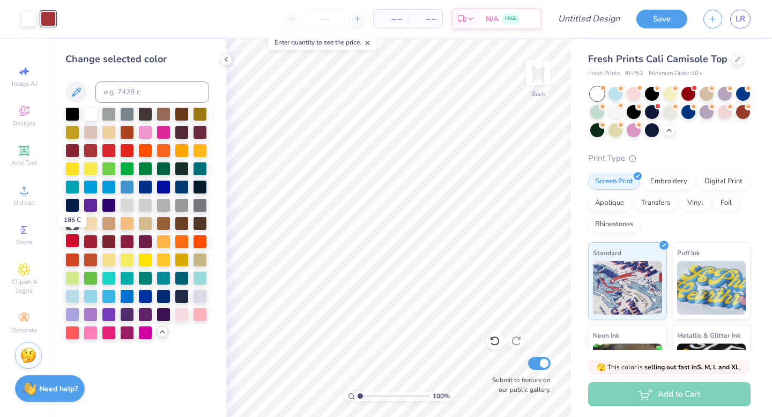
click at [74, 240] on div at bounding box center [72, 241] width 14 height 14
click at [88, 239] on div at bounding box center [91, 241] width 14 height 14
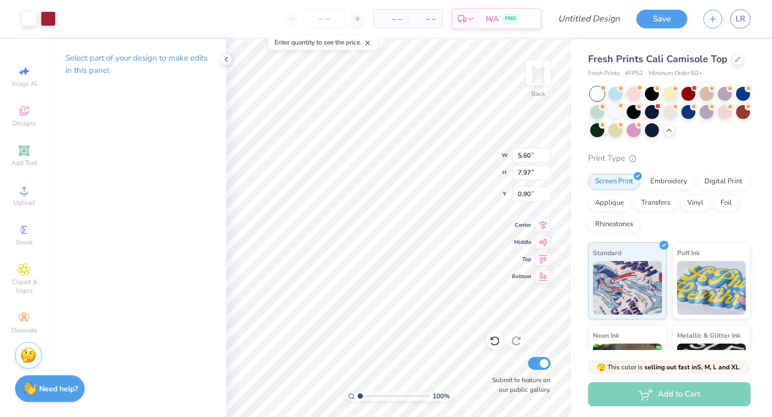
type input "5.60"
type input "7.97"
type input "1.27"
click at [735, 59] on icon at bounding box center [737, 58] width 5 height 5
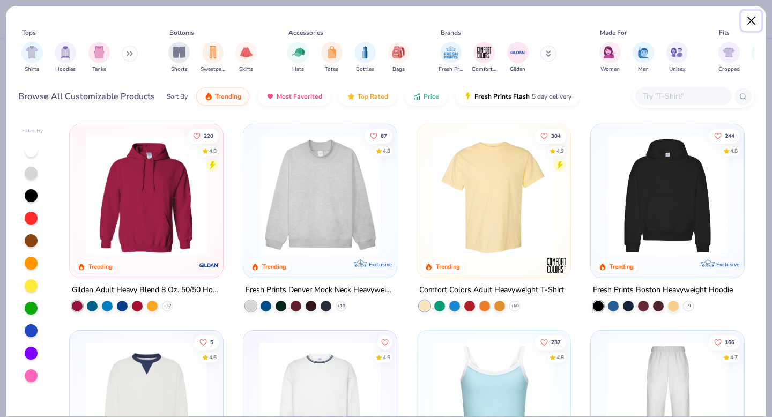
click at [755, 19] on button "Close" at bounding box center [751, 21] width 20 height 20
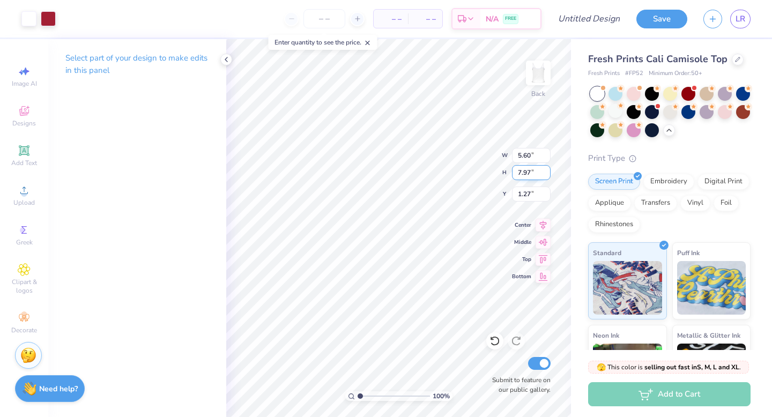
click at [466, 170] on div "100 % Back W 5.60 5.60 " H 7.97 7.97 " Y 1.27 1.27 " Center Middle Top Bottom S…" at bounding box center [398, 228] width 345 height 378
type input "5.45"
type input "7.77"
type input "1.48"
click at [735, 58] on icon at bounding box center [737, 58] width 5 height 5
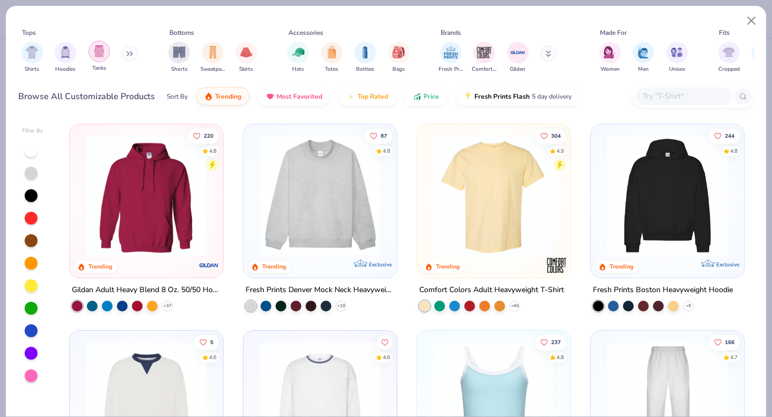
click at [97, 54] on img "filter for Tanks" at bounding box center [99, 51] width 12 height 12
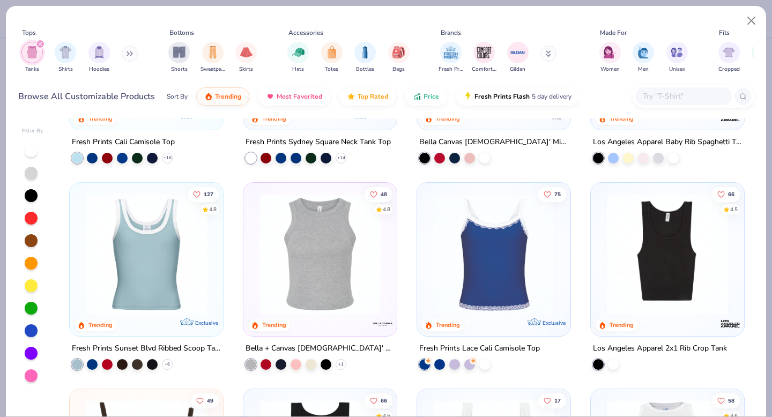
scroll to position [147, 0]
click at [320, 274] on img at bounding box center [320, 254] width 132 height 121
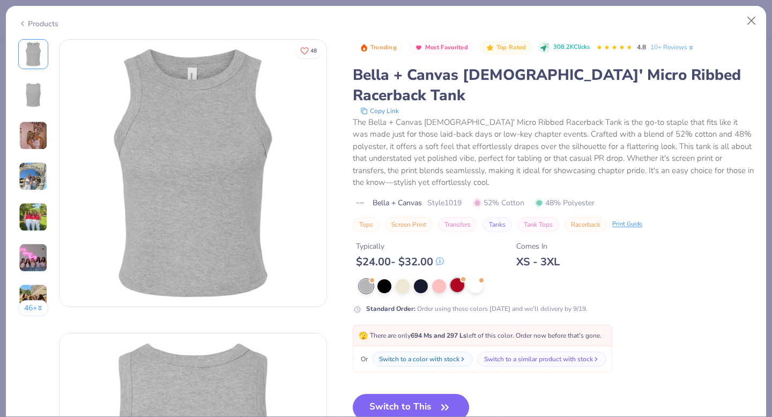
click at [459, 278] on div at bounding box center [457, 285] width 14 height 14
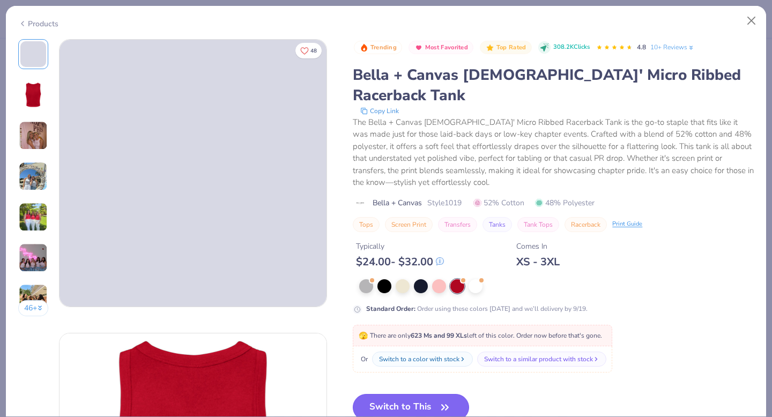
click at [429, 394] on button "Switch to This" at bounding box center [411, 407] width 116 height 27
click at [434, 394] on button "Switch to This" at bounding box center [411, 407] width 116 height 27
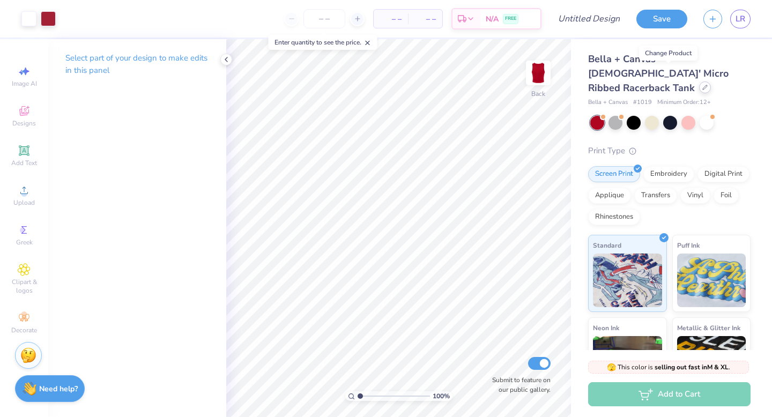
click at [702, 85] on icon at bounding box center [704, 87] width 5 height 5
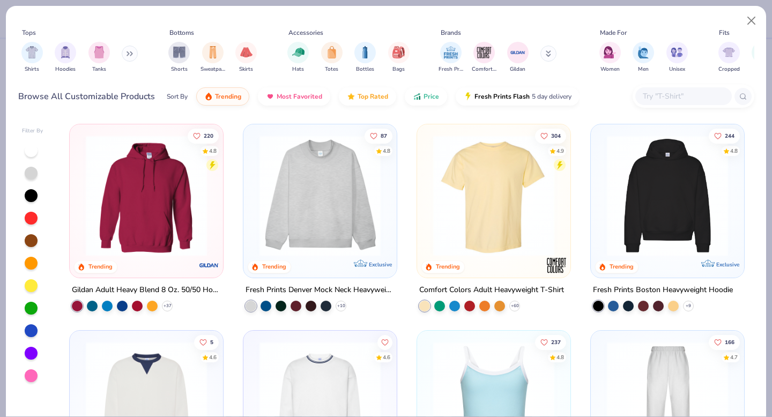
scroll to position [50, 0]
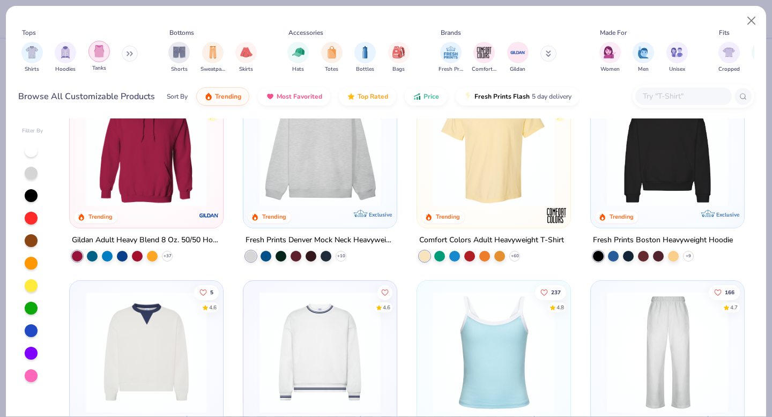
click at [99, 53] on img "filter for Tanks" at bounding box center [99, 51] width 12 height 12
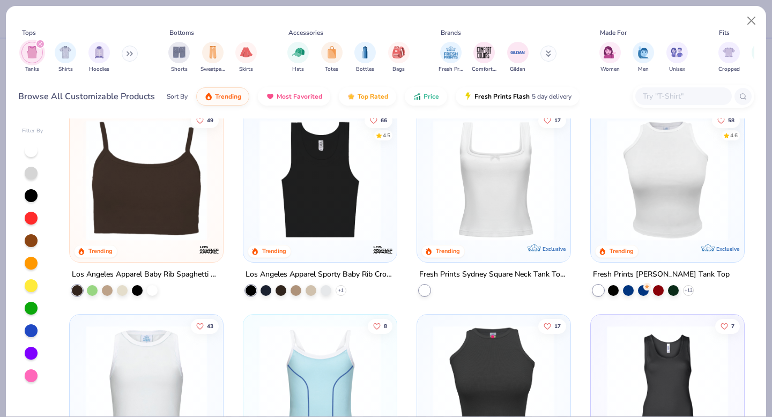
scroll to position [429, 0]
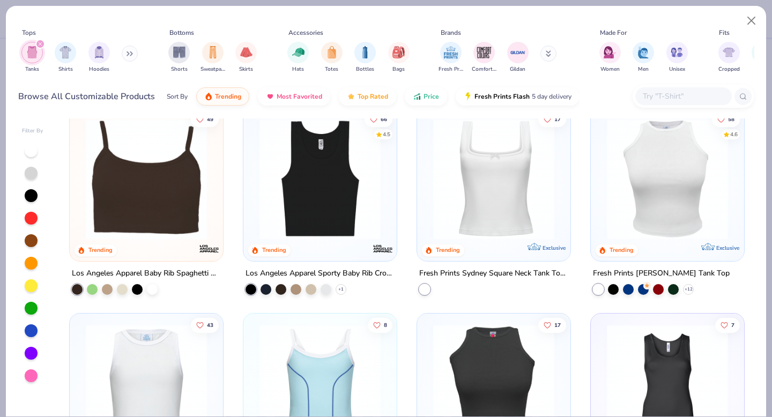
click at [300, 200] on img at bounding box center [320, 178] width 132 height 121
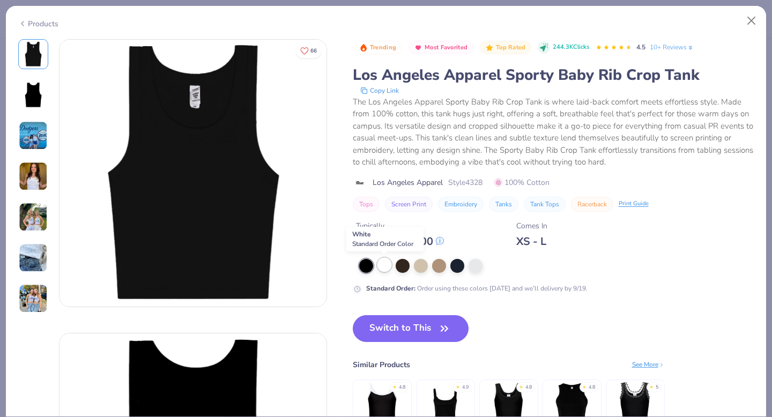
click at [379, 265] on div at bounding box center [384, 265] width 14 height 14
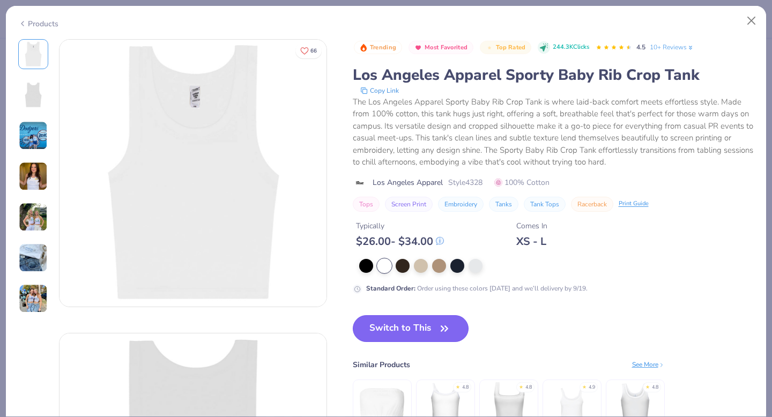
click at [407, 329] on button "Switch to This" at bounding box center [411, 328] width 116 height 27
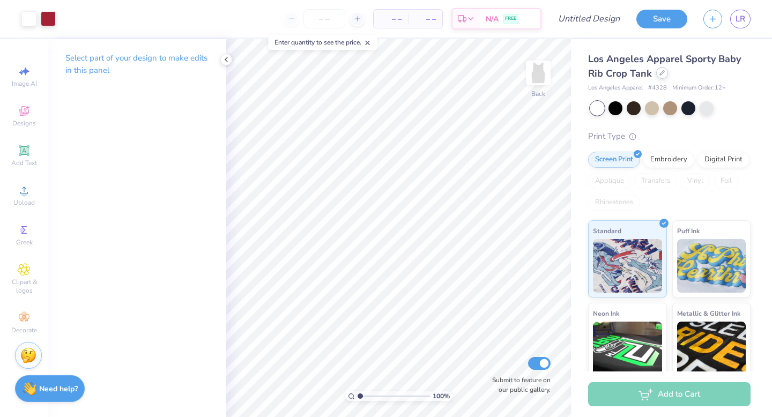
click at [662, 72] on icon at bounding box center [662, 73] width 4 height 4
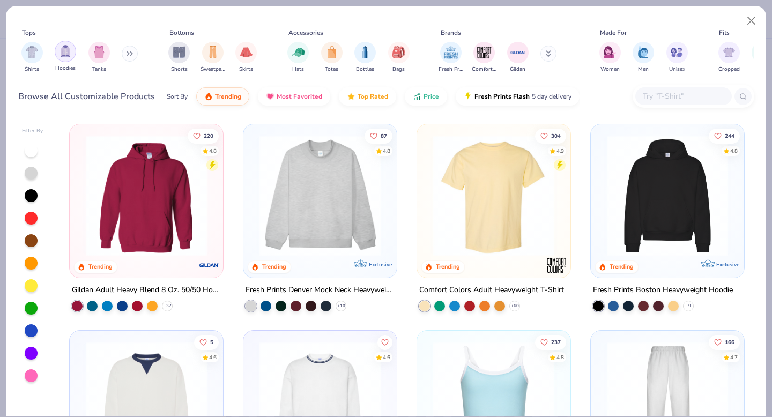
click at [100, 54] on img "filter for Tanks" at bounding box center [99, 52] width 12 height 12
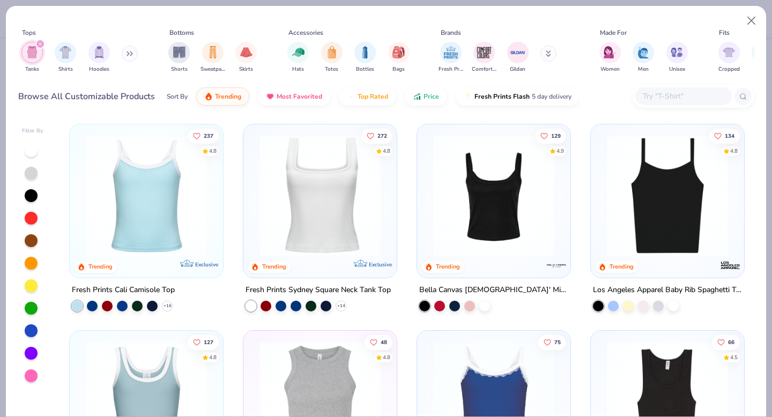
click at [313, 218] on img at bounding box center [320, 195] width 132 height 121
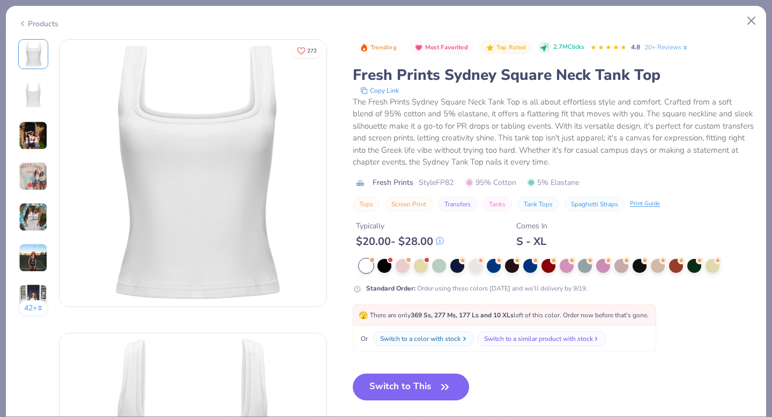
drag, startPoint x: 397, startPoint y: 385, endPoint x: 461, endPoint y: 338, distance: 79.6
click at [397, 385] on button "Switch to This" at bounding box center [411, 387] width 116 height 27
click at [408, 390] on button "Switch to This" at bounding box center [411, 387] width 116 height 27
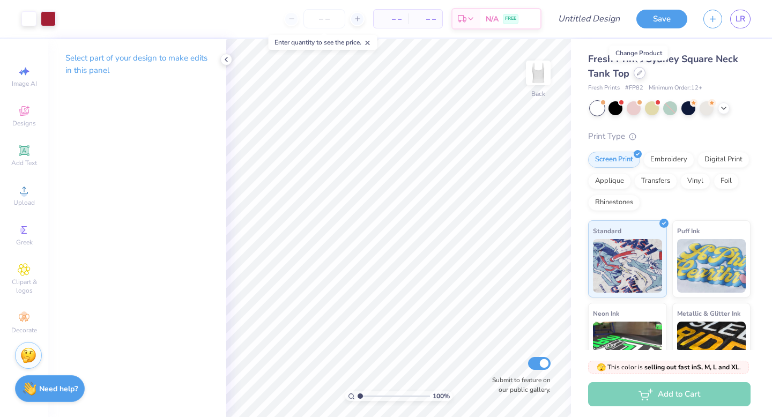
click at [637, 73] on icon at bounding box center [639, 72] width 5 height 5
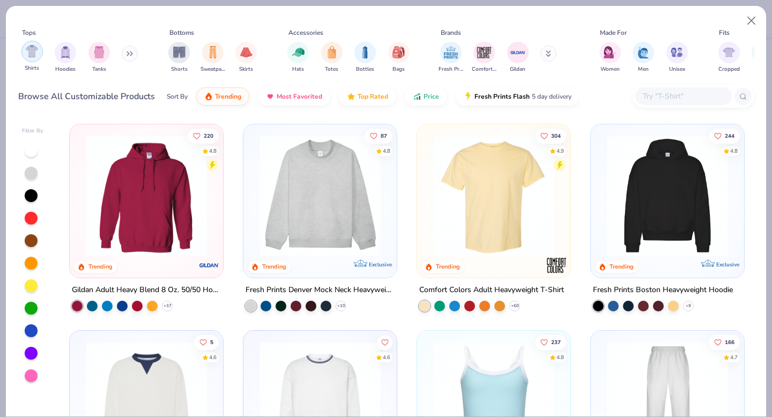
click at [31, 53] on img "filter for Shirts" at bounding box center [32, 51] width 12 height 12
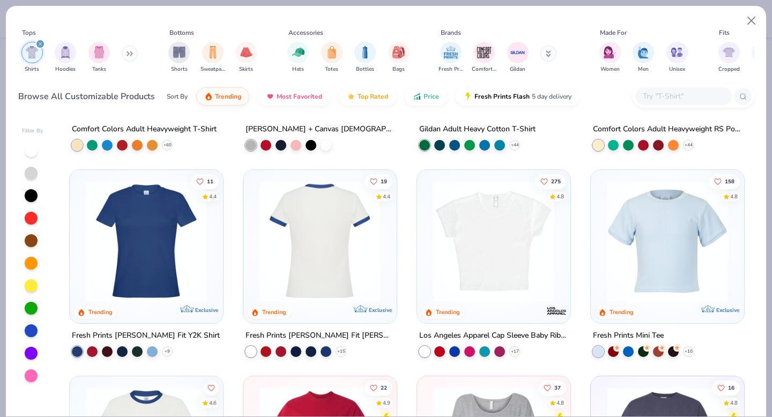
scroll to position [242, 0]
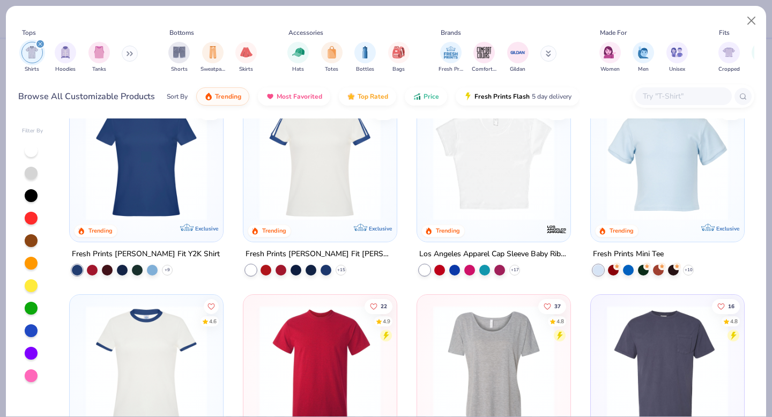
click at [502, 180] on img at bounding box center [494, 159] width 132 height 121
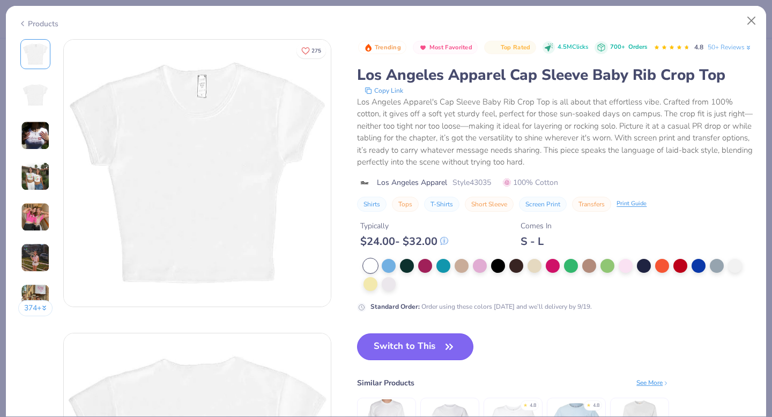
click at [418, 360] on button "Switch to This" at bounding box center [415, 346] width 116 height 27
click at [415, 360] on button "Switch to This" at bounding box center [415, 346] width 116 height 27
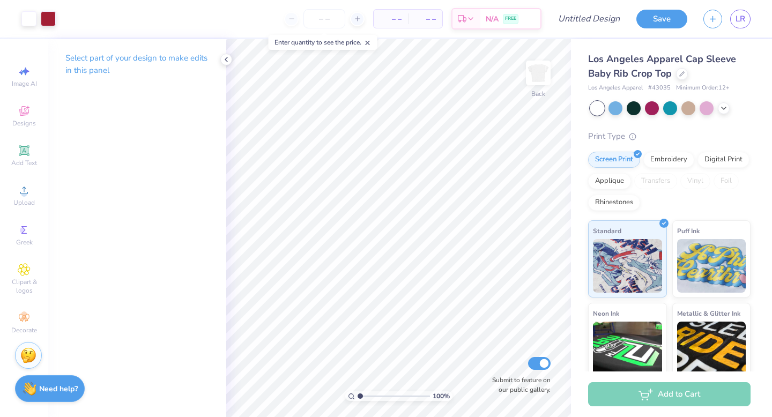
click at [729, 107] on div at bounding box center [670, 108] width 160 height 14
click at [726, 107] on icon at bounding box center [723, 107] width 9 height 9
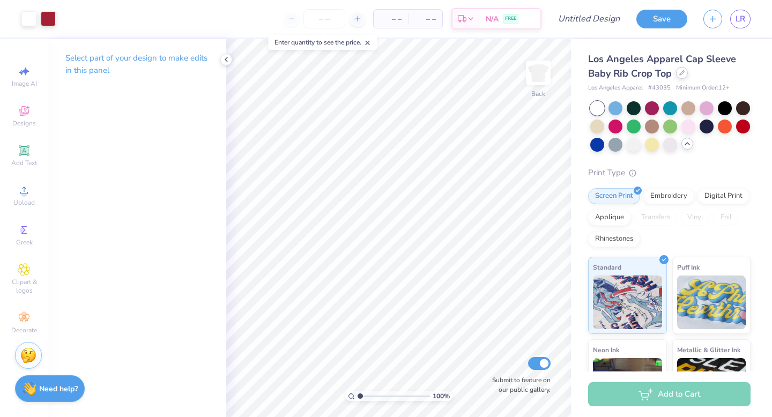
click at [681, 75] on icon at bounding box center [681, 72] width 5 height 5
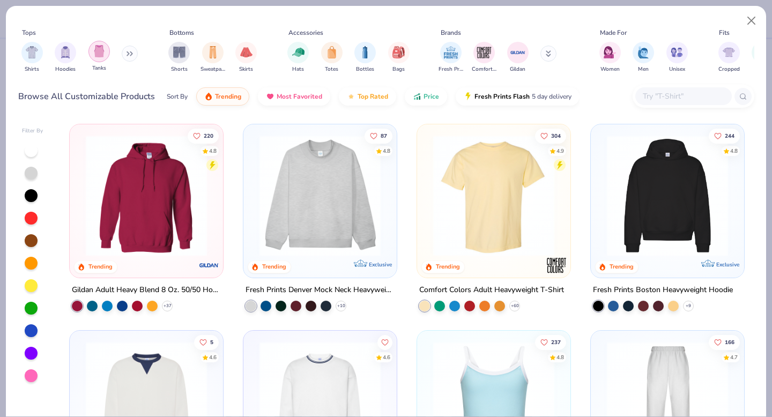
click at [90, 53] on div "filter for Tanks" at bounding box center [98, 51] width 21 height 21
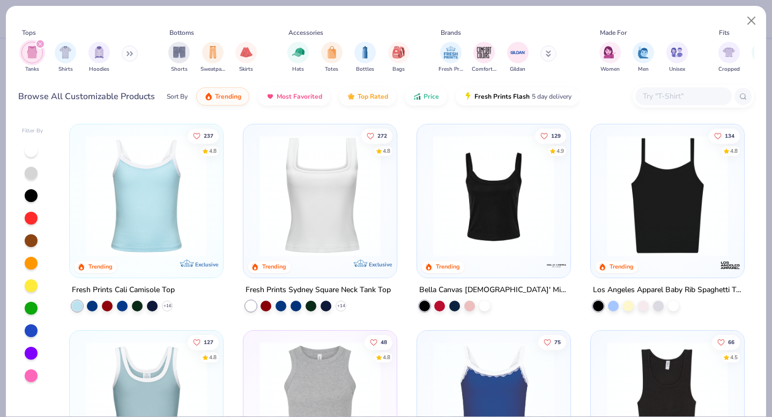
click at [80, 214] on img at bounding box center [15, 195] width 132 height 121
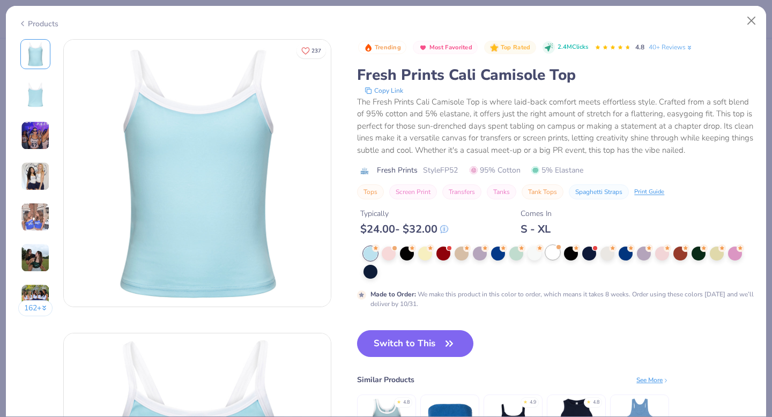
click at [552, 252] on div at bounding box center [553, 252] width 14 height 14
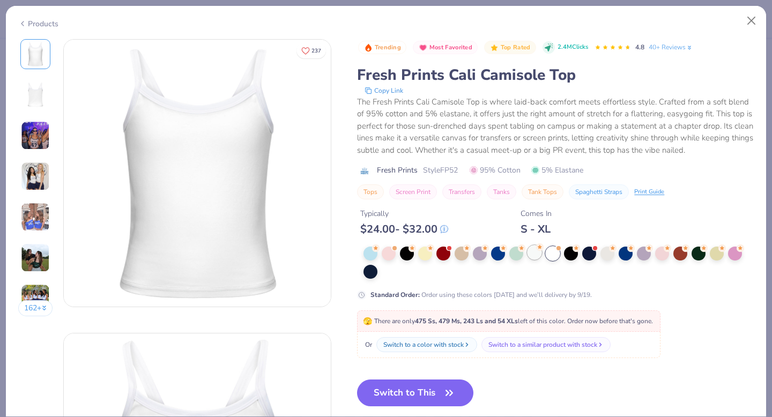
click at [531, 257] on div at bounding box center [534, 252] width 14 height 14
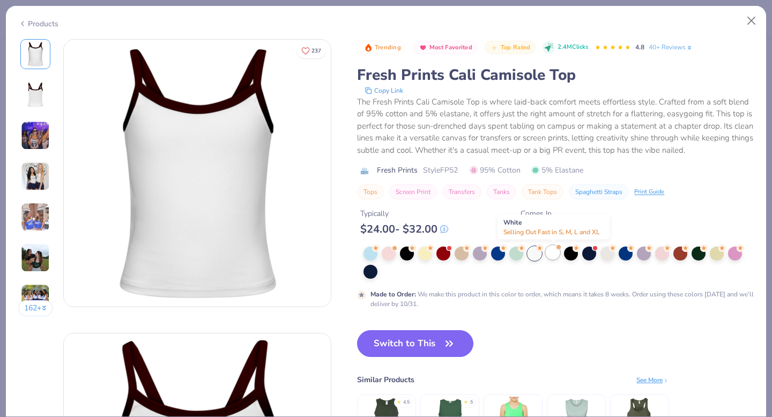
click at [554, 259] on div at bounding box center [553, 252] width 14 height 14
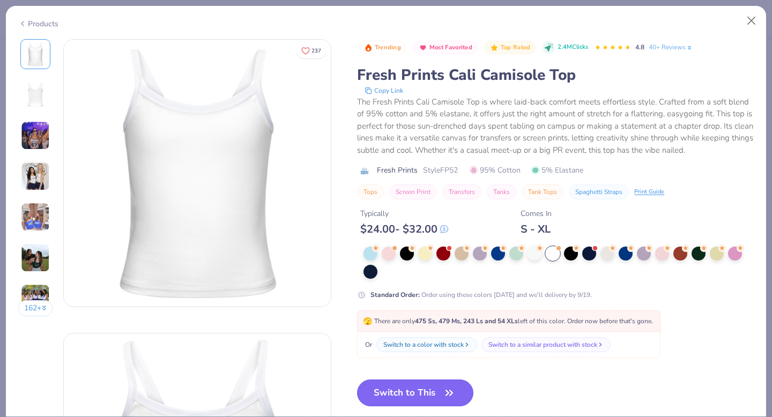
click at [406, 391] on button "Switch to This" at bounding box center [415, 392] width 116 height 27
click at [435, 391] on button "Switch to This" at bounding box center [415, 392] width 116 height 27
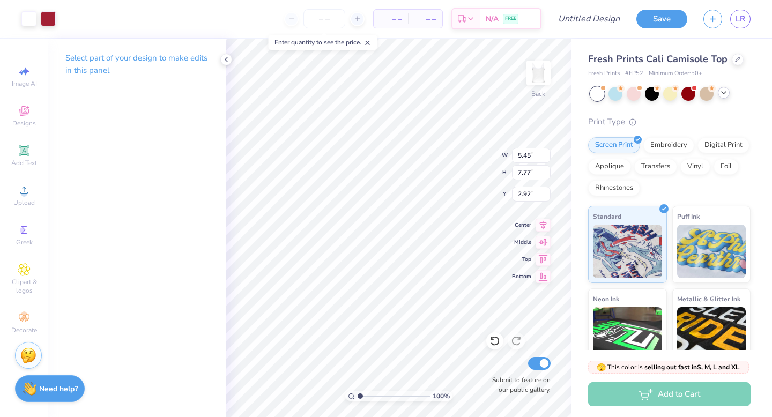
type input "1.42"
click at [23, 156] on icon at bounding box center [24, 150] width 13 height 13
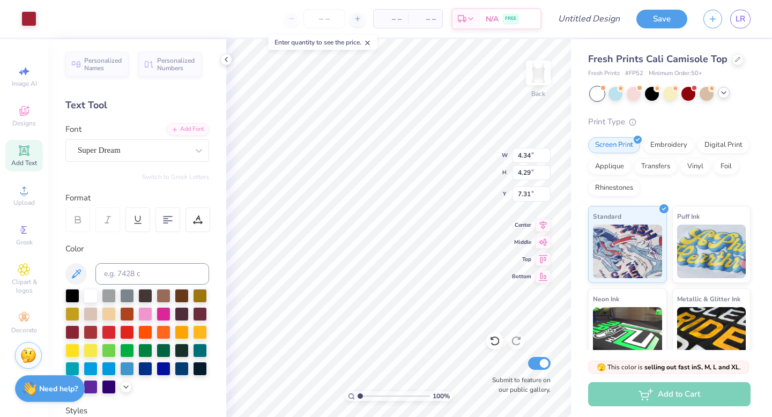
type input "4.34"
type input "4.29"
click at [498, 339] on icon at bounding box center [494, 340] width 11 height 11
type input "3.45"
type input "3.96"
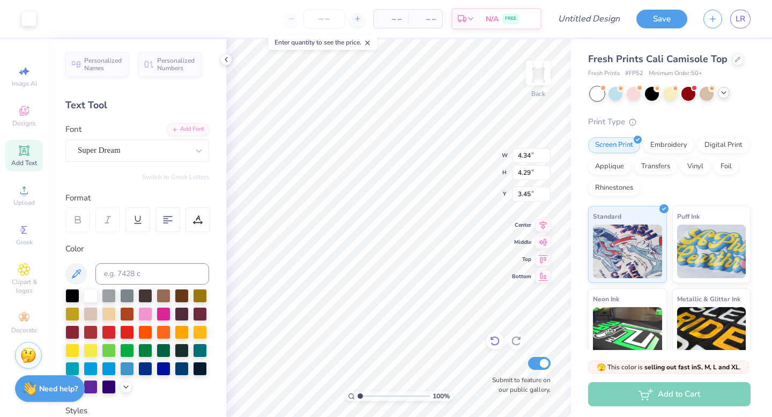
type input "1.15"
type input "9.64"
type textarea "HOMECOMING"
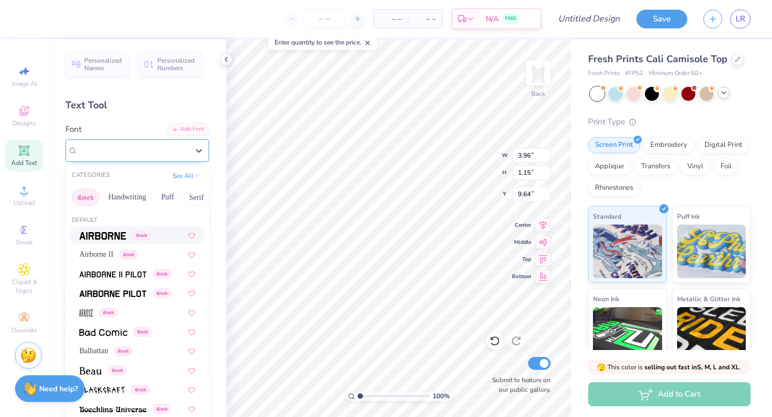
click at [117, 153] on div "Super Dream" at bounding box center [133, 150] width 113 height 17
click at [157, 202] on button "Bold" at bounding box center [165, 197] width 26 height 17
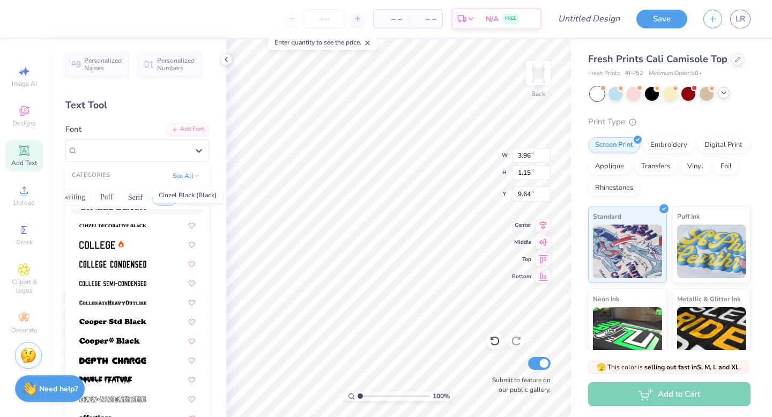
scroll to position [99, 0]
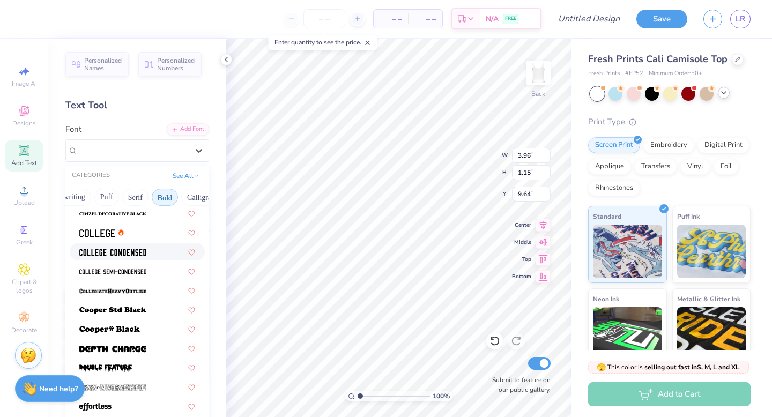
click at [120, 252] on img at bounding box center [112, 253] width 67 height 8
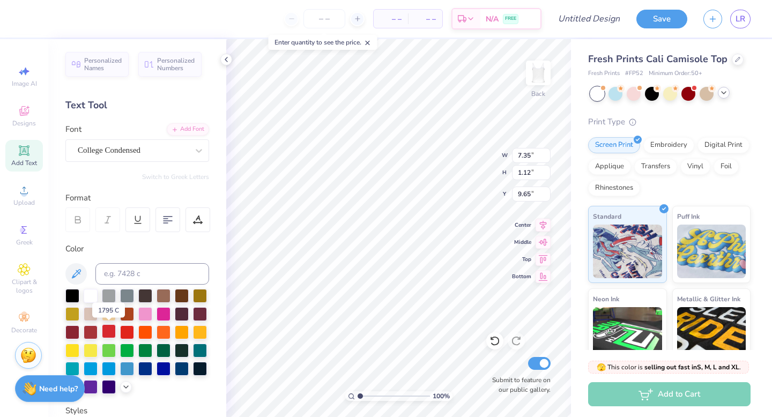
click at [112, 329] on div at bounding box center [109, 331] width 14 height 14
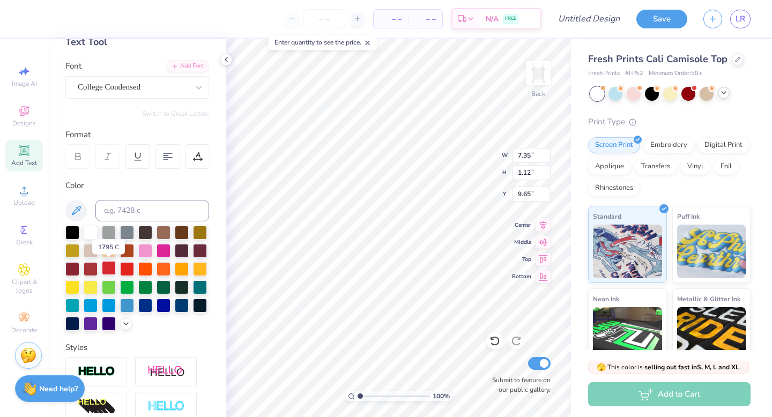
scroll to position [64, 0]
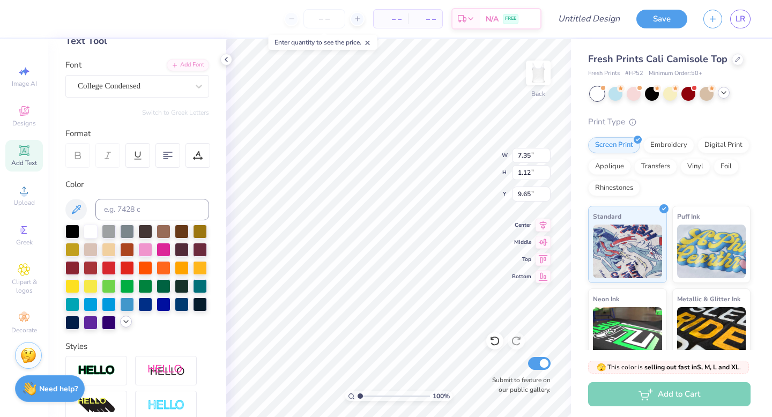
click at [124, 324] on icon at bounding box center [126, 321] width 9 height 9
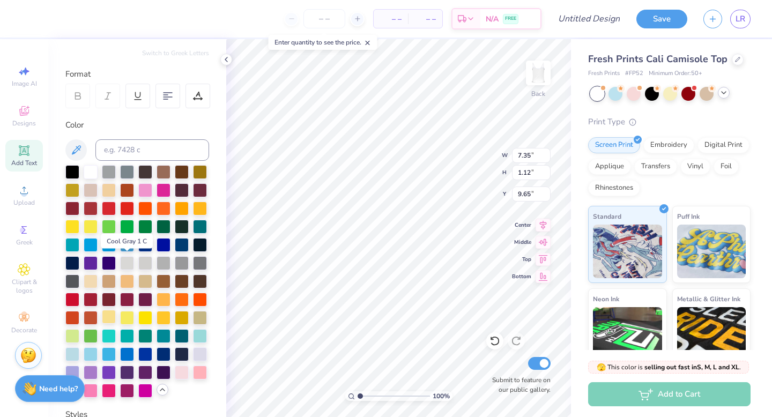
scroll to position [124, 0]
click at [89, 296] on div at bounding box center [91, 298] width 14 height 14
type input "6.27"
type input "0.95"
type input "1.43"
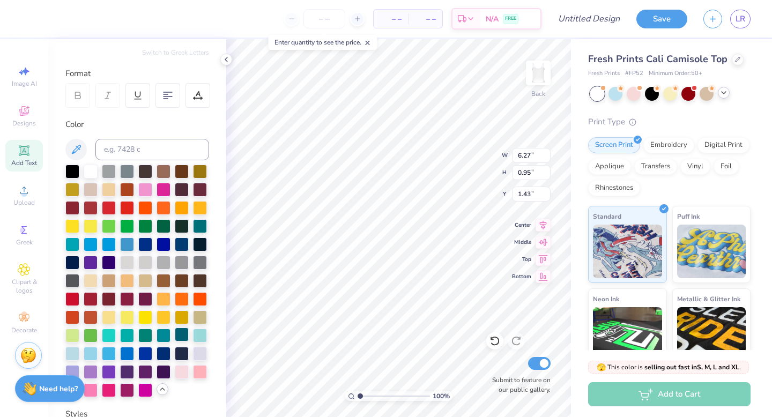
type input "1.45"
click at [497, 343] on icon at bounding box center [494, 342] width 9 height 10
click at [497, 343] on icon at bounding box center [494, 340] width 11 height 11
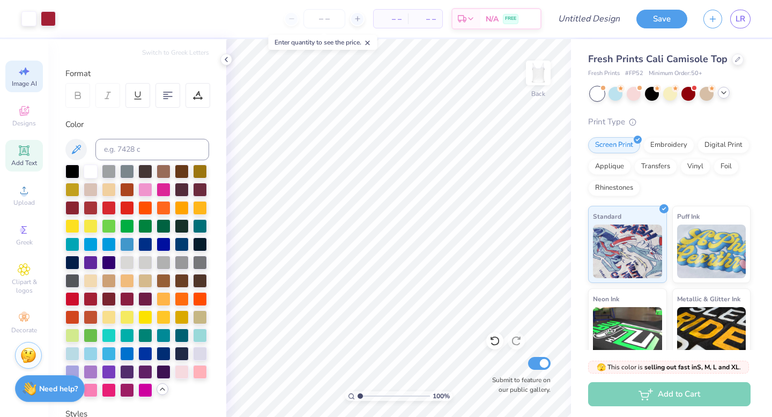
click at [18, 73] on icon at bounding box center [24, 71] width 13 height 13
select select "4"
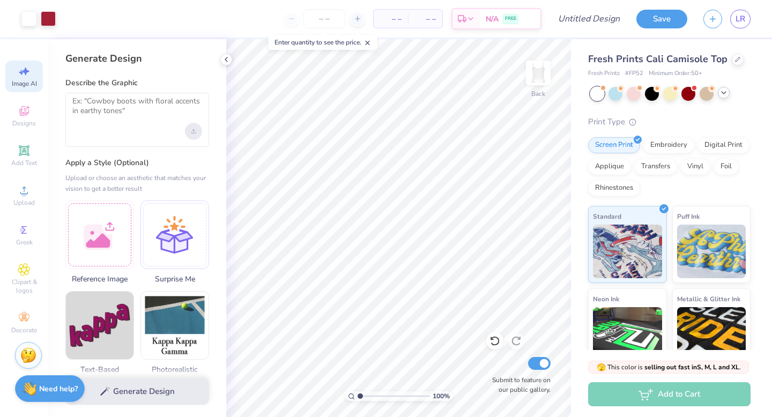
click at [196, 129] on div "Upload image" at bounding box center [193, 131] width 17 height 17
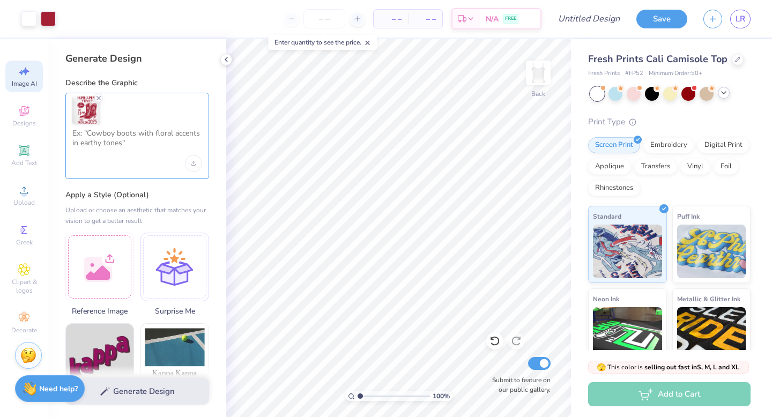
click at [143, 148] on textarea at bounding box center [137, 142] width 130 height 27
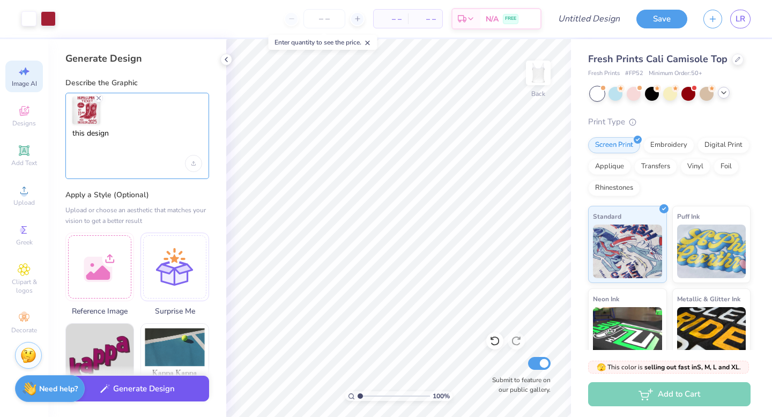
type textarea "this design"
click at [136, 389] on button "Generate Design" at bounding box center [137, 389] width 144 height 26
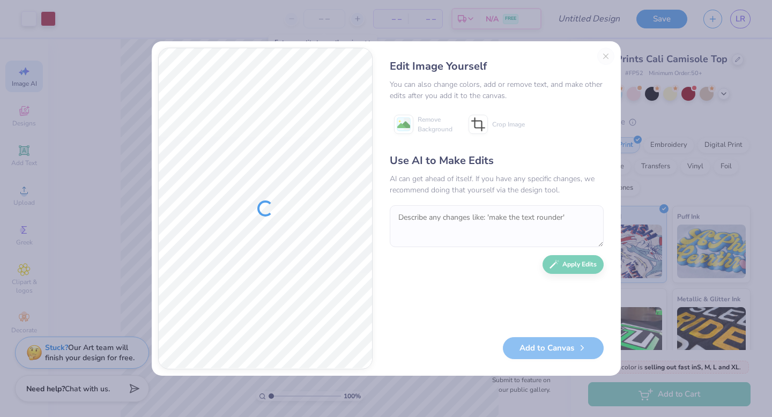
click at [608, 53] on div "Edit Image Yourself You can also change colors, add or remove text, and make ot…" at bounding box center [496, 209] width 235 height 322
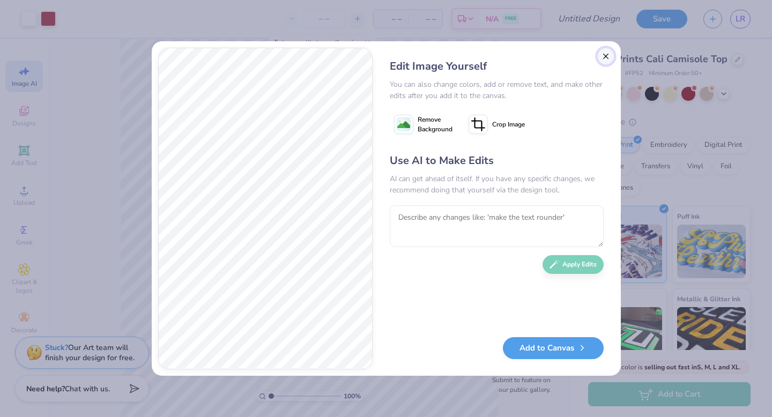
click at [602, 54] on button "Close" at bounding box center [605, 56] width 17 height 17
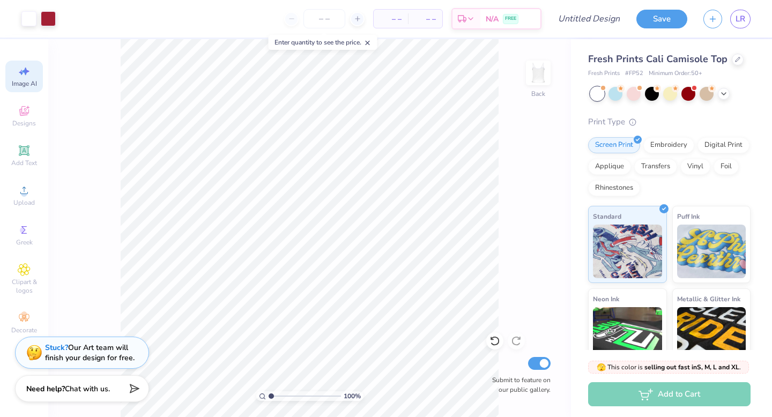
scroll to position [0, 24]
click at [20, 81] on span "Image AI" at bounding box center [24, 83] width 25 height 9
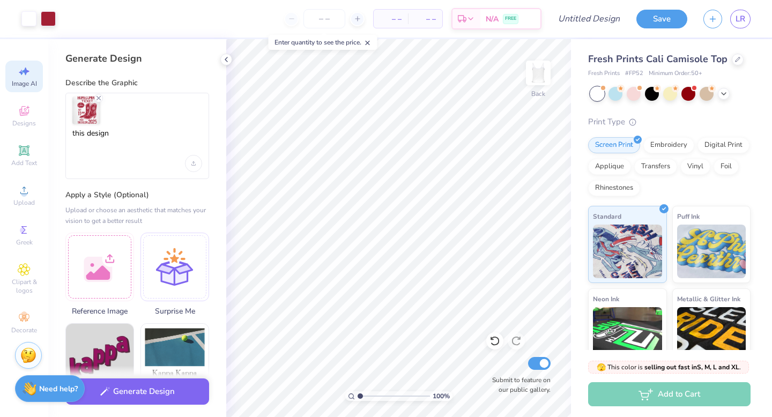
scroll to position [0, 0]
click at [114, 135] on textarea "this design" at bounding box center [137, 142] width 130 height 27
click at [88, 134] on textarea "this design" at bounding box center [137, 142] width 130 height 27
click at [86, 134] on textarea "this design" at bounding box center [137, 142] width 130 height 27
click at [147, 136] on textarea "this exact design" at bounding box center [137, 142] width 130 height 27
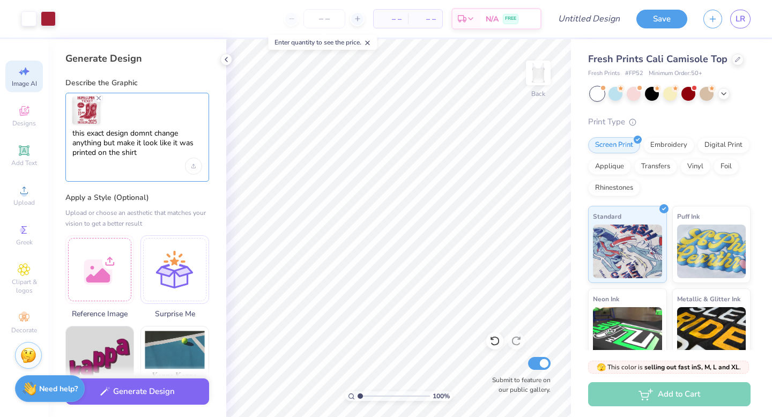
drag, startPoint x: 100, startPoint y: 153, endPoint x: 140, endPoint y: 156, distance: 40.3
click at [140, 156] on textarea "this exact design domnt change anything but make it look like it was printed on…" at bounding box center [137, 143] width 130 height 29
type textarea "this exact design domnt change anything but make it look like it was printed"
click at [194, 167] on icon "Upload image" at bounding box center [193, 167] width 4 height 1
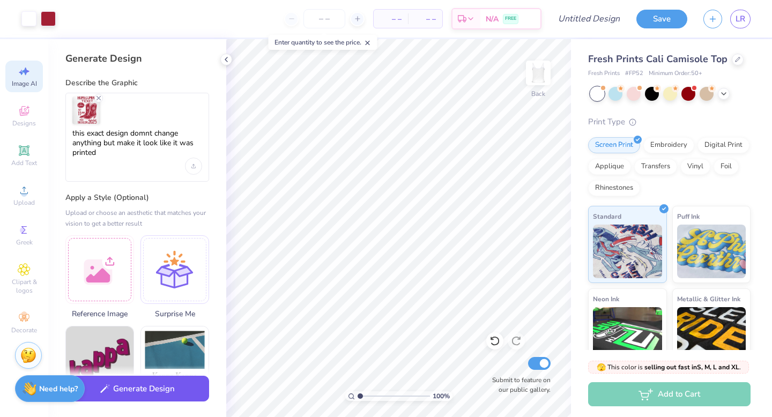
click at [126, 392] on button "Generate Design" at bounding box center [137, 389] width 144 height 26
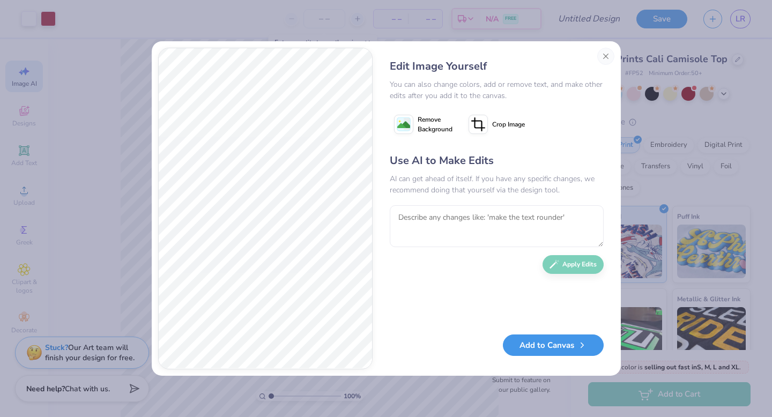
click at [562, 349] on button "Add to Canvas" at bounding box center [553, 345] width 101 height 22
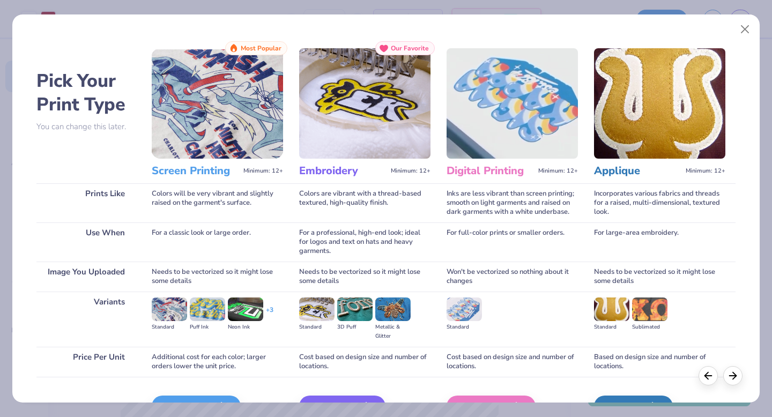
scroll to position [64, 0]
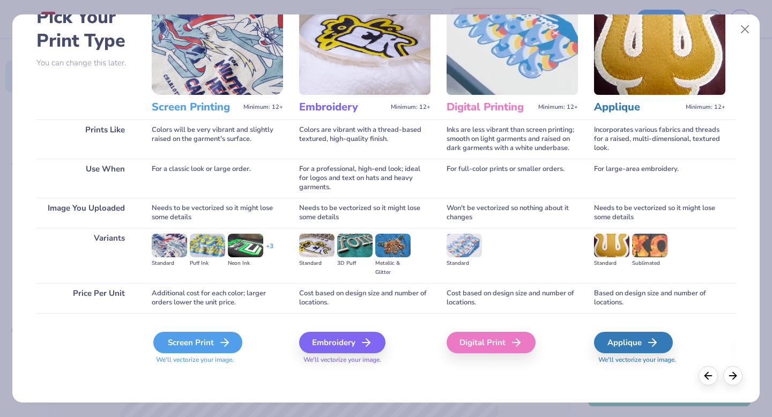
click at [212, 342] on div "Screen Print" at bounding box center [197, 342] width 89 height 21
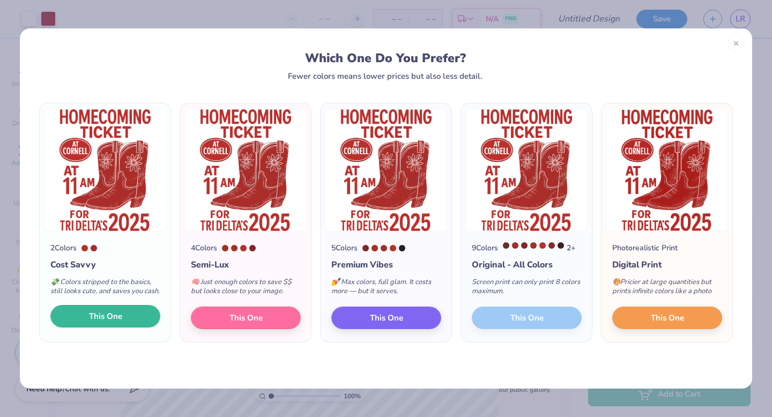
click at [94, 323] on span "This One" at bounding box center [105, 316] width 33 height 12
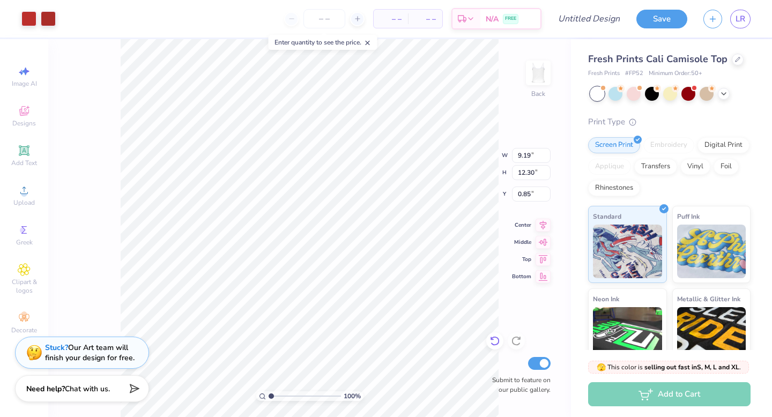
click at [495, 343] on icon at bounding box center [494, 340] width 11 height 11
click at [495, 344] on icon at bounding box center [494, 340] width 11 height 11
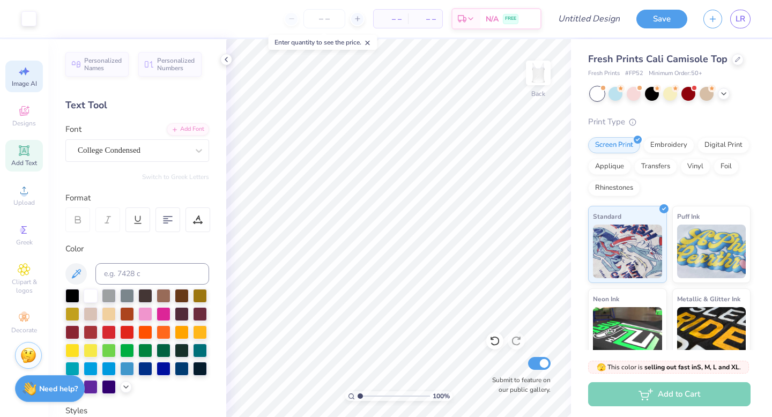
click at [24, 77] on icon at bounding box center [24, 71] width 13 height 13
select select "4"
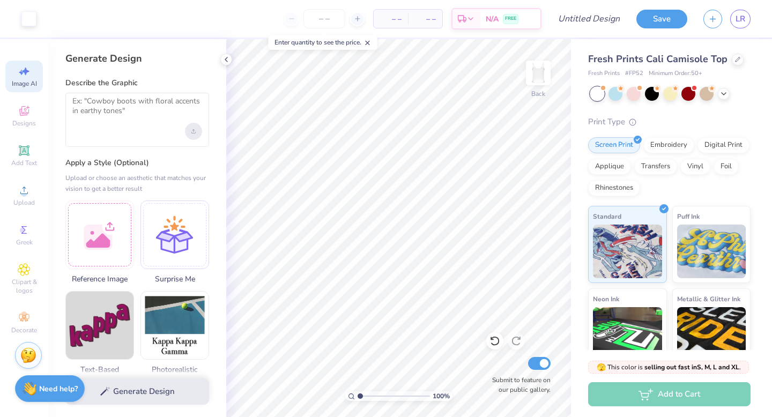
click at [192, 133] on icon "Upload image" at bounding box center [193, 132] width 4 height 1
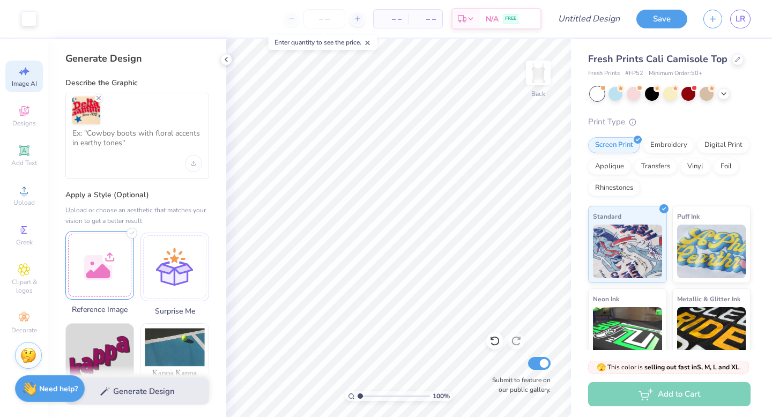
click at [102, 258] on div at bounding box center [99, 265] width 69 height 69
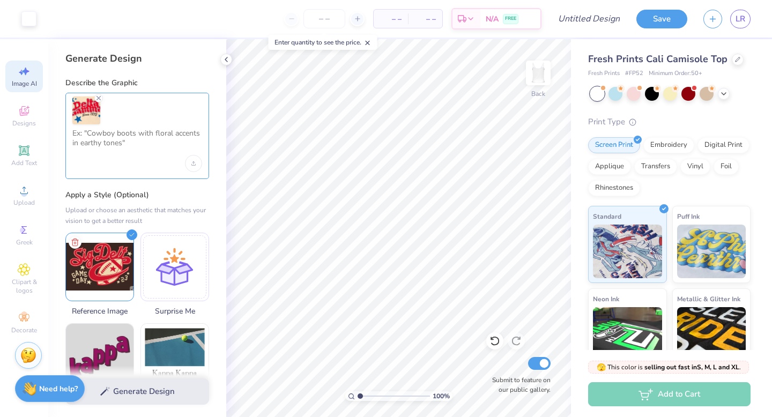
click at [152, 135] on textarea at bounding box center [137, 142] width 130 height 27
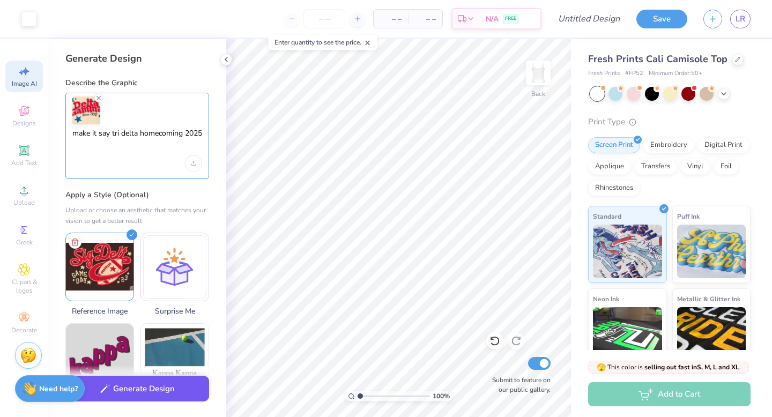
type textarea "make it say tri delta homecoming 2025"
click at [147, 393] on button "Generate Design" at bounding box center [137, 389] width 144 height 26
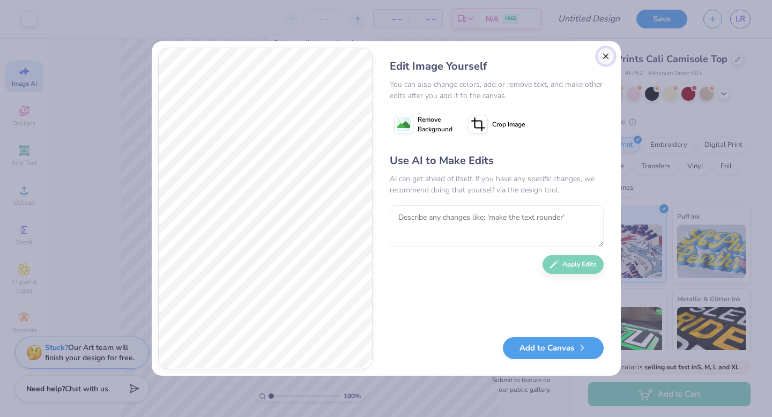
click at [607, 61] on button "Close" at bounding box center [605, 56] width 17 height 17
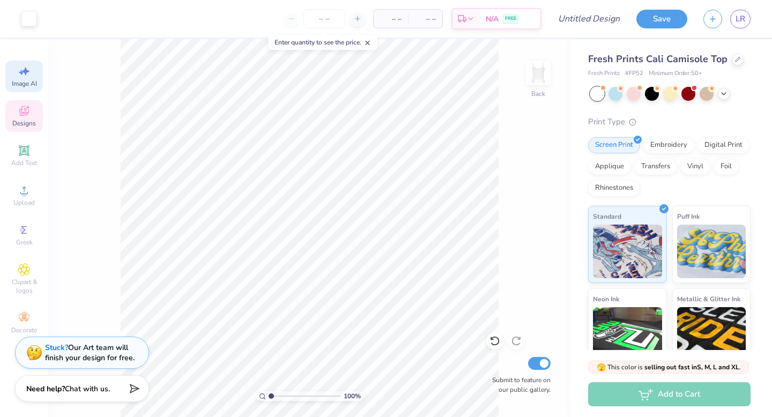
click at [23, 104] on div "Designs" at bounding box center [24, 116] width 38 height 32
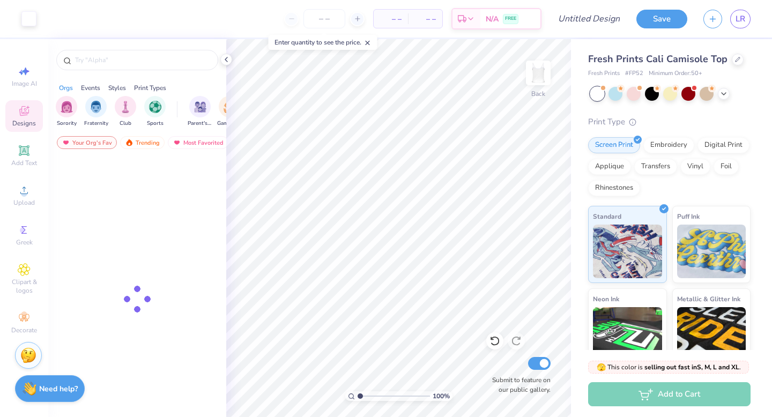
scroll to position [0, 0]
click at [24, 78] on div "Image AI" at bounding box center [24, 77] width 38 height 32
select select "4"
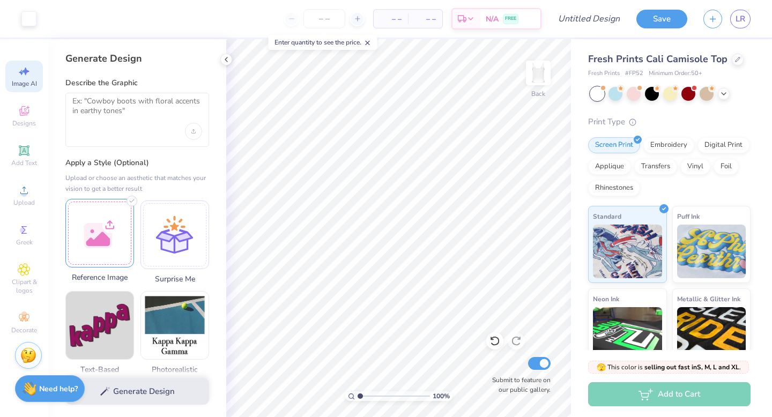
click at [93, 241] on div at bounding box center [99, 233] width 69 height 69
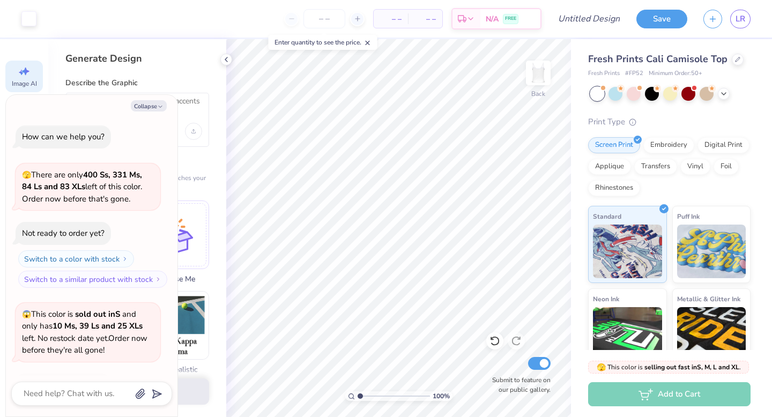
scroll to position [1134, 0]
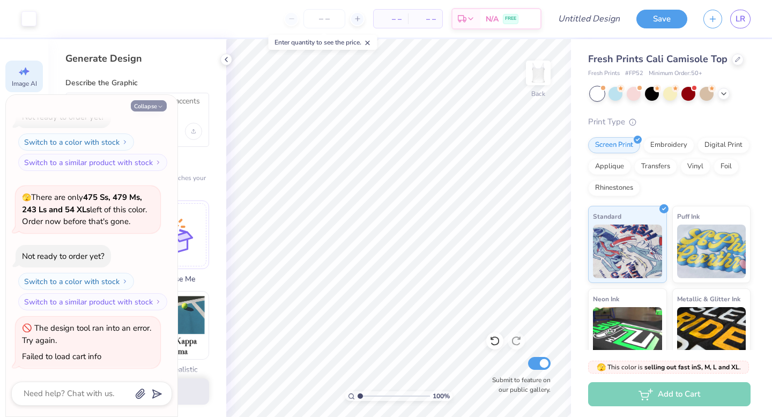
click at [155, 103] on button "Collapse" at bounding box center [149, 105] width 36 height 11
type textarea "x"
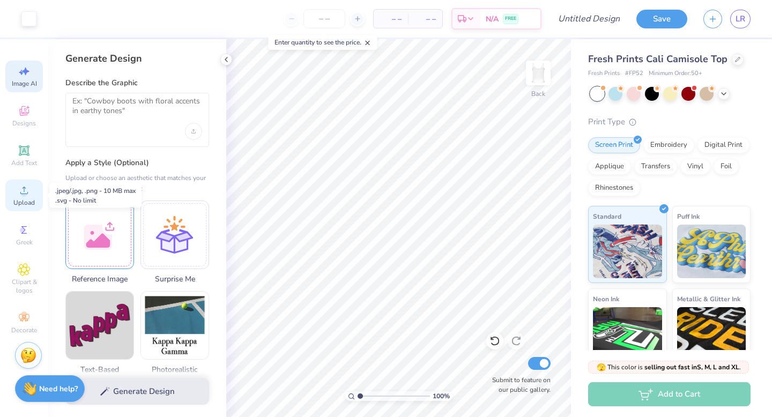
click at [18, 195] on icon at bounding box center [24, 190] width 13 height 13
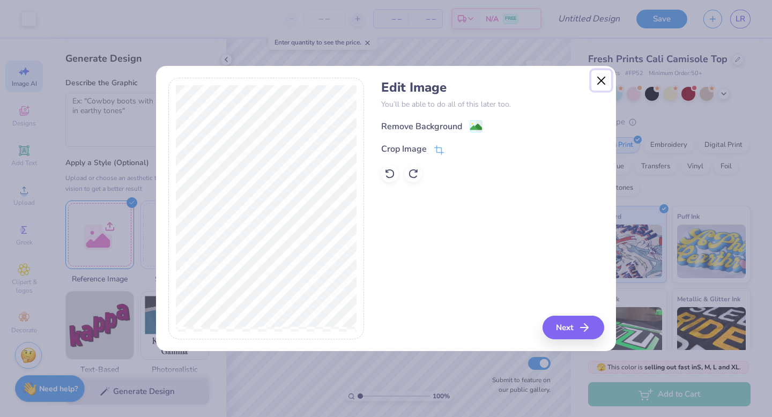
click at [602, 83] on button "Close" at bounding box center [601, 80] width 20 height 20
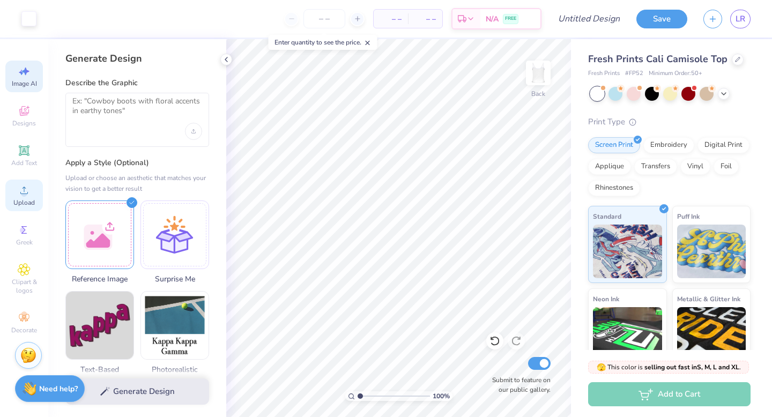
click at [21, 192] on icon at bounding box center [24, 190] width 13 height 13
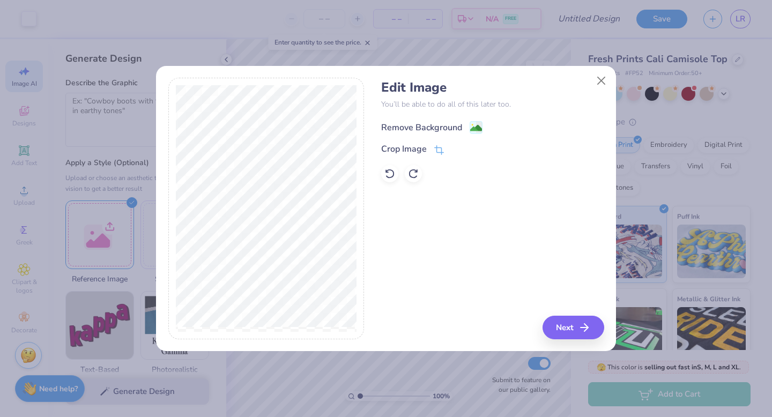
click at [467, 125] on div "Remove Background" at bounding box center [431, 127] width 101 height 13
click at [436, 155] on icon at bounding box center [439, 151] width 10 height 10
click at [456, 150] on icon at bounding box center [457, 149] width 6 height 6
click at [564, 327] on button "Next" at bounding box center [575, 328] width 62 height 24
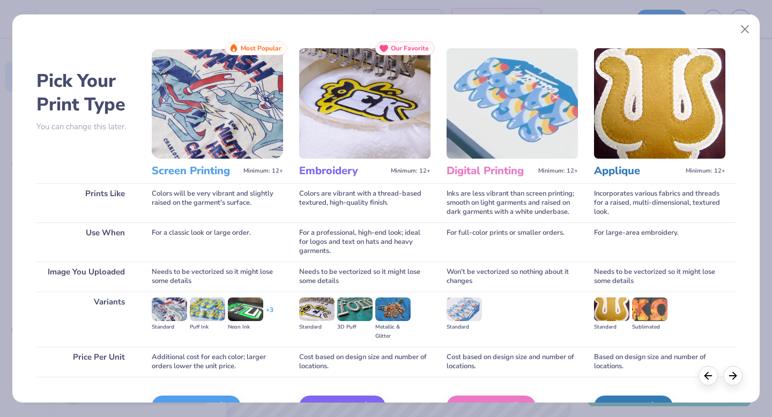
scroll to position [64, 0]
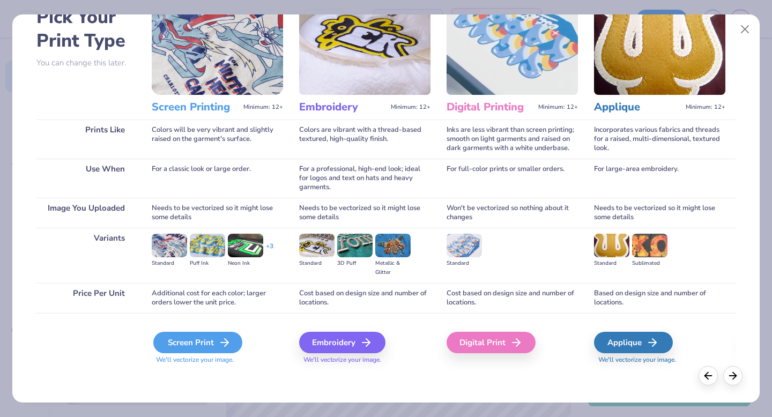
click at [219, 340] on icon at bounding box center [224, 342] width 13 height 13
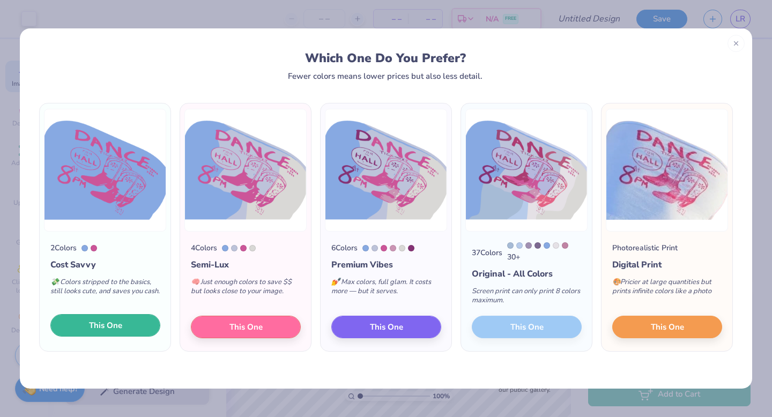
click at [114, 325] on span "This One" at bounding box center [105, 325] width 33 height 12
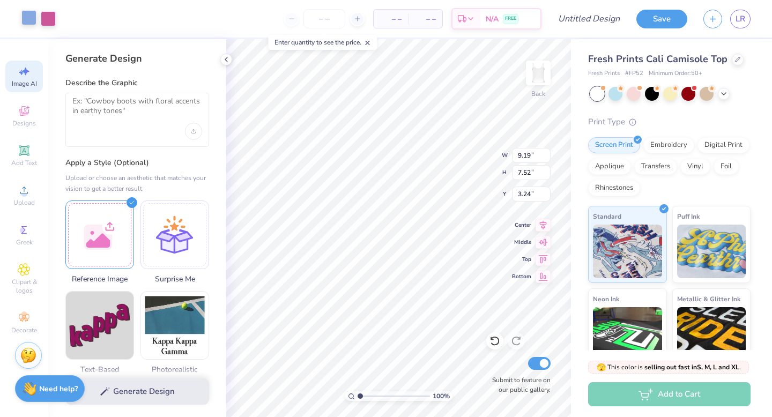
click at [26, 24] on div at bounding box center [28, 17] width 15 height 15
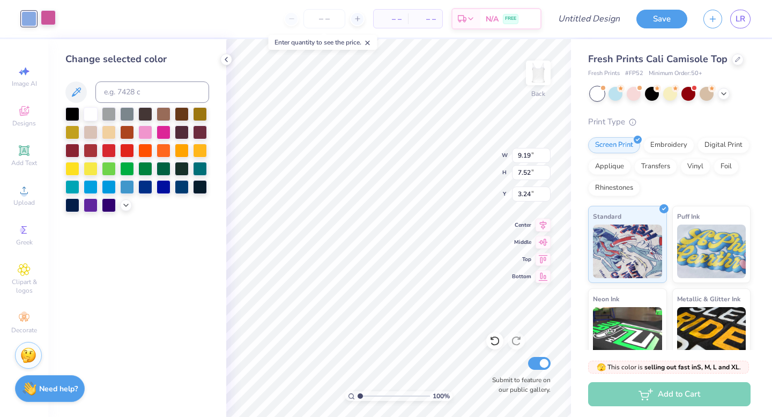
click at [48, 20] on div at bounding box center [48, 17] width 15 height 15
click at [108, 149] on div at bounding box center [109, 150] width 14 height 14
click at [31, 16] on div at bounding box center [28, 17] width 15 height 15
click at [87, 115] on div at bounding box center [91, 113] width 14 height 14
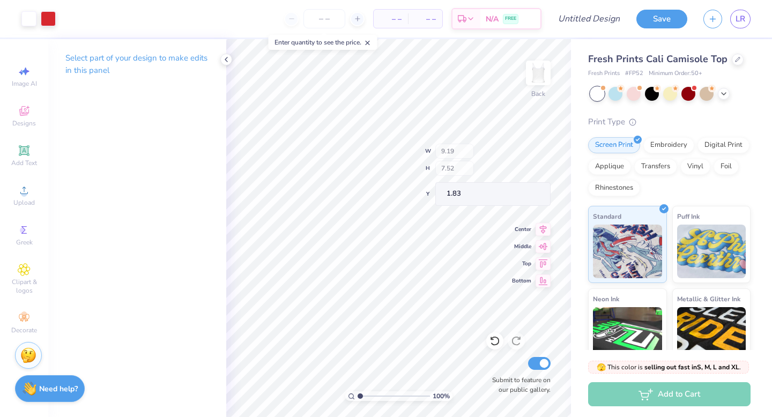
type input "1.83"
type input "0.91"
type input "2.80"
type input "7.13"
type input "5.83"
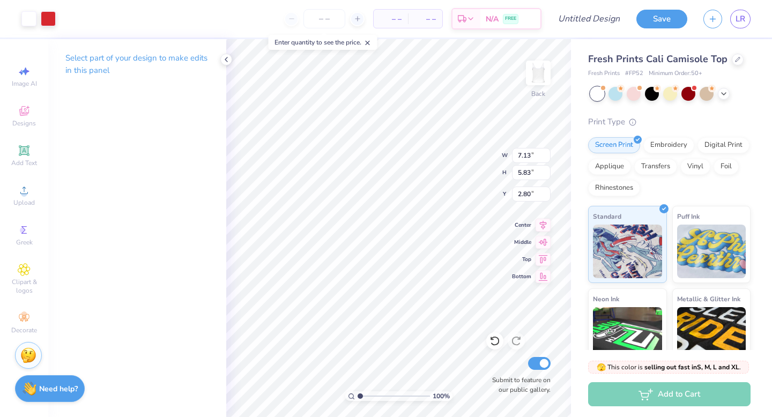
type input "4.49"
type input "3.31"
type input "5.64"
type input "4.61"
type input "4.53"
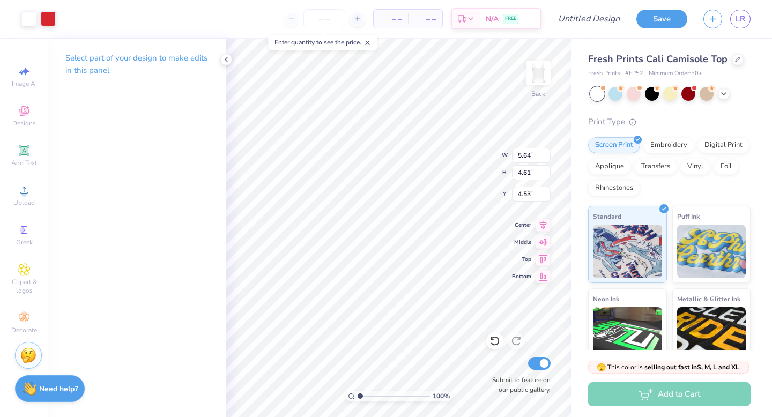
type input "6.14"
type input "4.79"
type input "2.41"
type input "7.05"
type input "5.50"
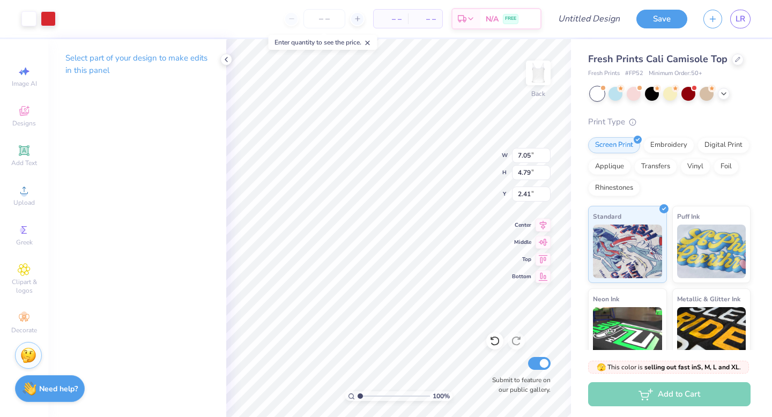
type input "1.71"
type input "1.92"
type input "8.19"
type input "6.39"
type input "2.12"
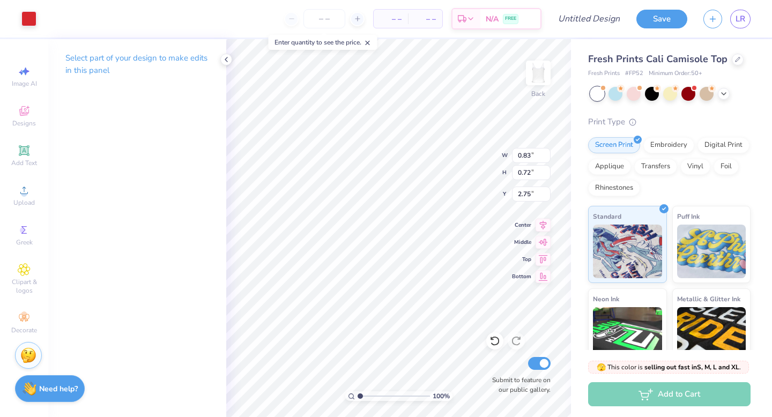
type input "0.83"
type input "0.72"
type input "2.75"
type input "0.60"
type input "0.43"
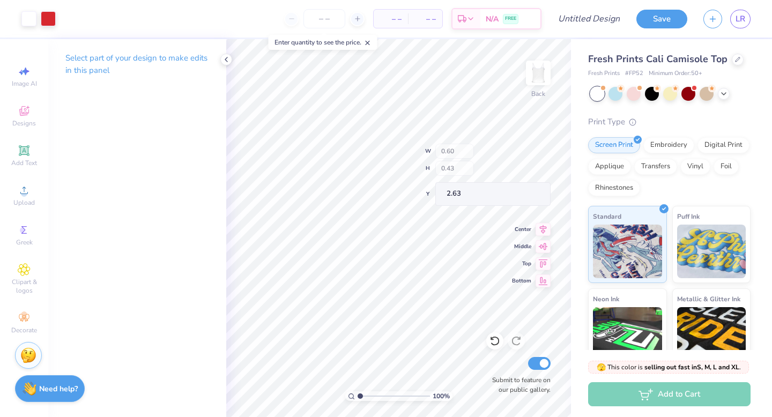
type input "0.91"
type input "2.10"
click at [23, 160] on span "Add Text" at bounding box center [24, 163] width 26 height 9
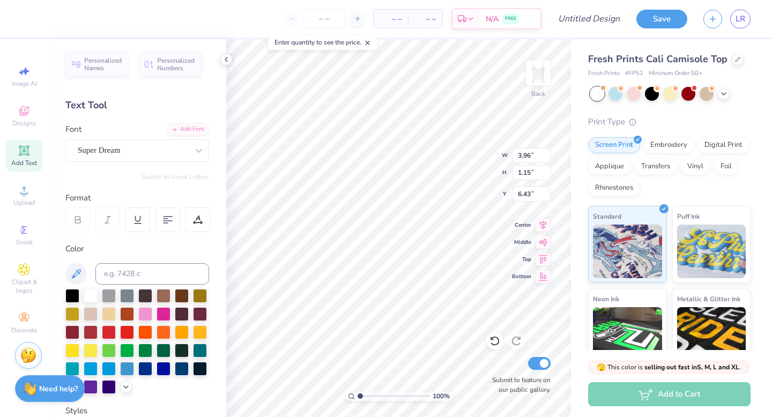
type textarea "C"
type textarea "HOMECOMING"
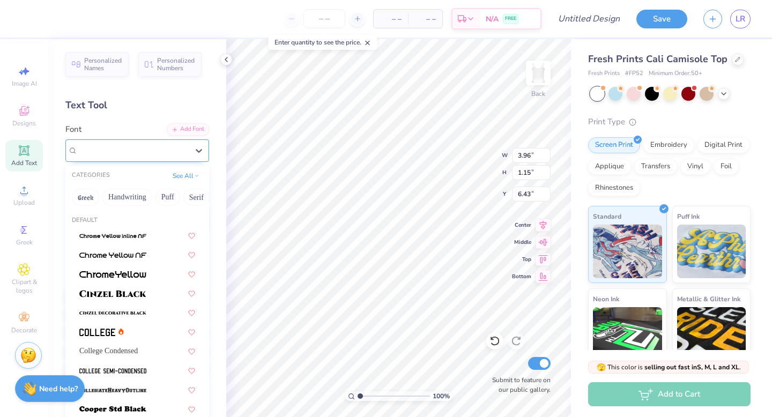
click at [131, 152] on div "Super Dream" at bounding box center [133, 150] width 113 height 17
click at [154, 198] on button "Puff" at bounding box center [148, 197] width 25 height 17
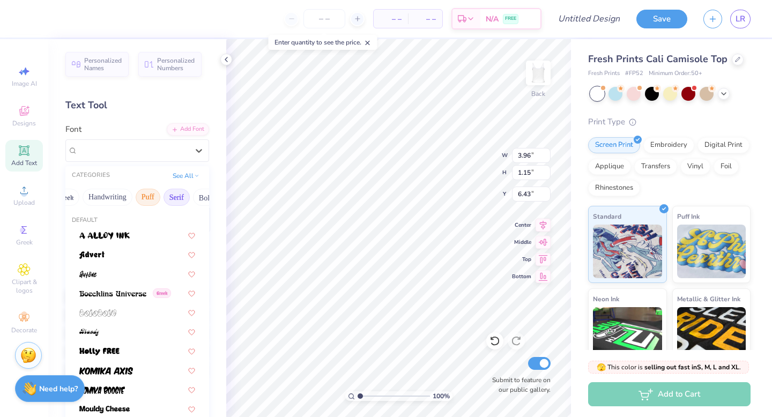
click at [173, 195] on button "Serif" at bounding box center [176, 197] width 26 height 17
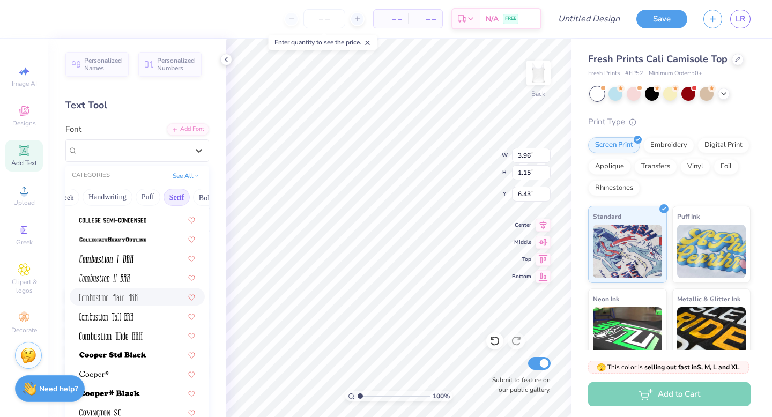
scroll to position [381, 0]
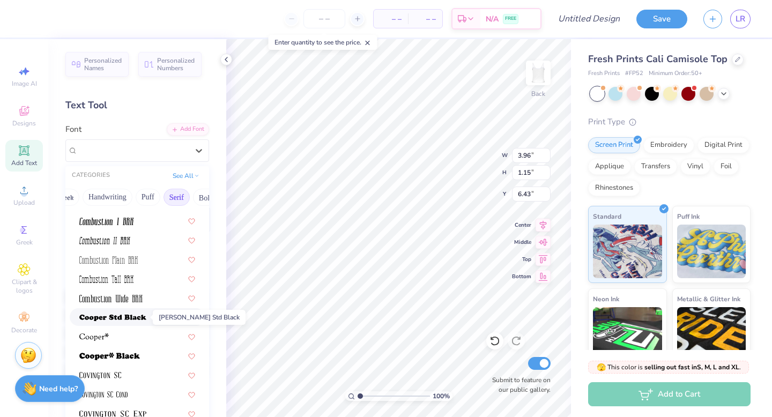
click at [109, 320] on img at bounding box center [112, 318] width 67 height 8
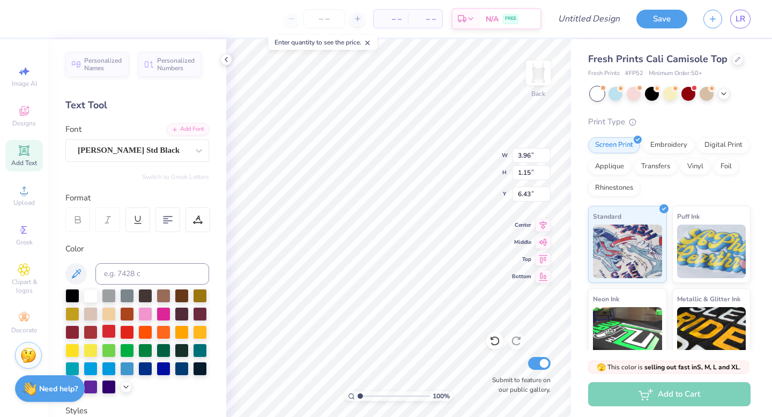
click at [110, 328] on div at bounding box center [109, 331] width 14 height 14
type input "9.19"
type input "0.85"
type input "7.48"
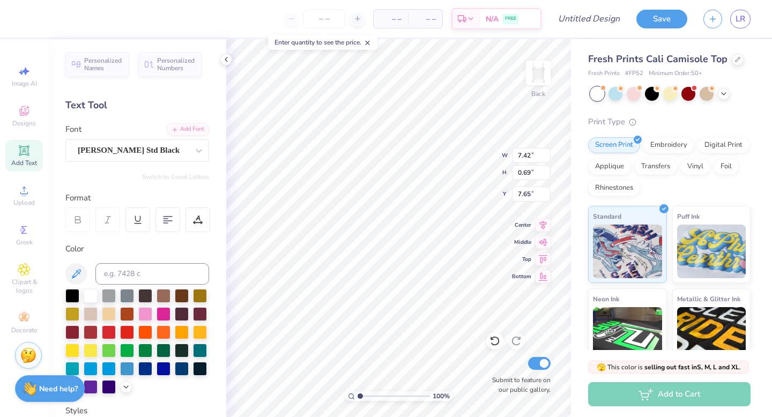
type input "7.42"
type input "0.69"
type input "7.65"
type input "6.03"
type input "0.56"
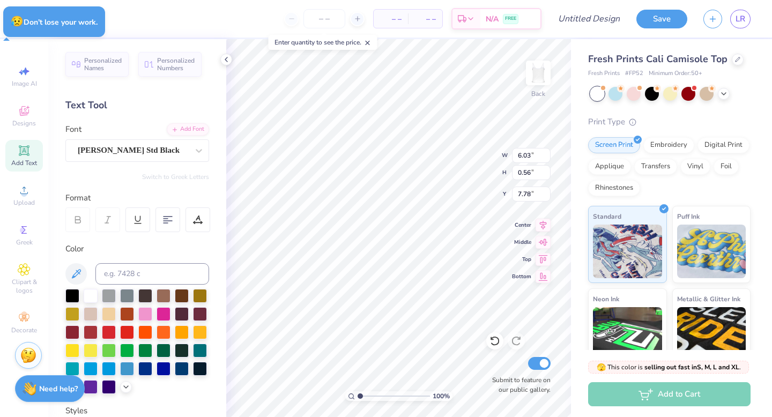
type input "2.72"
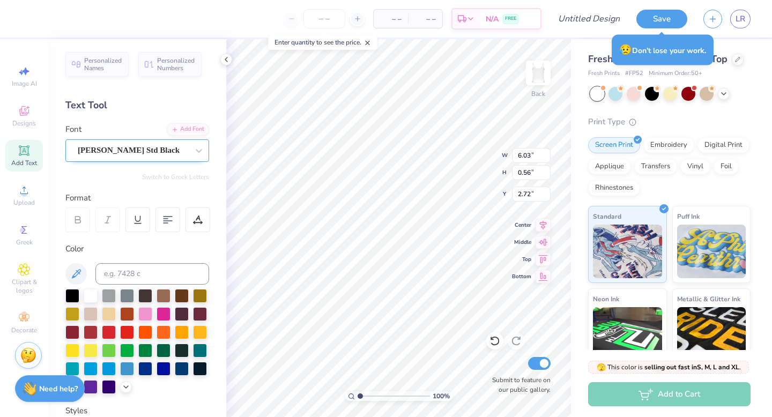
click at [182, 154] on div "Cooper Std Black" at bounding box center [133, 150] width 113 height 17
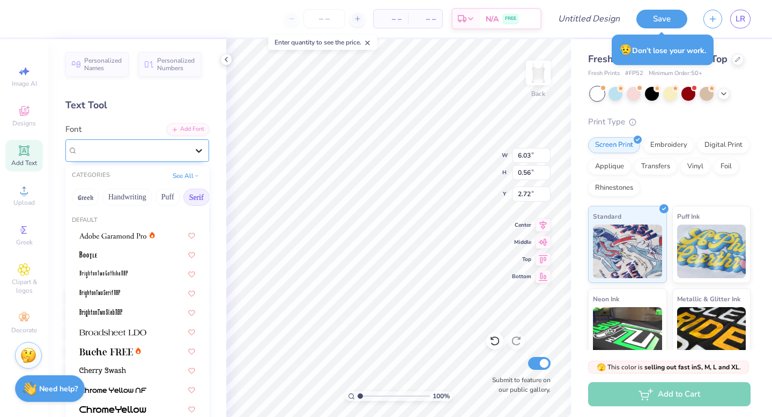
click at [200, 147] on icon at bounding box center [198, 150] width 11 height 11
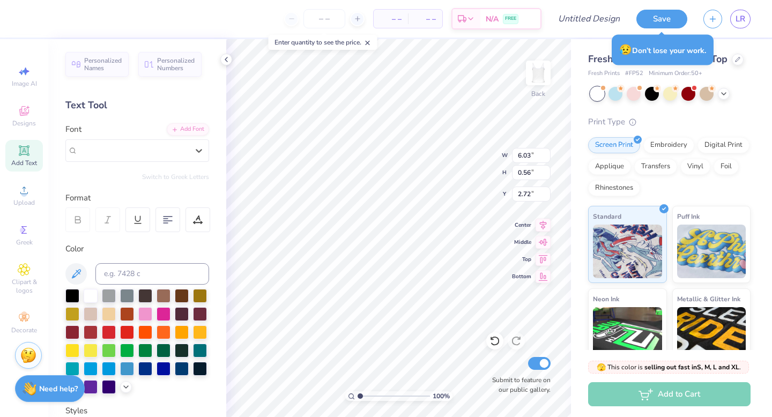
click at [202, 114] on div "Personalized Names Personalized Numbers Text Tool Add Font Font Select is focus…" at bounding box center [137, 228] width 178 height 378
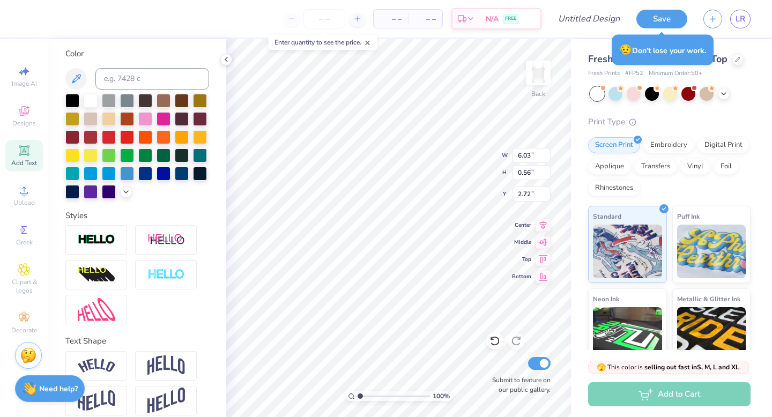
scroll to position [206, 0]
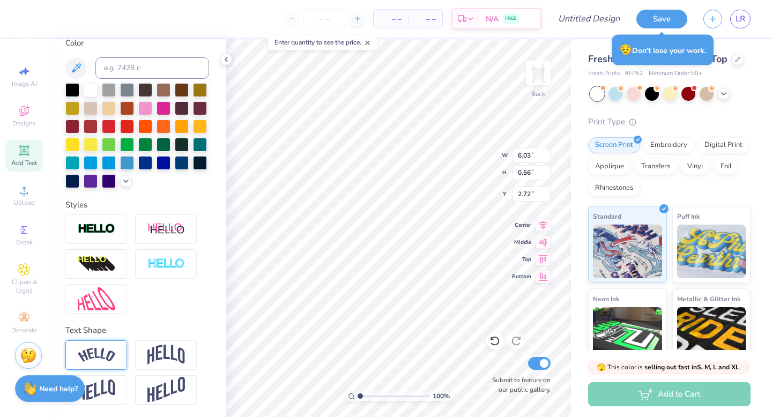
click at [101, 349] on img at bounding box center [97, 355] width 38 height 14
type input "6.66"
type input "1.40"
type input "2.30"
click at [154, 351] on img at bounding box center [166, 355] width 38 height 20
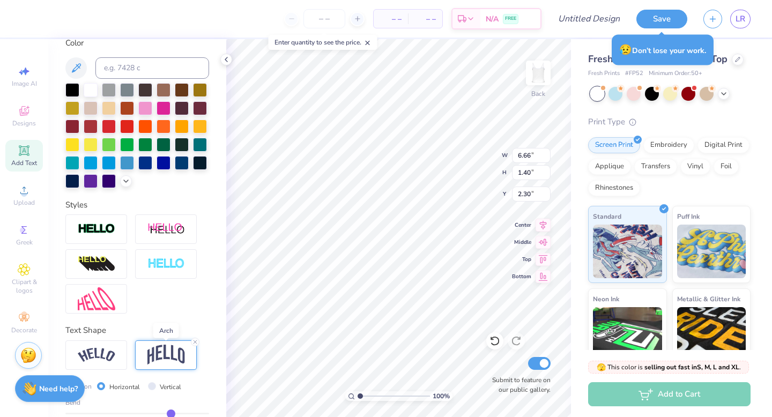
type input "6.03"
type input "1.75"
type input "2.12"
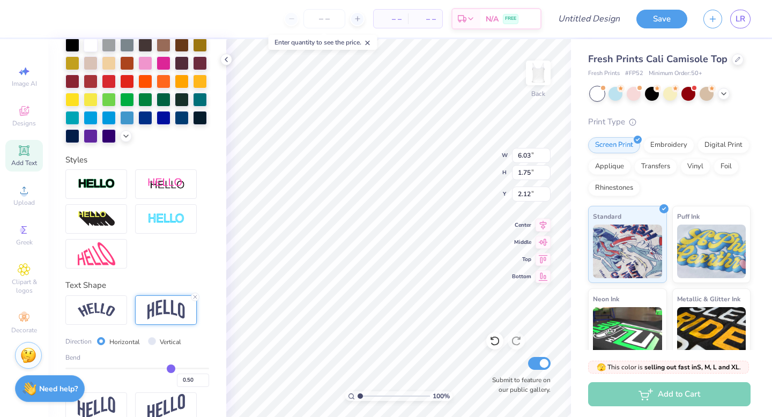
scroll to position [252, 0]
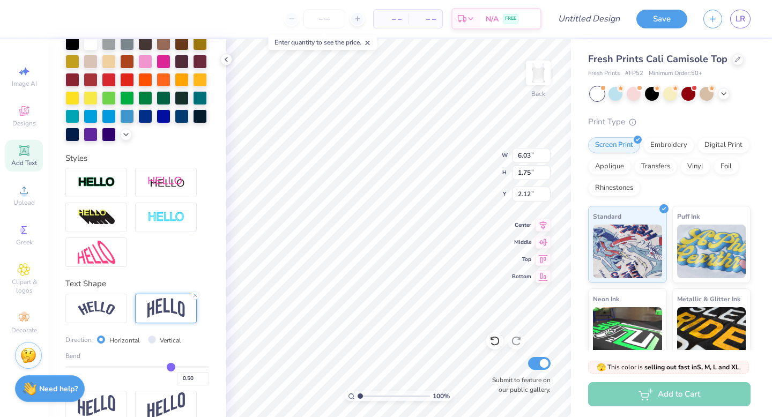
type input "0.47"
type input "0.46"
type input "0.45"
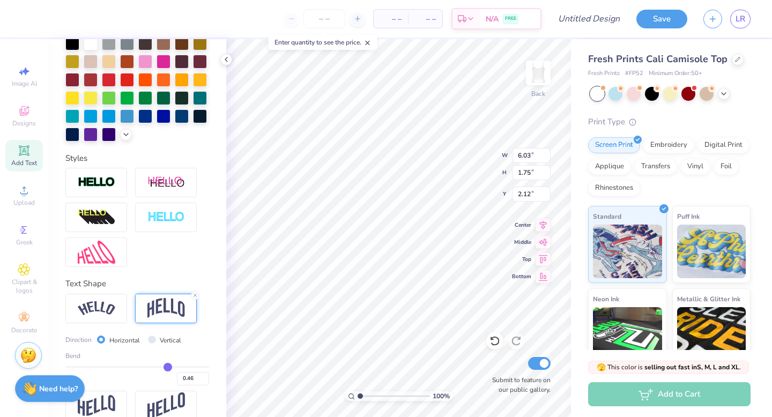
type input "0.45"
type input "0.44"
type input "0.42"
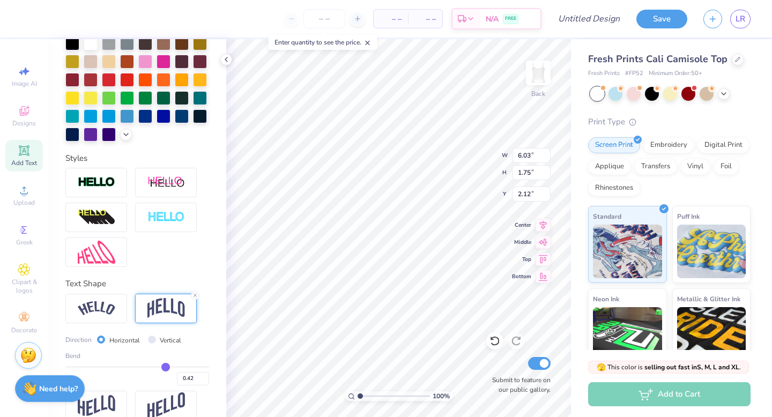
type input "0.41"
type input "0.4"
type input "0.40"
type input "0.39"
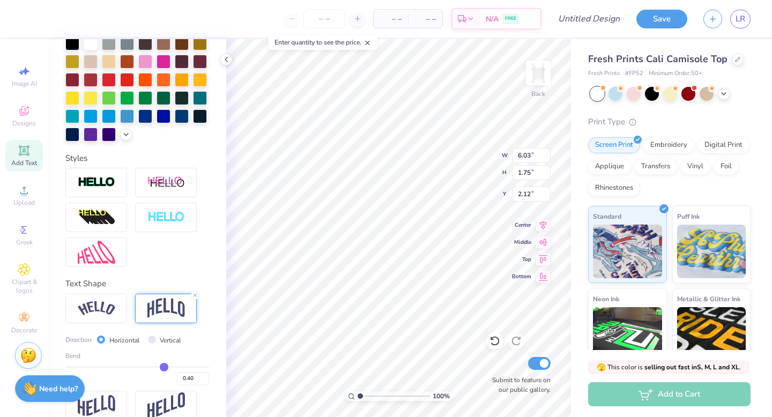
type input "0.39"
type input "0.38"
type input "0.37"
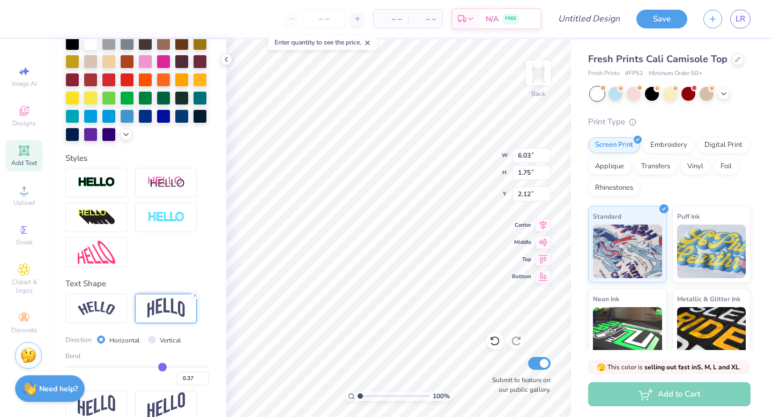
type input "0.36"
type input "0.35"
type input "0.34"
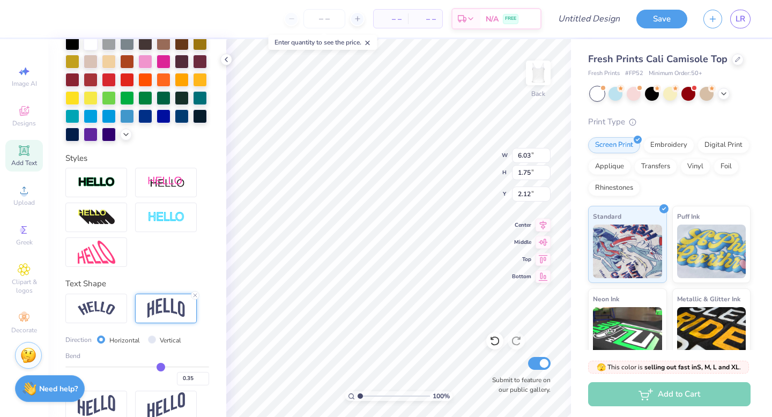
type input "0.34"
type input "0.33"
type input "0.32"
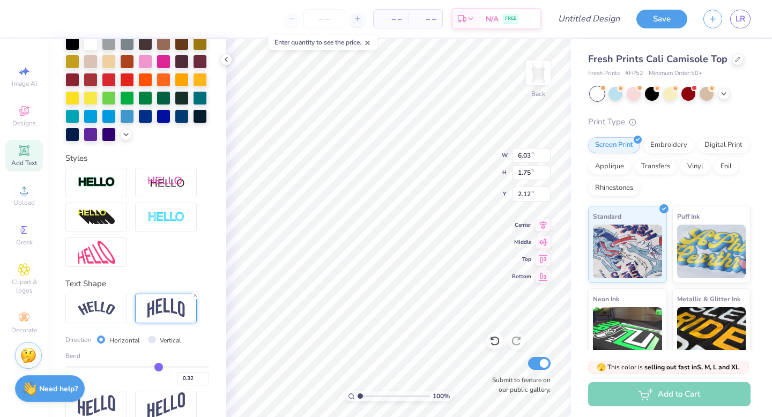
type input "0.31"
type input "0.3"
type input "0.30"
type input "0.29"
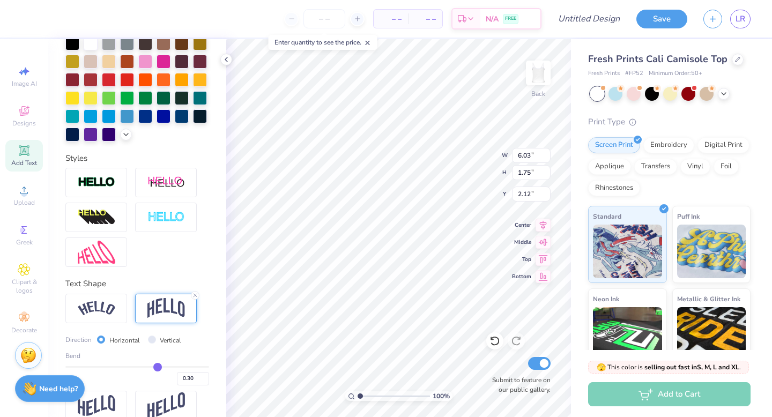
type input "0.29"
type input "0.28"
type input "0.27"
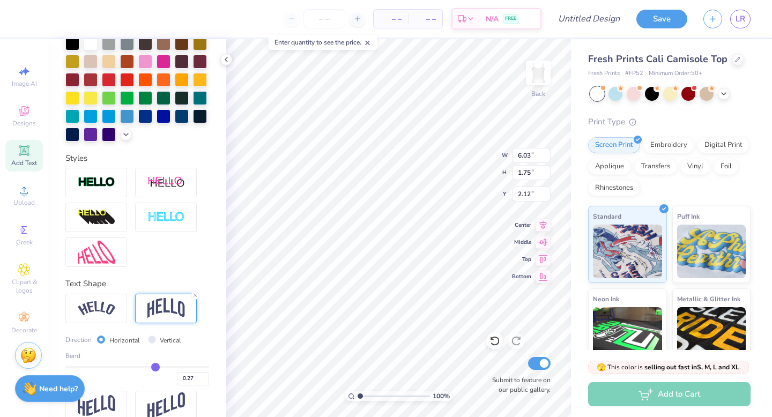
type input "0.26"
drag, startPoint x: 169, startPoint y: 366, endPoint x: 154, endPoint y: 367, distance: 14.5
type input "0.26"
click at [154, 367] on input "range" at bounding box center [137, 367] width 144 height 2
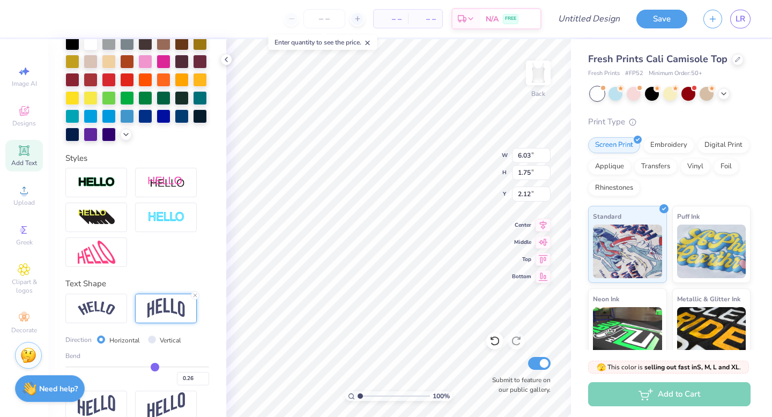
type input "1.14"
type input "2.43"
type input "0.25"
type input "0.24"
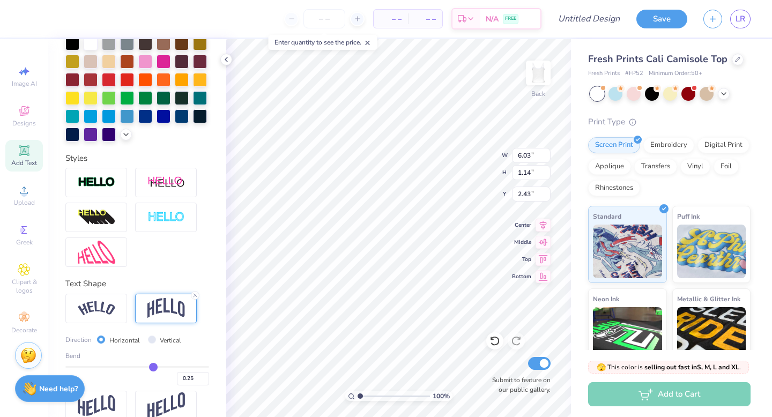
type input "0.24"
type input "0.23"
type input "0.22"
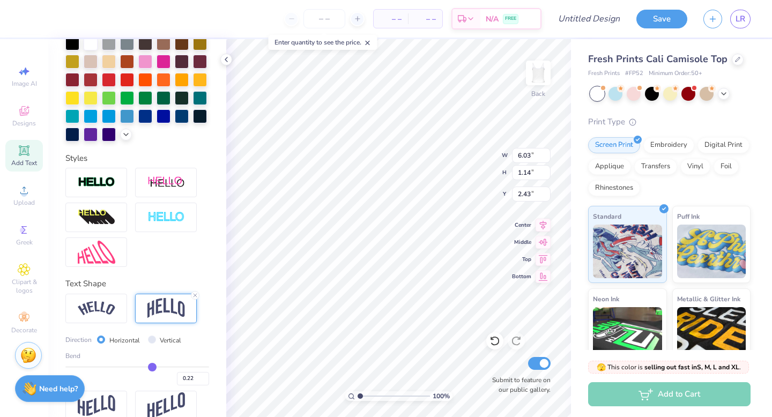
type input "0.21"
type input "0.2"
type input "0.20"
type input "0.19"
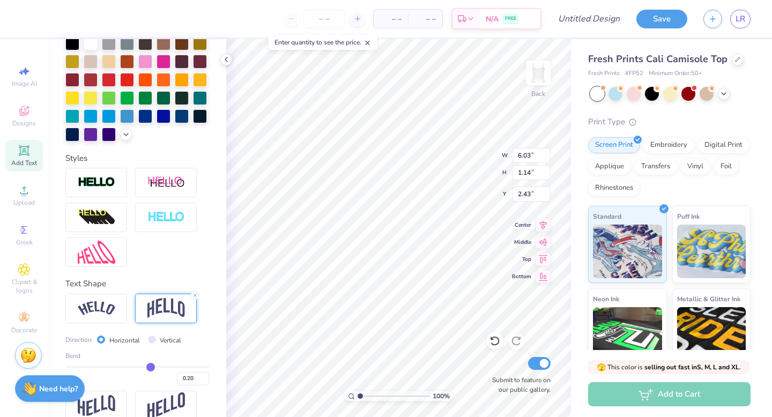
type input "0.19"
type input "0.18"
type input "0.17"
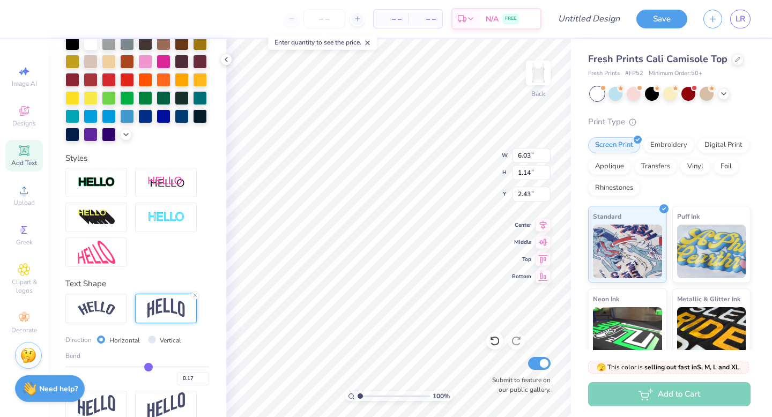
type input "0.16"
drag, startPoint x: 154, startPoint y: 364, endPoint x: 148, endPoint y: 364, distance: 6.4
type input "0.16"
click at [148, 366] on input "range" at bounding box center [137, 367] width 144 height 2
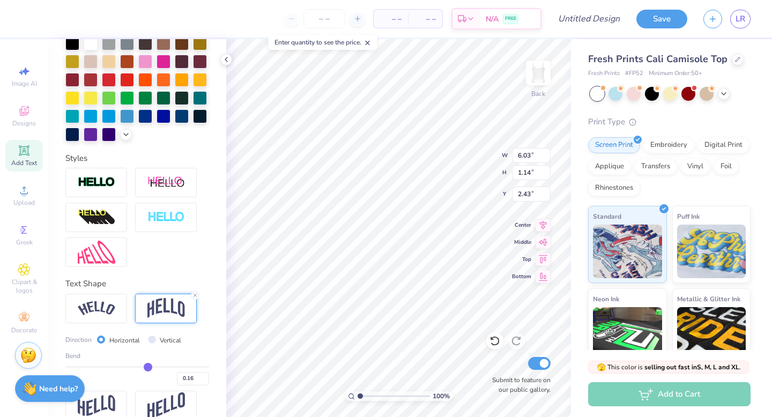
type input "0.91"
type input "2.55"
type input "0.2"
type input "0.20"
type input "0.21"
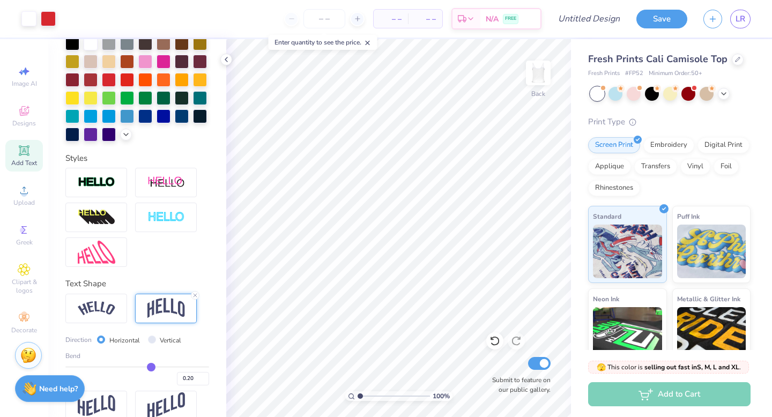
type input "0.21"
type input "0.22"
type input "0.23"
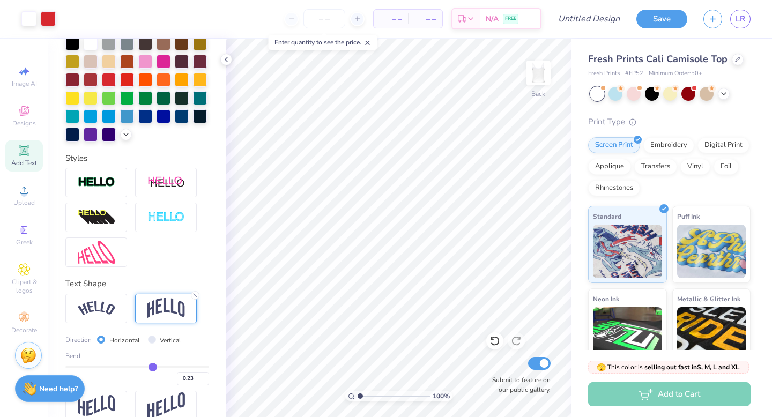
type input "0.24"
type input "0.25"
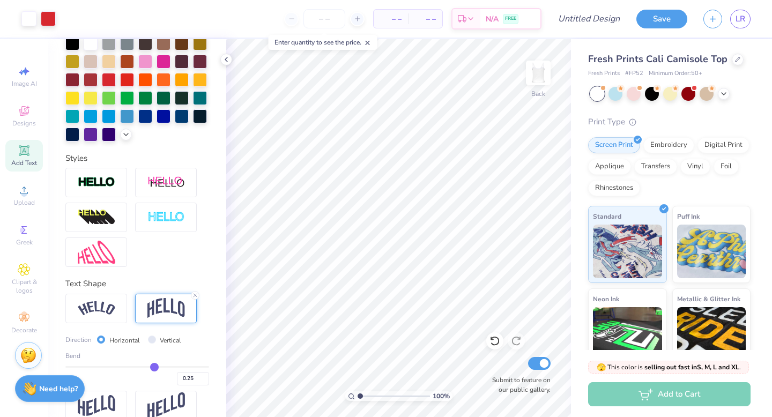
click at [153, 367] on input "range" at bounding box center [137, 367] width 144 height 2
type input "2.59"
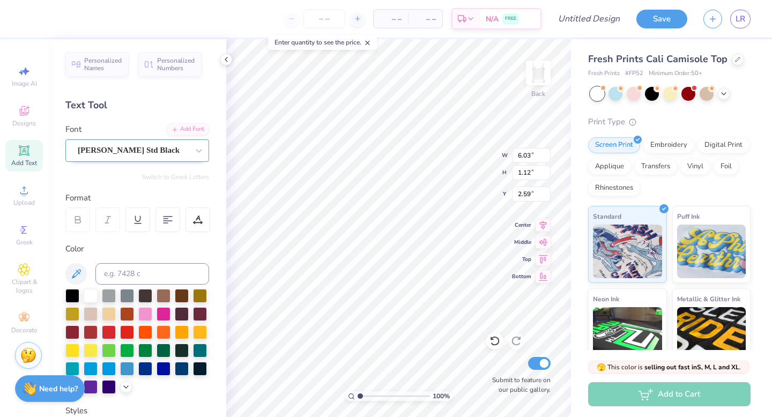
click at [139, 153] on div "Cooper Std Black" at bounding box center [133, 150] width 113 height 17
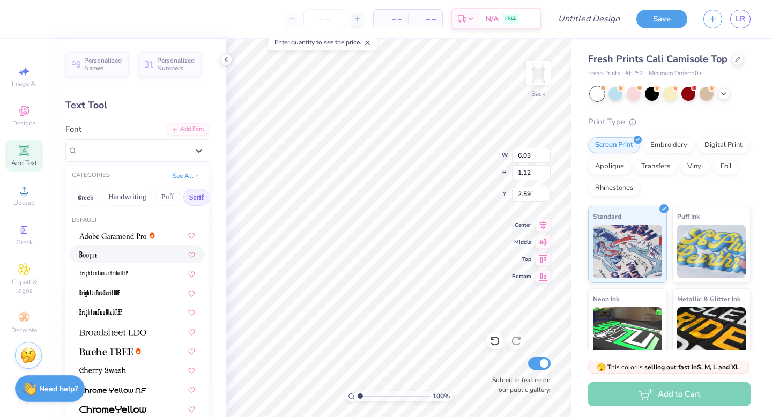
scroll to position [2, 0]
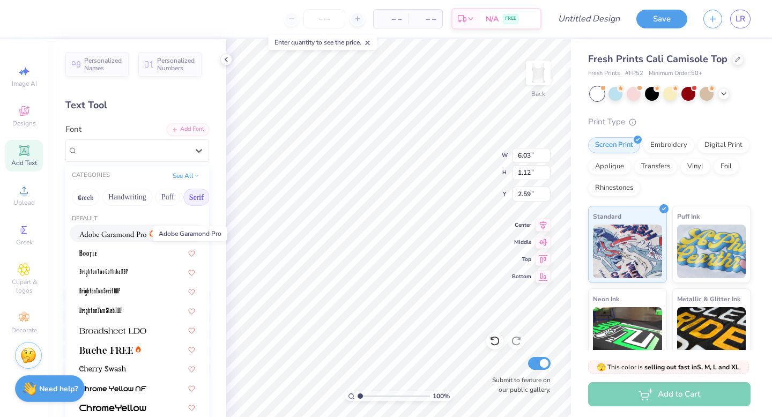
click at [109, 230] on img at bounding box center [112, 234] width 67 height 8
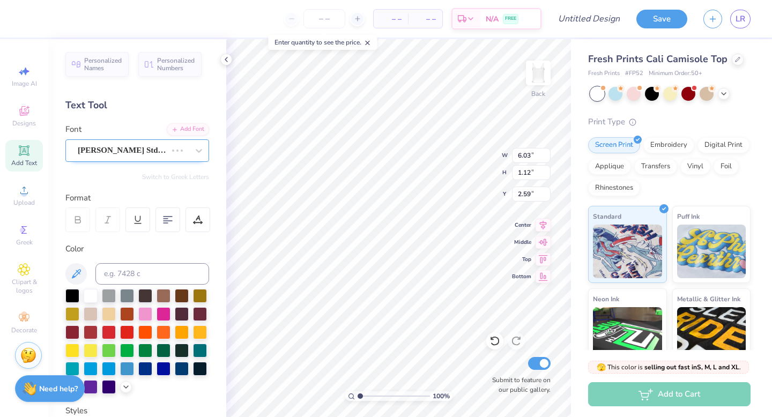
click at [139, 155] on div "Cooper Std Black" at bounding box center [122, 150] width 91 height 17
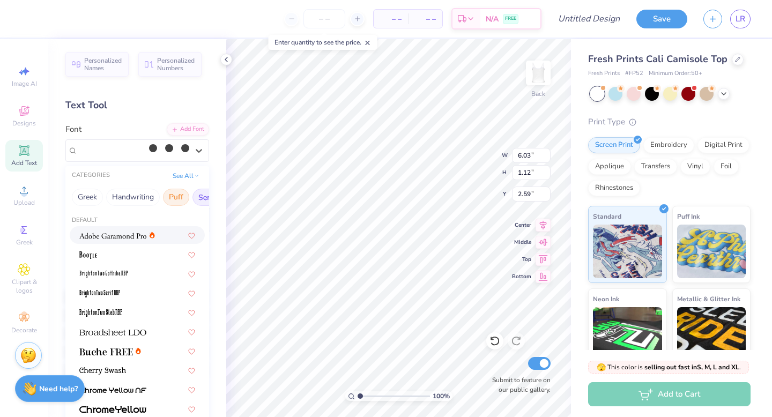
click at [169, 199] on button "Puff" at bounding box center [176, 197] width 26 height 17
click at [176, 199] on button "Puff" at bounding box center [176, 197] width 26 height 17
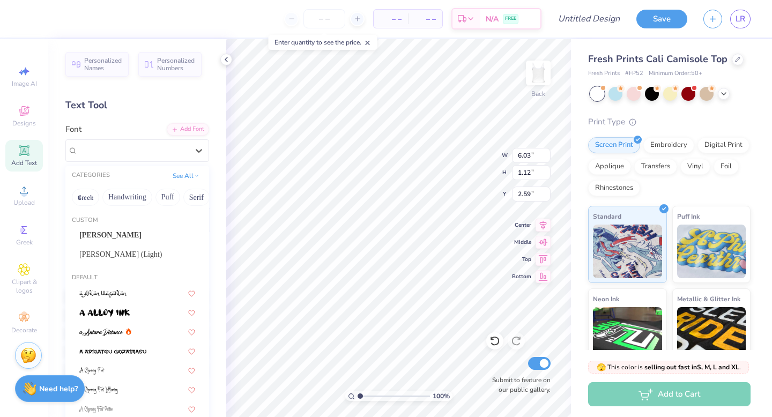
type input "5.54"
type input "1.06"
type input "2.62"
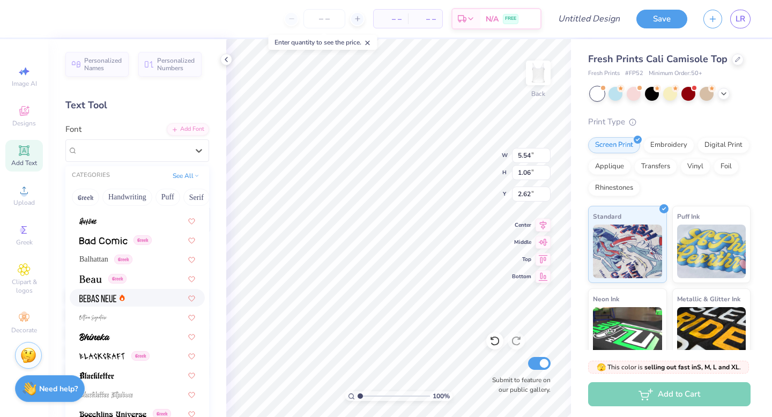
scroll to position [528, 0]
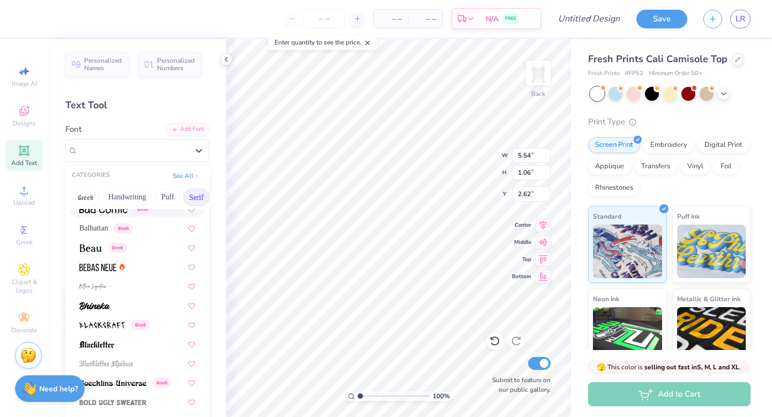
click at [195, 196] on button "Serif" at bounding box center [196, 197] width 26 height 17
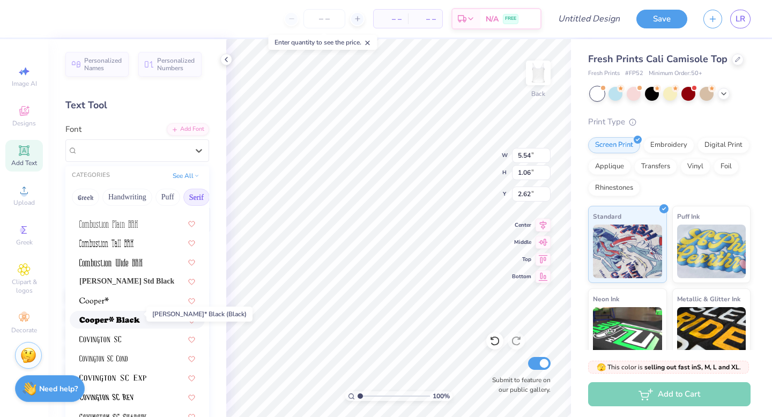
scroll to position [423, 0]
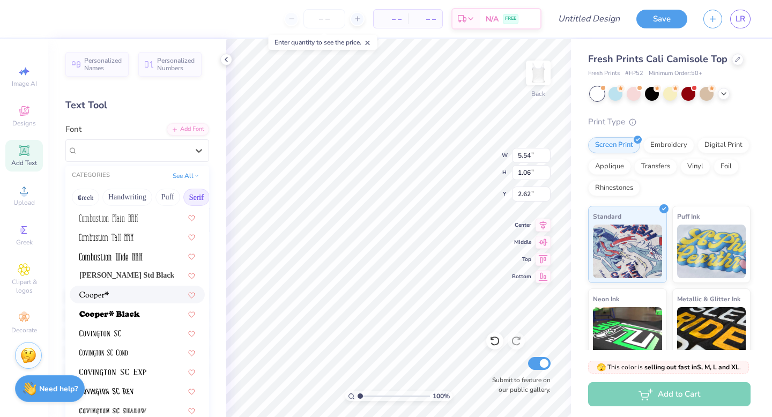
click at [107, 299] on img at bounding box center [93, 296] width 29 height 8
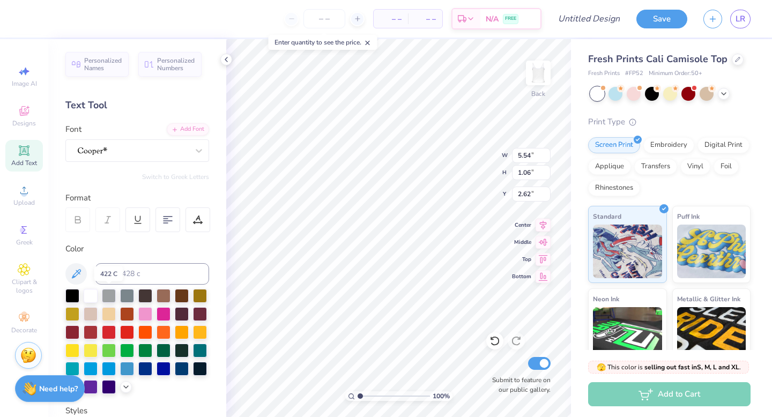
type input "5.76"
type input "1.10"
type input "2.59"
type input "6.88"
type input "6.83"
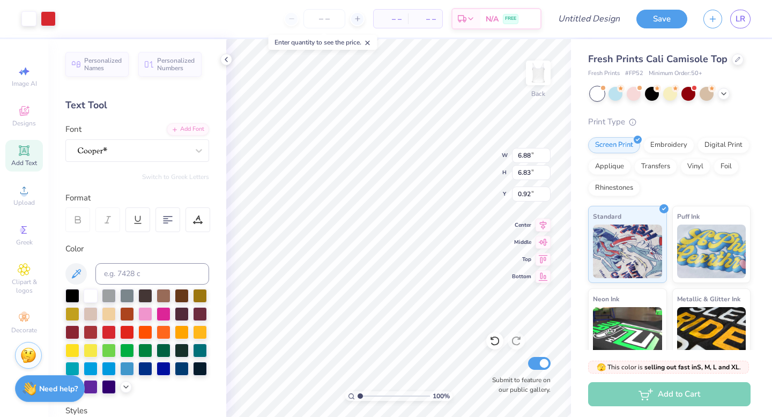
type input "0.92"
click at [31, 18] on div at bounding box center [28, 17] width 15 height 15
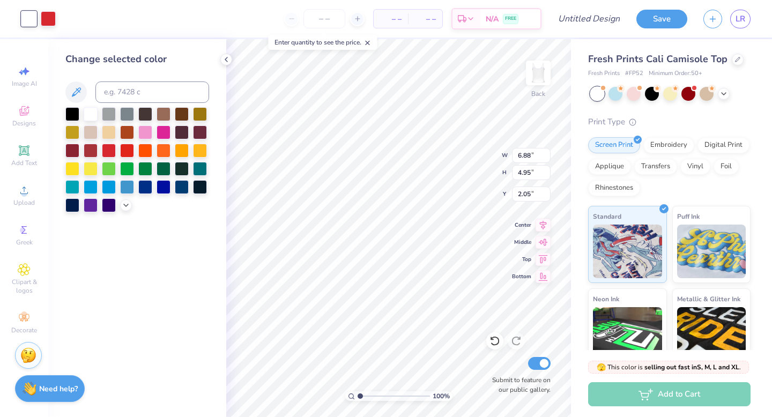
type input "2.05"
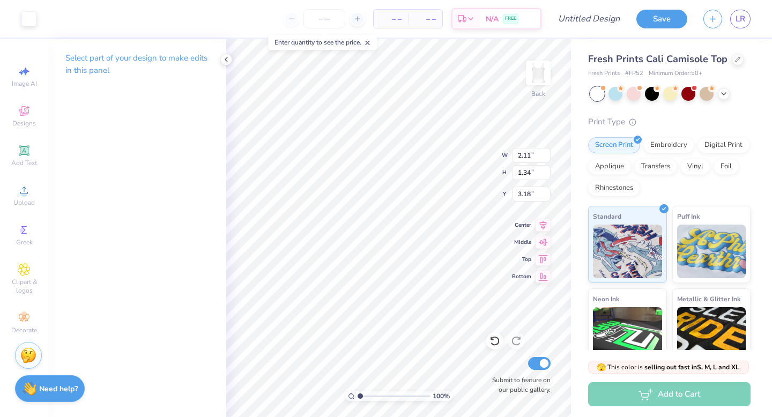
type input "0.38"
type input "0.39"
type input "9.72"
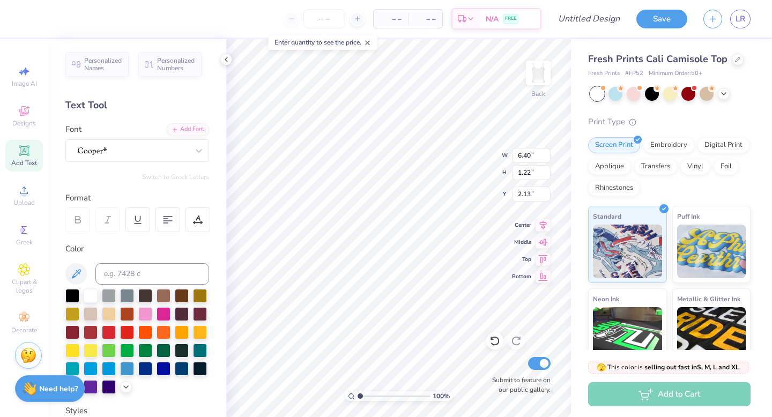
type input "2.05"
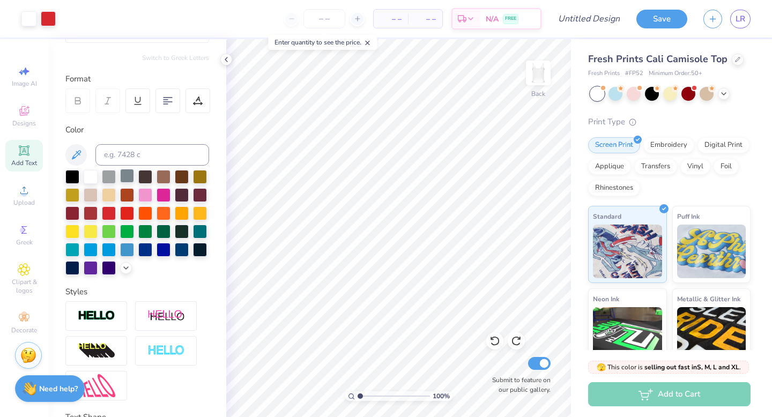
scroll to position [120, 0]
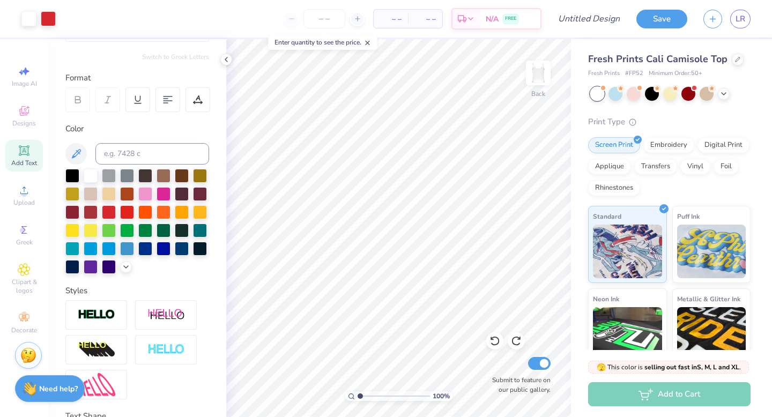
click at [79, 103] on icon at bounding box center [78, 100] width 10 height 10
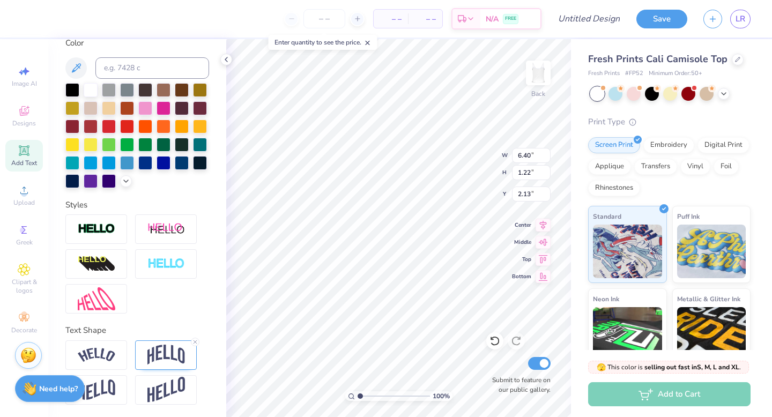
scroll to position [205, 0]
click at [153, 258] on img at bounding box center [166, 264] width 38 height 12
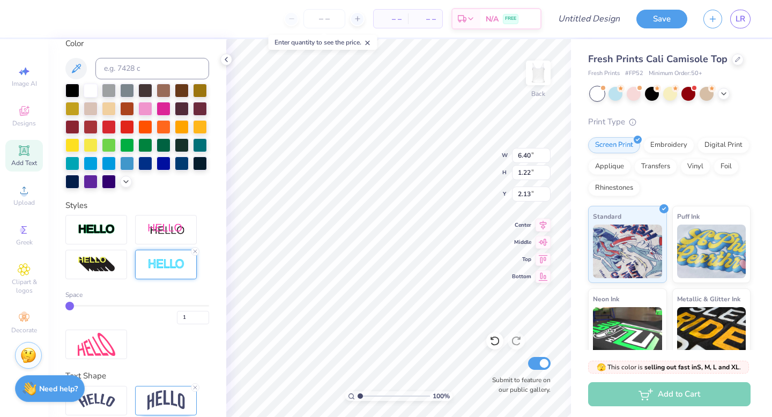
type input "2"
type input "3"
type input "4"
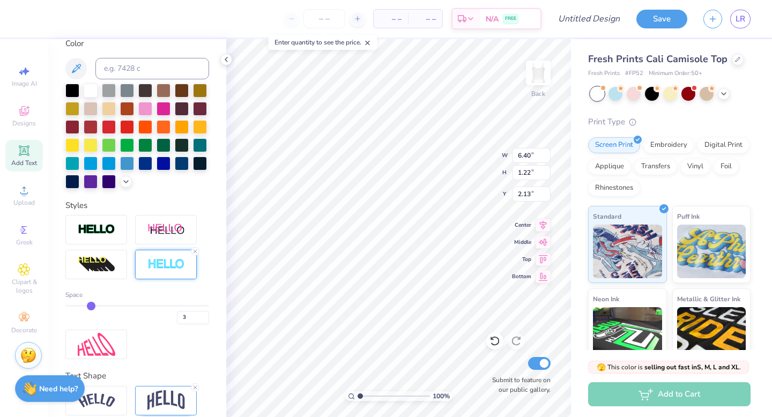
type input "4"
type input "5"
type input "6"
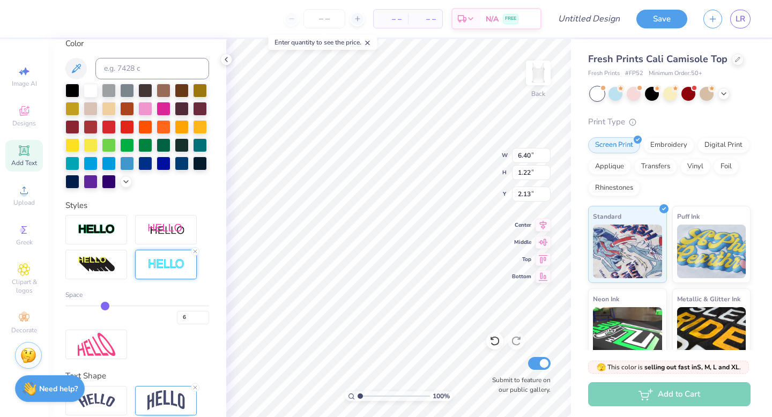
type input "7"
drag, startPoint x: 70, startPoint y: 302, endPoint x: 109, endPoint y: 302, distance: 39.7
click at [109, 305] on input "range" at bounding box center [137, 306] width 144 height 2
drag, startPoint x: 106, startPoint y: 300, endPoint x: 86, endPoint y: 300, distance: 19.3
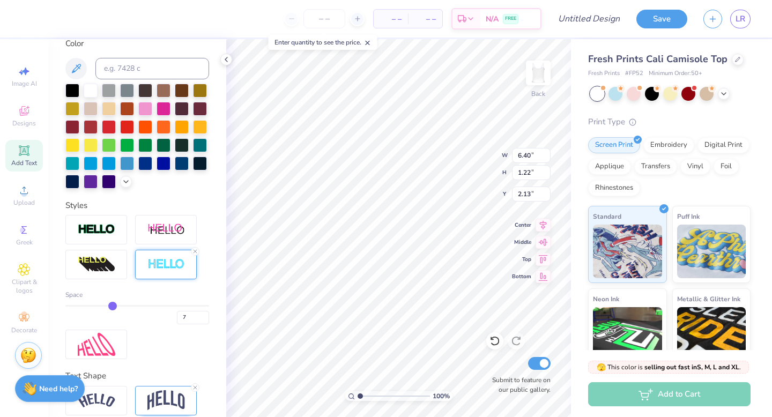
click at [86, 300] on div "Space 7" at bounding box center [137, 307] width 144 height 34
click at [92, 307] on div "7" at bounding box center [137, 314] width 144 height 19
type input "6"
type input "5"
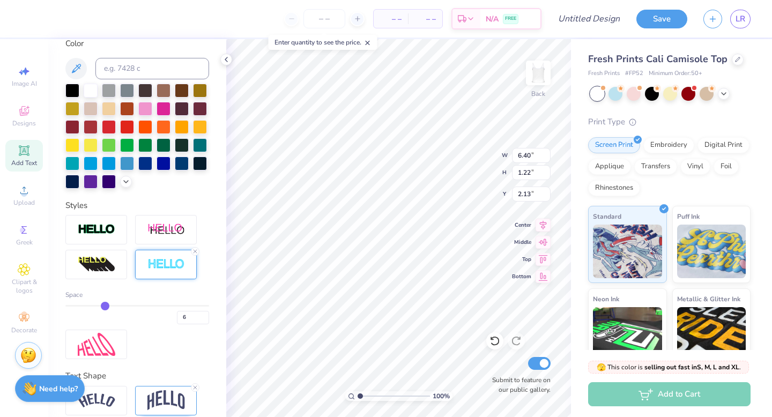
type input "5"
type input "4"
type input "3"
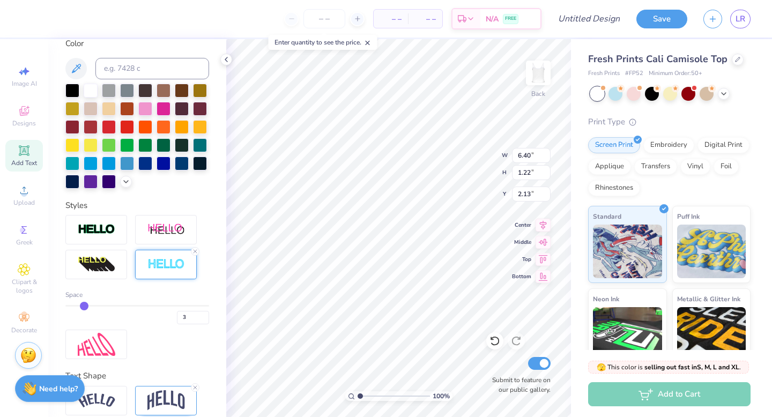
drag, startPoint x: 113, startPoint y: 304, endPoint x: 83, endPoint y: 305, distance: 30.1
click at [82, 305] on input "range" at bounding box center [137, 306] width 144 height 2
click at [93, 303] on div "Space 3" at bounding box center [137, 307] width 144 height 34
type input "4"
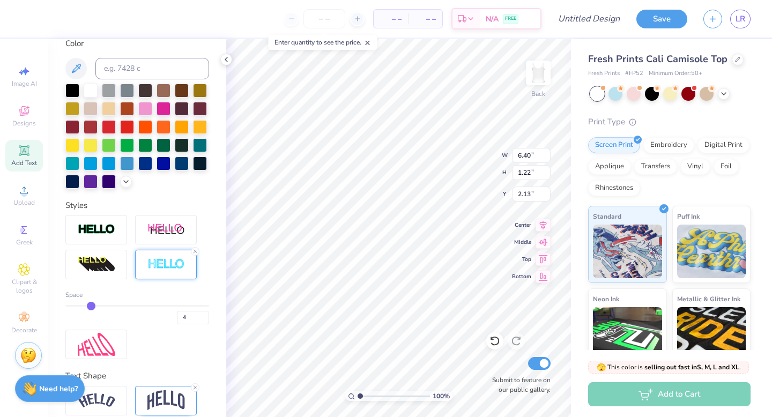
drag, startPoint x: 85, startPoint y: 303, endPoint x: 91, endPoint y: 304, distance: 6.0
type input "4"
click at [91, 305] on input "range" at bounding box center [137, 306] width 144 height 2
click at [217, 273] on div "Personalized Names Personalized Numbers Text Tool Add Font Font Switch to Greek…" at bounding box center [137, 228] width 178 height 378
click at [735, 57] on icon at bounding box center [737, 58] width 4 height 4
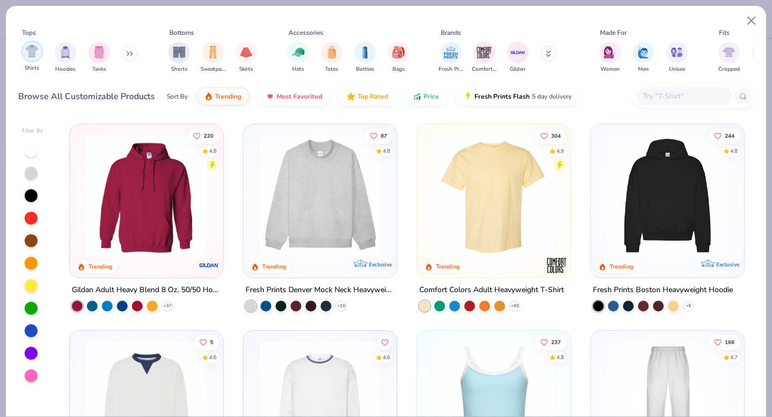
click at [24, 56] on div "filter for Shirts" at bounding box center [31, 51] width 21 height 21
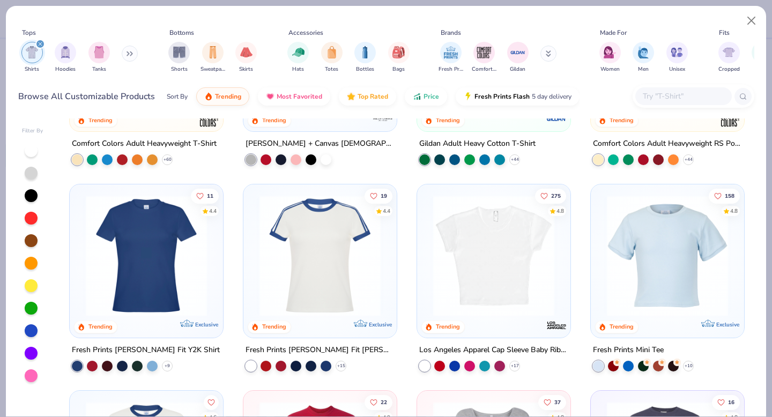
scroll to position [145, 0]
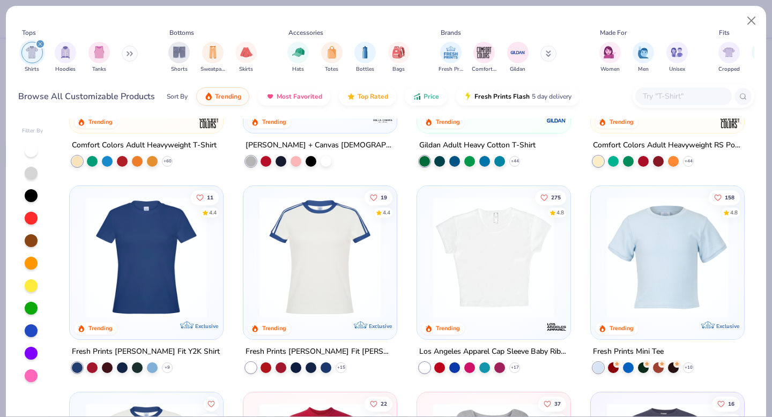
click at [483, 254] on img at bounding box center [494, 257] width 132 height 121
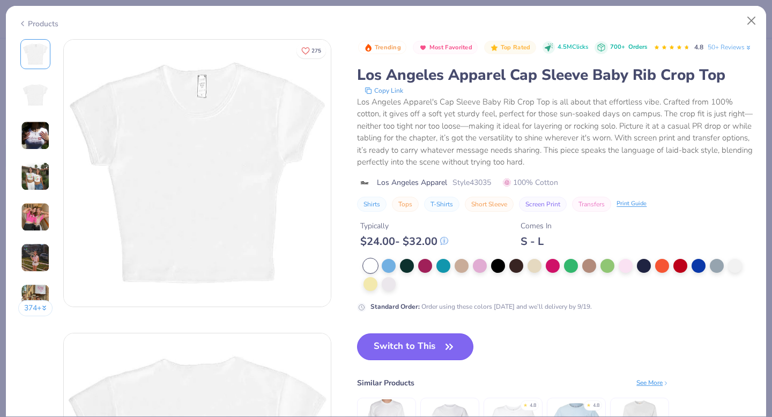
click at [446, 354] on icon "button" at bounding box center [449, 346] width 15 height 15
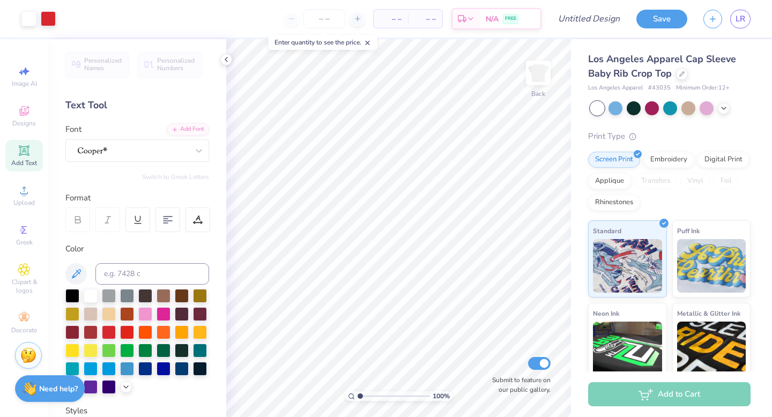
scroll to position [205, 0]
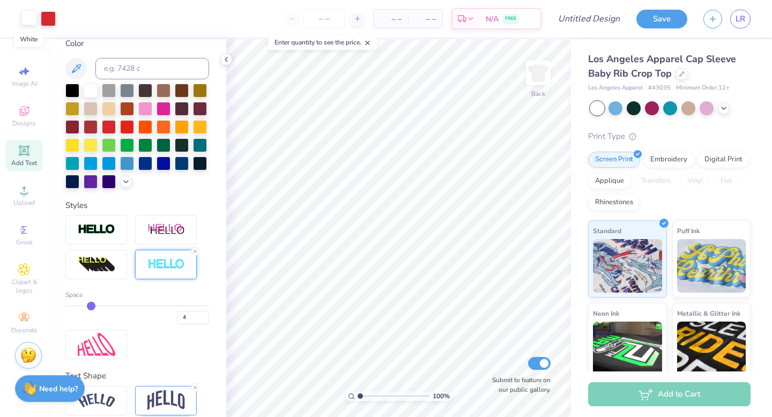
click at [26, 21] on div at bounding box center [28, 17] width 15 height 15
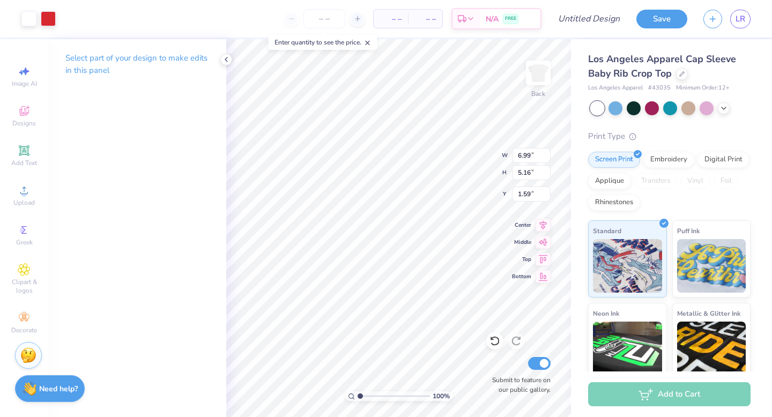
type input "6.99"
type input "5.16"
click at [721, 108] on icon at bounding box center [723, 107] width 9 height 9
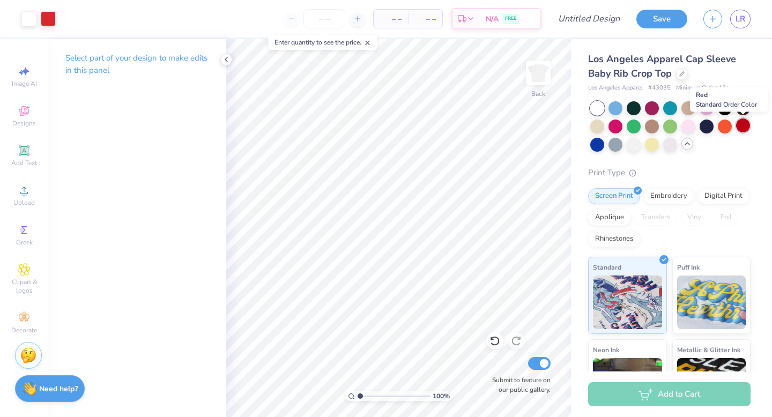
click at [745, 125] on div at bounding box center [743, 125] width 14 height 14
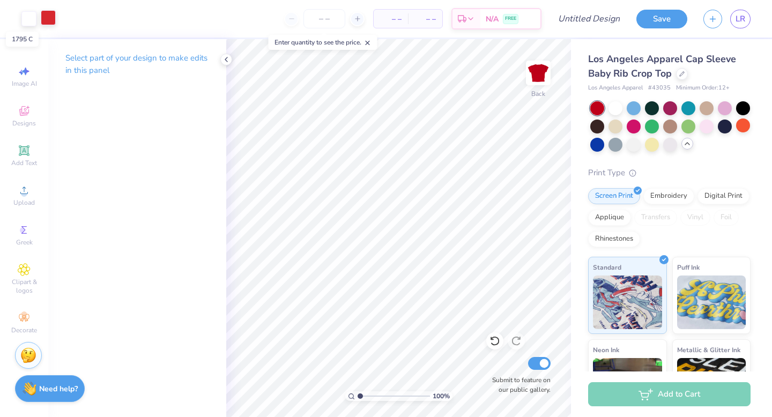
click at [50, 16] on div at bounding box center [48, 17] width 15 height 15
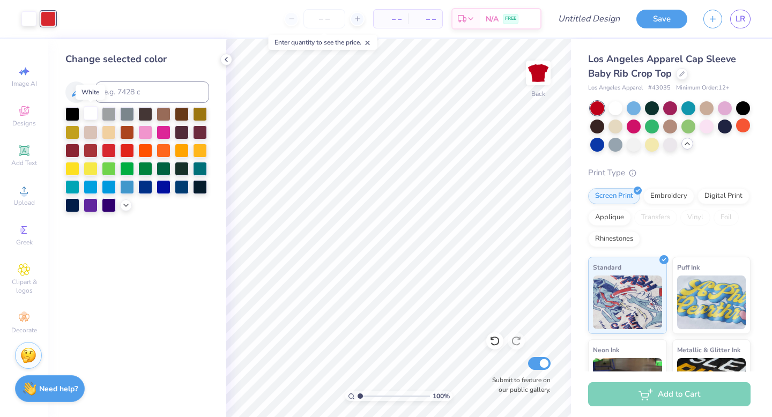
click at [91, 114] on div at bounding box center [91, 113] width 14 height 14
click at [122, 203] on icon at bounding box center [126, 204] width 9 height 9
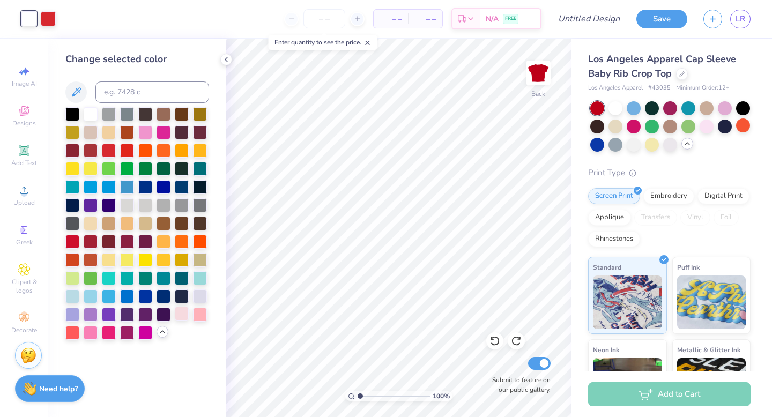
click at [181, 315] on div at bounding box center [182, 314] width 14 height 14
click at [46, 17] on div at bounding box center [48, 17] width 15 height 15
click at [91, 110] on div at bounding box center [91, 113] width 14 height 14
click at [31, 18] on div at bounding box center [28, 17] width 15 height 15
click at [109, 151] on div at bounding box center [109, 150] width 14 height 14
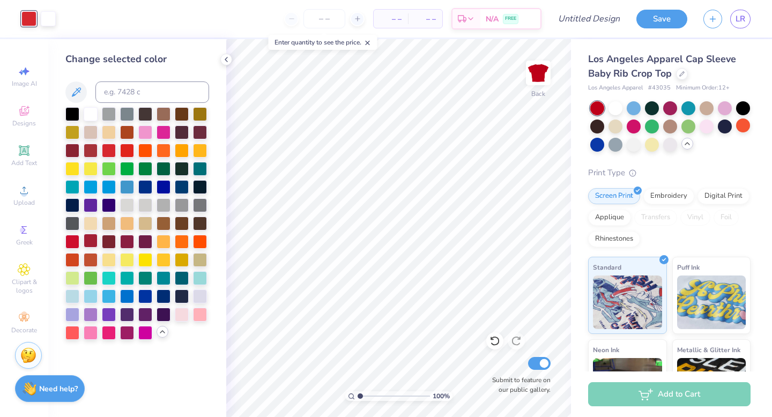
click at [89, 243] on div at bounding box center [91, 241] width 14 height 14
click at [76, 89] on icon at bounding box center [76, 92] width 13 height 13
click at [78, 91] on icon at bounding box center [76, 91] width 9 height 9
click at [108, 148] on div at bounding box center [109, 150] width 14 height 14
click at [110, 148] on div at bounding box center [109, 150] width 14 height 14
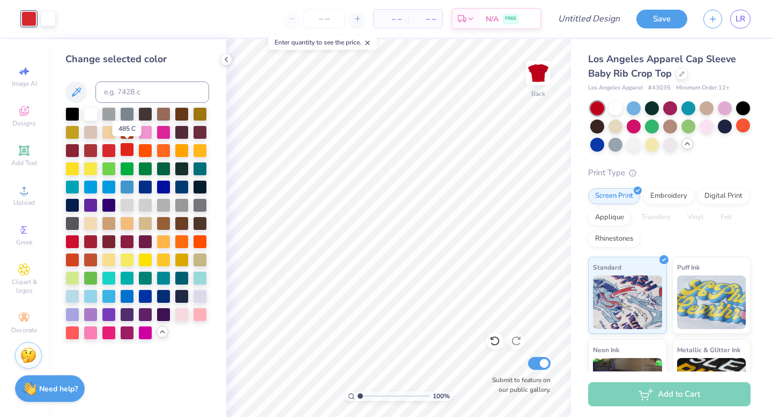
click at [126, 150] on div at bounding box center [127, 150] width 14 height 14
click at [71, 242] on div at bounding box center [72, 241] width 14 height 14
click at [536, 64] on img at bounding box center [538, 72] width 43 height 43
